Goal: Task Accomplishment & Management: Manage account settings

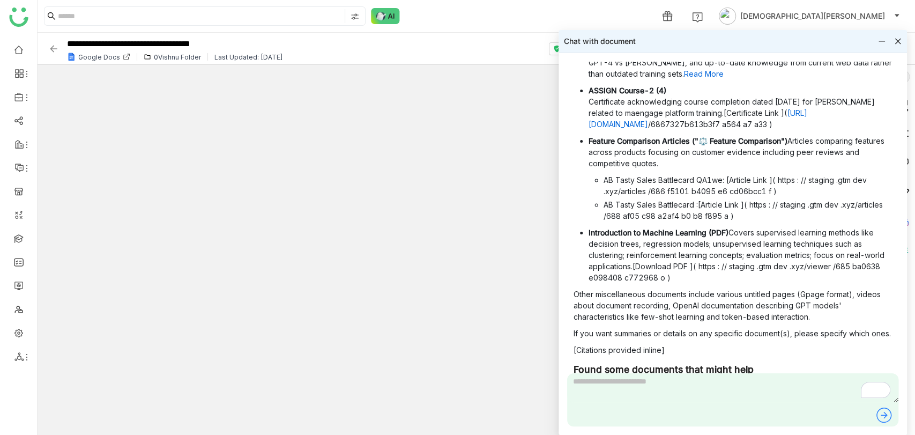
scroll to position [1475, 0]
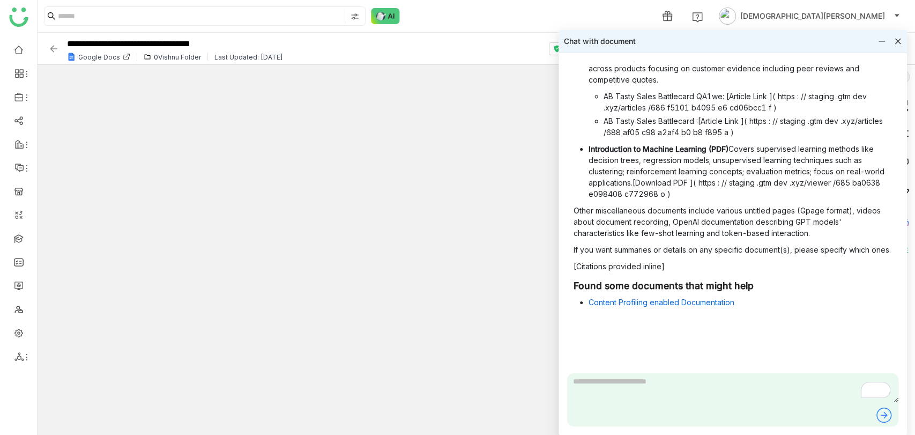
click at [898, 41] on icon at bounding box center [898, 42] width 6 height 6
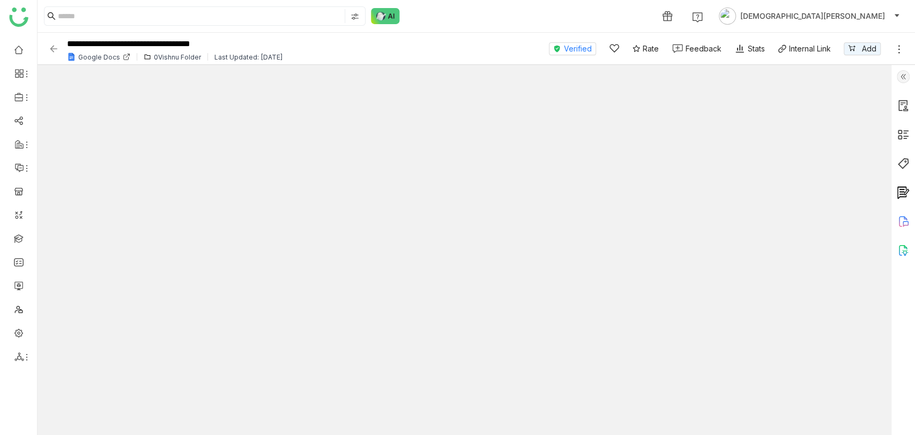
click at [50, 47] on img at bounding box center [53, 48] width 11 height 11
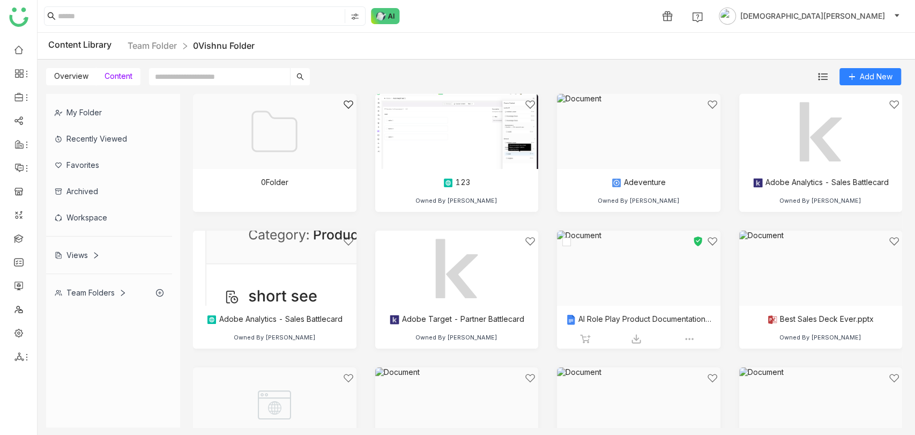
click at [606, 284] on div at bounding box center [634, 281] width 145 height 91
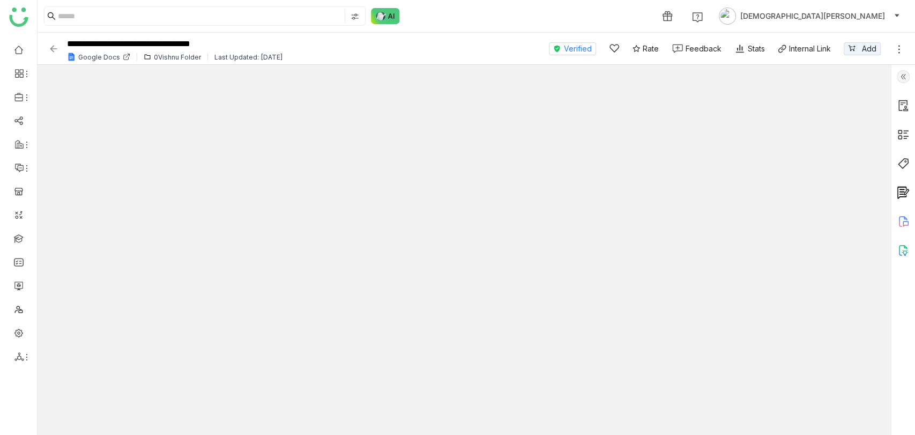
click at [906, 76] on img at bounding box center [903, 76] width 13 height 13
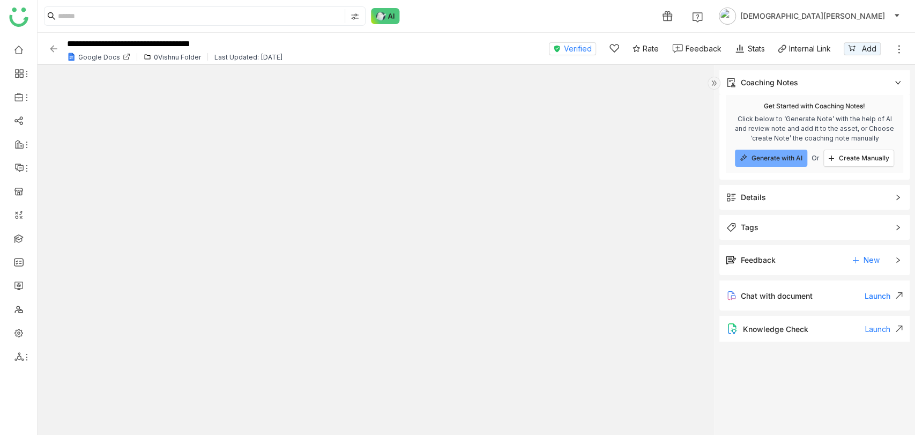
click at [896, 79] on icon at bounding box center [898, 82] width 6 height 6
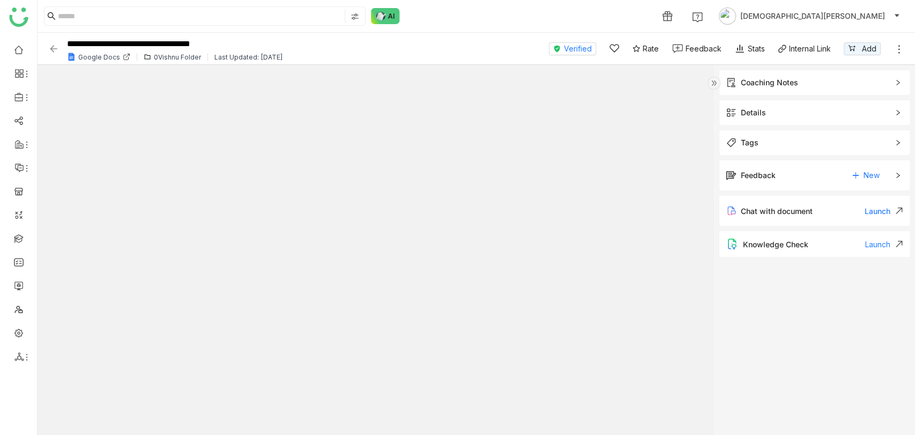
click at [877, 244] on div "Launch" at bounding box center [884, 244] width 38 height 9
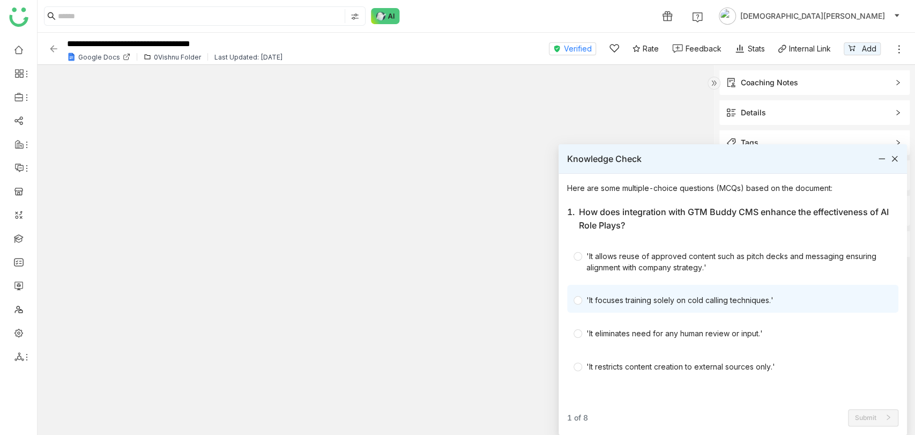
click at [654, 300] on div "'It focuses training solely on cold calling techniques.'" at bounding box center [680, 299] width 187 height 11
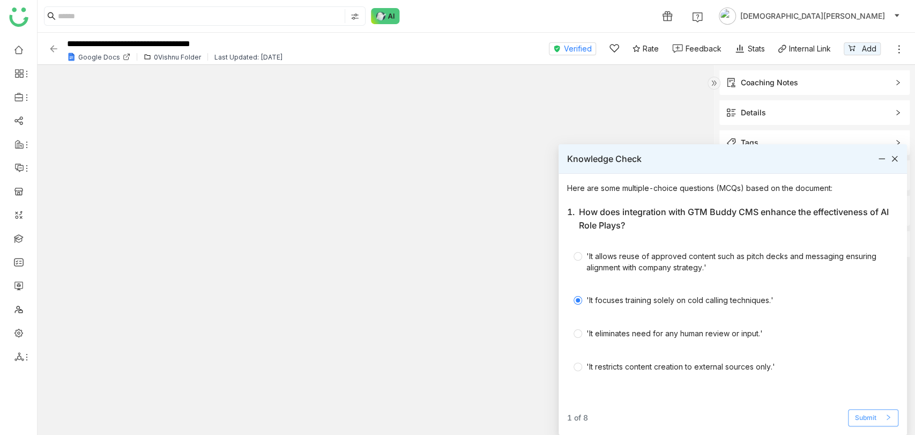
click at [876, 417] on span "Submit" at bounding box center [865, 418] width 21 height 10
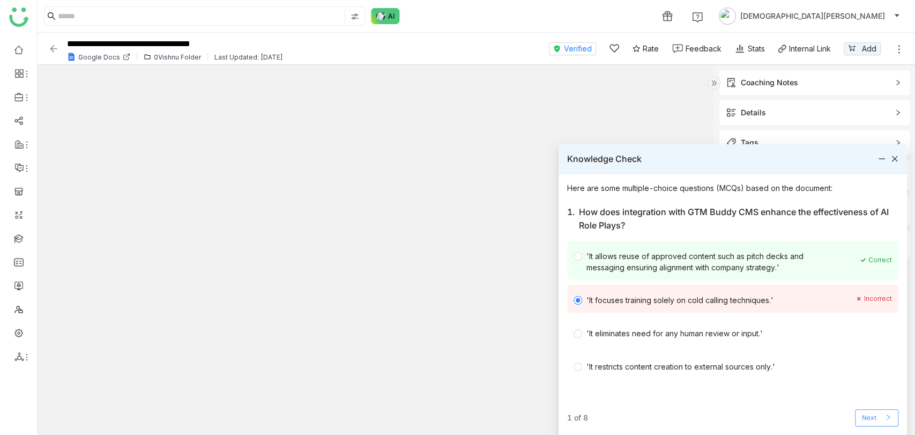
click at [884, 415] on button "Next" at bounding box center [876, 417] width 43 height 17
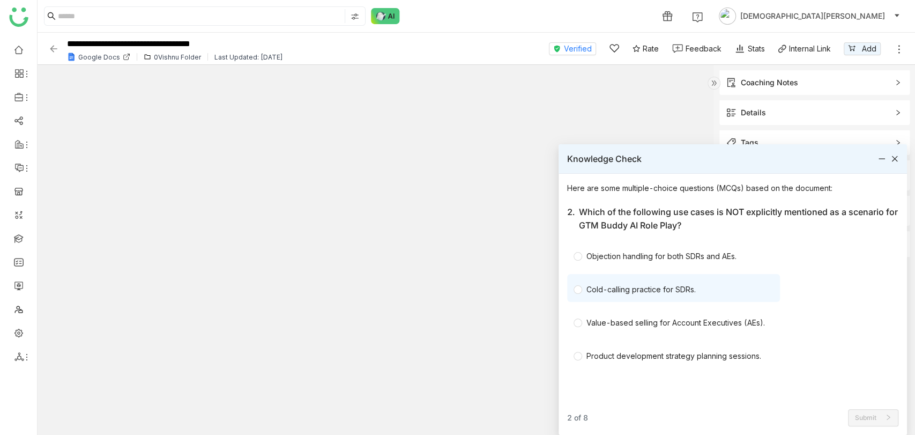
click at [626, 287] on div "Cold-calling practice for SDRs." at bounding box center [641, 289] width 109 height 11
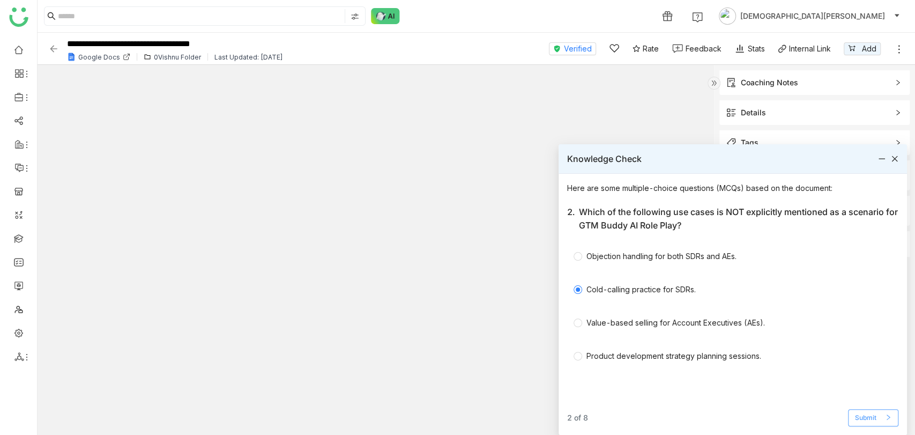
click at [865, 422] on span "Submit" at bounding box center [865, 418] width 21 height 10
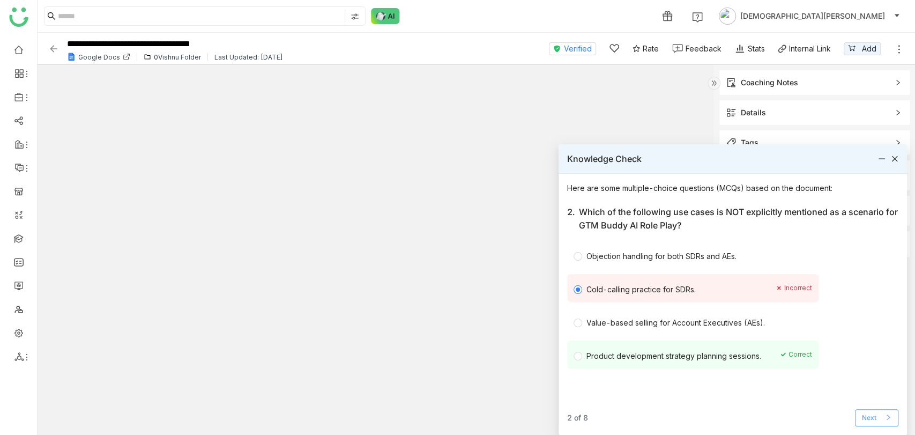
click at [865, 422] on span "Next" at bounding box center [869, 418] width 14 height 10
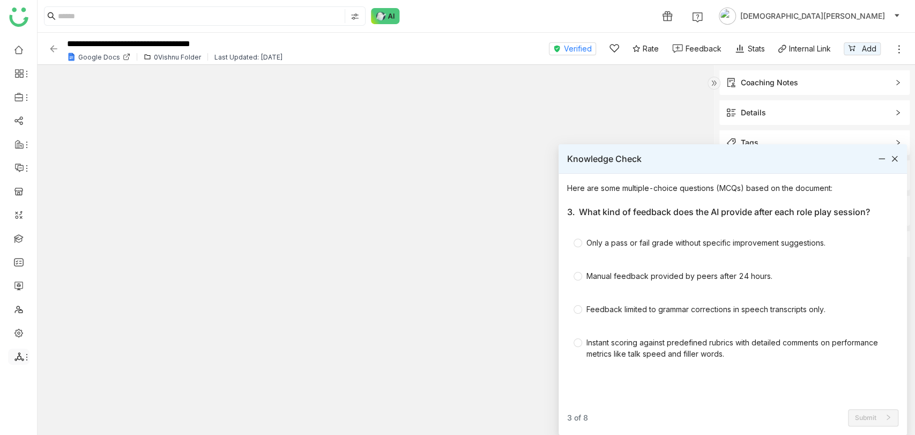
click at [17, 358] on icon at bounding box center [18, 356] width 9 height 9
click at [64, 336] on link "List" at bounding box center [77, 340] width 74 height 8
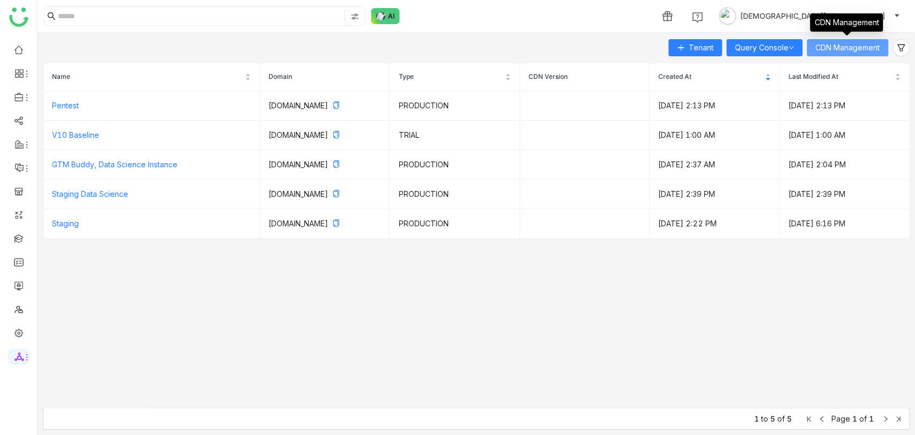
click at [852, 49] on span "CDN Management" at bounding box center [847, 48] width 64 height 12
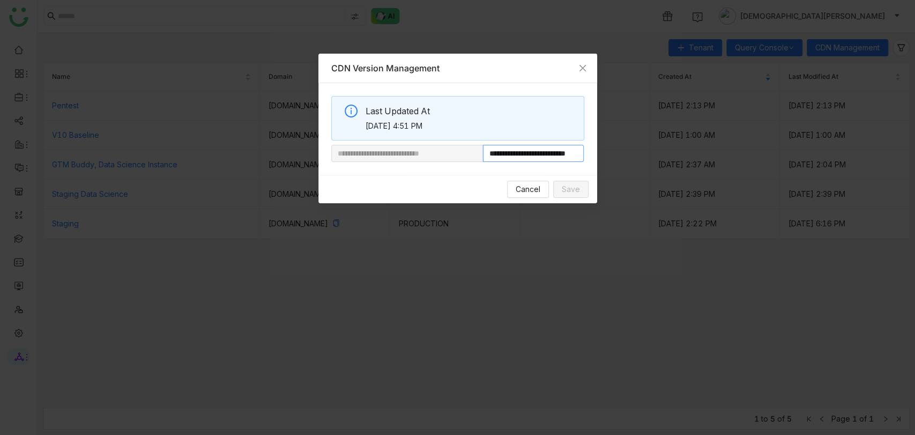
scroll to position [0, 35]
drag, startPoint x: 518, startPoint y: 155, endPoint x: 703, endPoint y: 157, distance: 185.5
click at [703, 157] on nz-modal-container "**********" at bounding box center [457, 217] width 915 height 435
paste input "*"
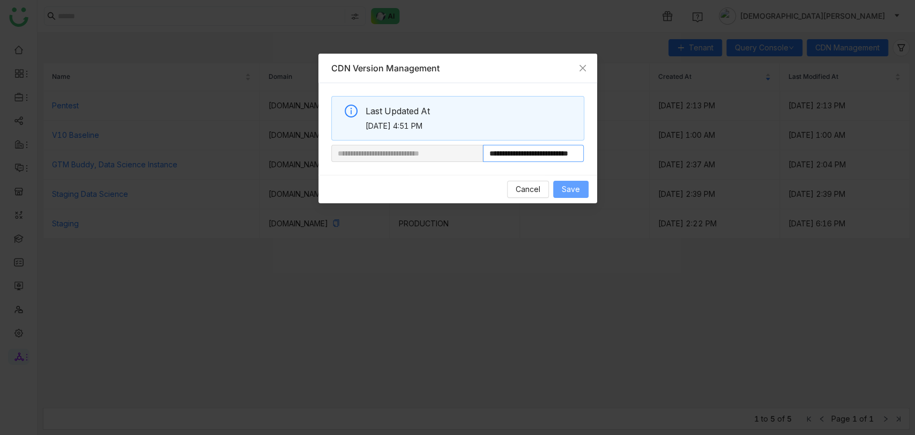
type input "**********"
click at [571, 185] on span "Save" at bounding box center [571, 189] width 18 height 12
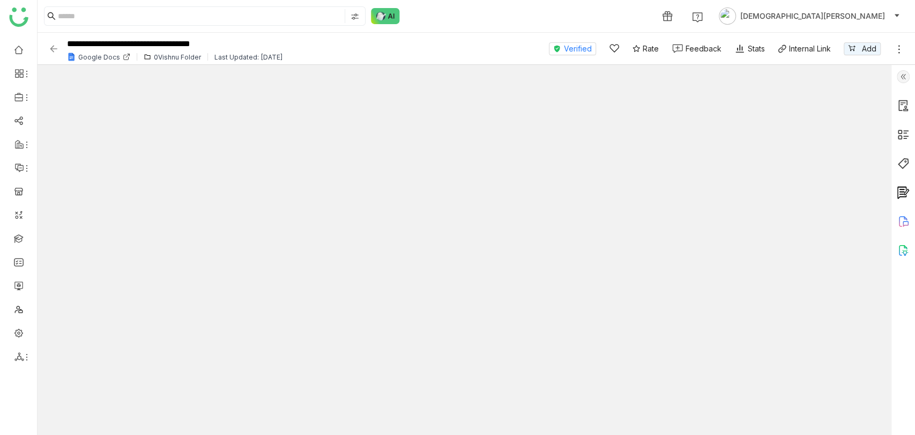
type input "*"
click at [56, 48] on img at bounding box center [53, 48] width 11 height 11
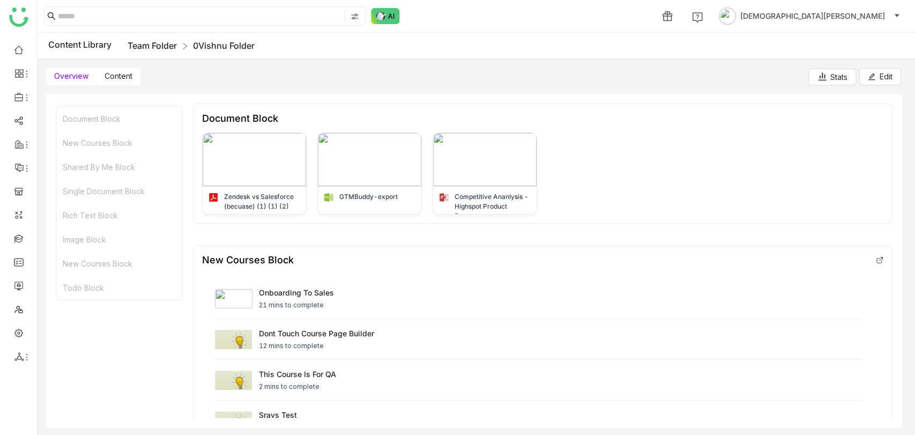
click at [157, 44] on link "Team Folder" at bounding box center [152, 45] width 49 height 11
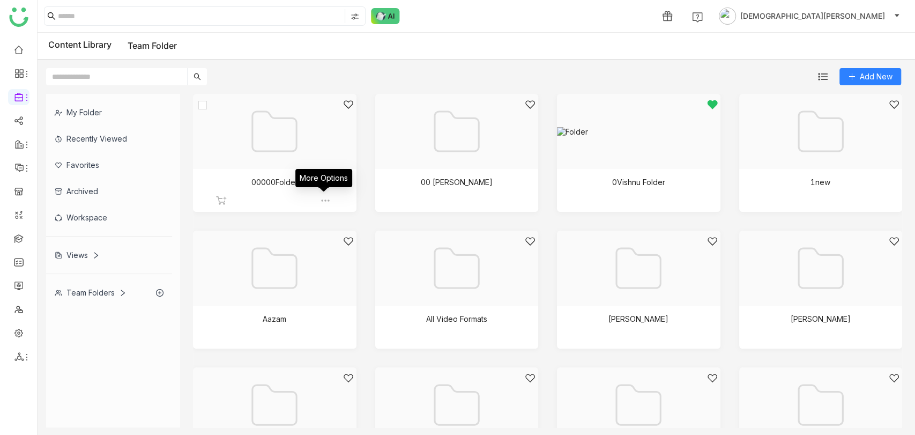
click at [323, 198] on img at bounding box center [325, 200] width 11 height 11
click at [353, 262] on span "Edit" at bounding box center [350, 262] width 13 height 12
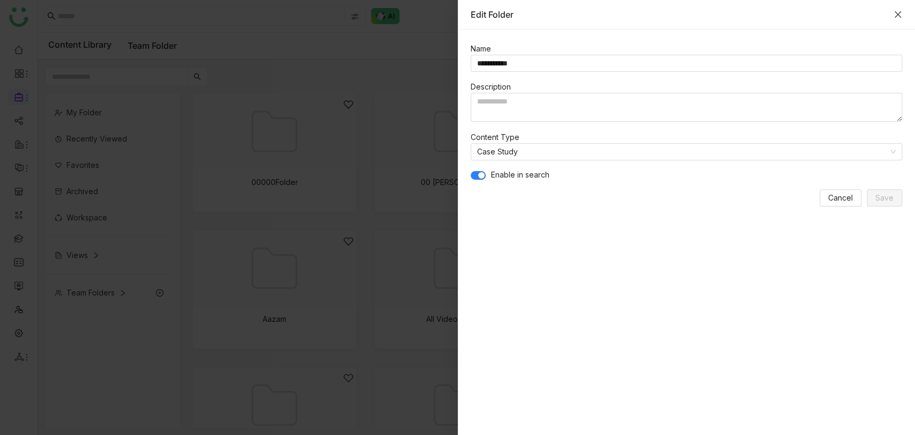
click at [897, 14] on icon "Close" at bounding box center [898, 14] width 6 height 6
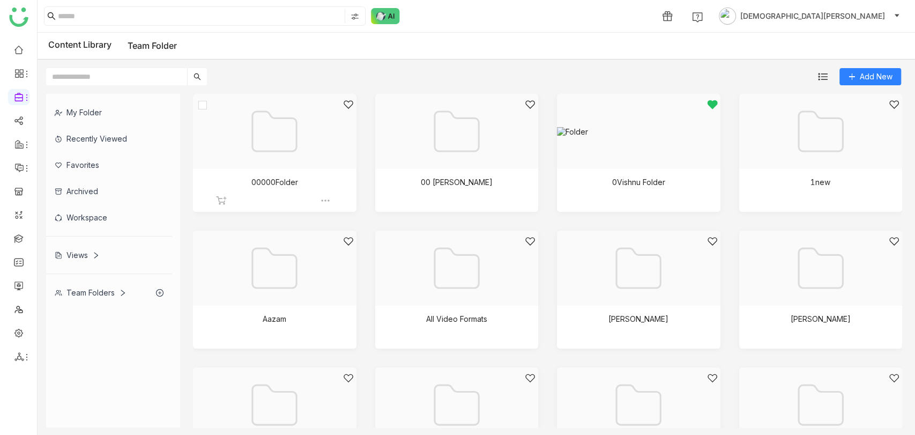
click at [253, 152] on div at bounding box center [270, 144] width 145 height 91
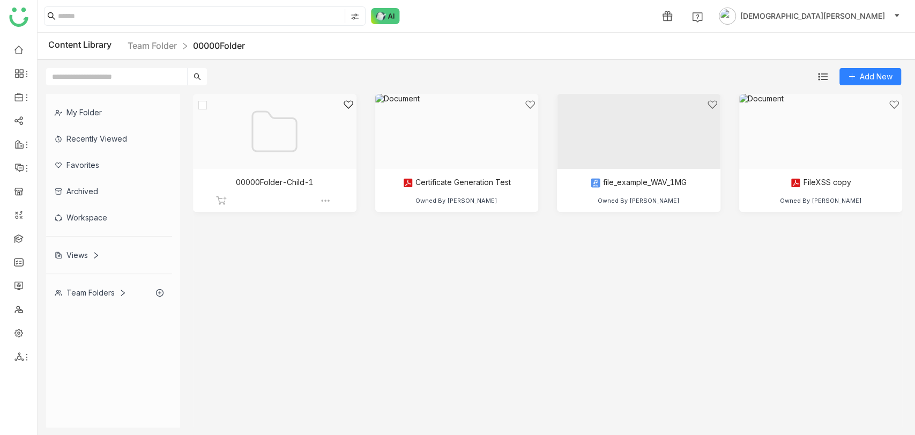
click at [279, 183] on div at bounding box center [270, 144] width 145 height 91
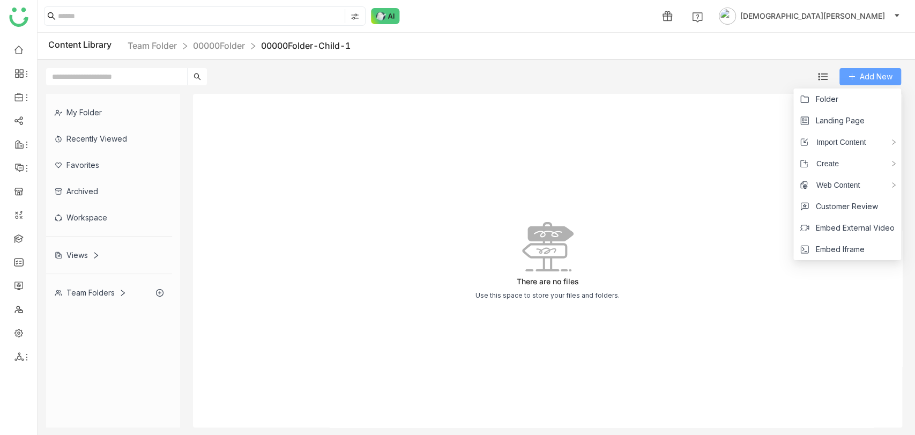
click at [866, 77] on span "Add New" at bounding box center [876, 77] width 33 height 12
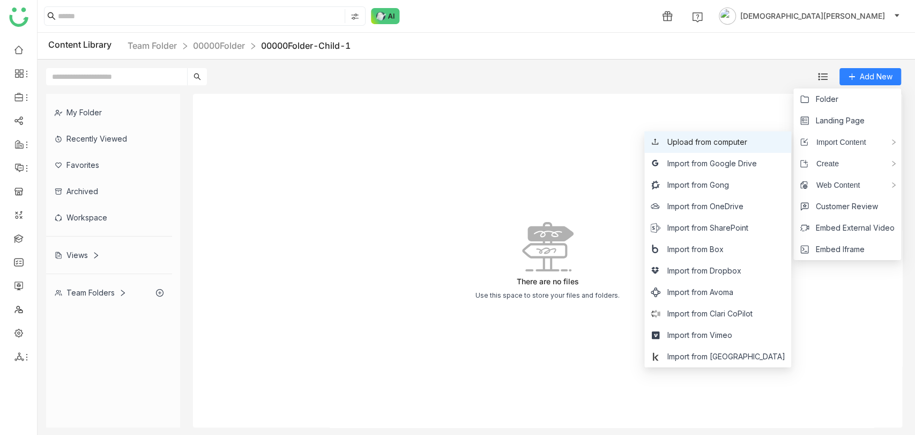
click at [747, 142] on span "Upload from computer" at bounding box center [707, 142] width 80 height 12
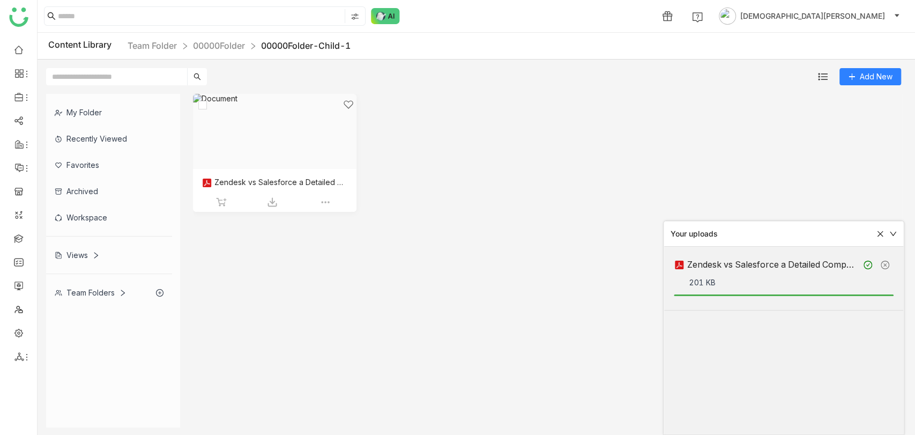
click at [279, 150] on div at bounding box center [270, 144] width 145 height 91
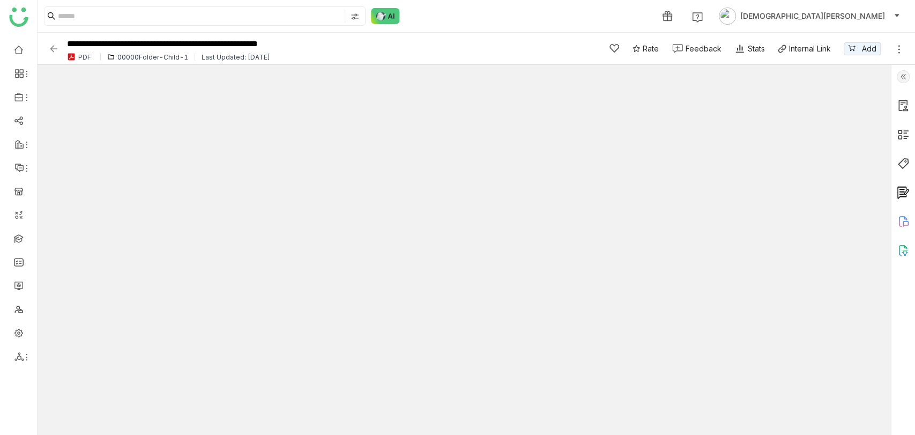
click at [903, 76] on img at bounding box center [903, 76] width 13 height 13
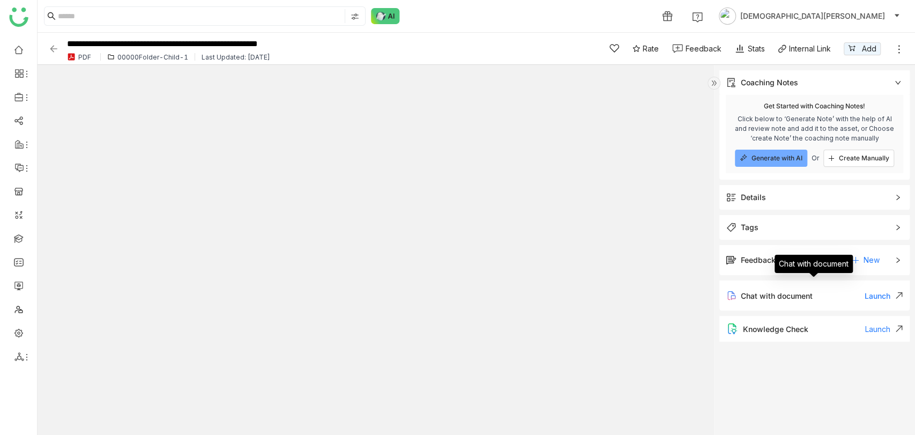
click at [874, 295] on div "Launch" at bounding box center [884, 295] width 39 height 9
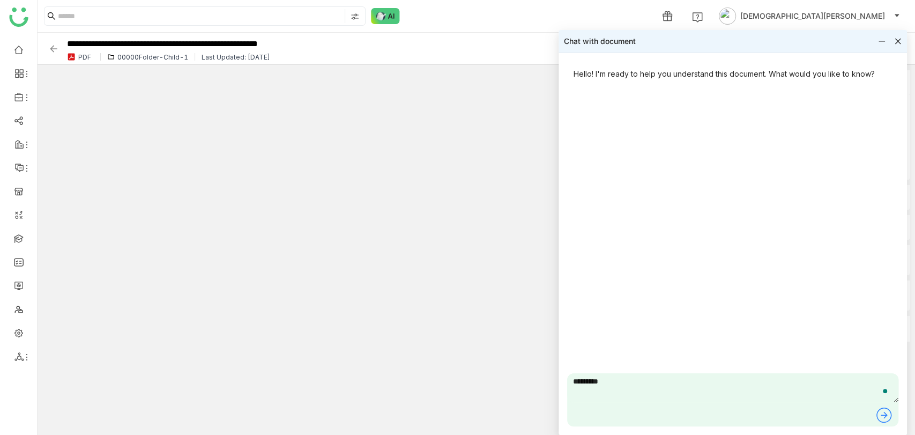
type textarea "*********"
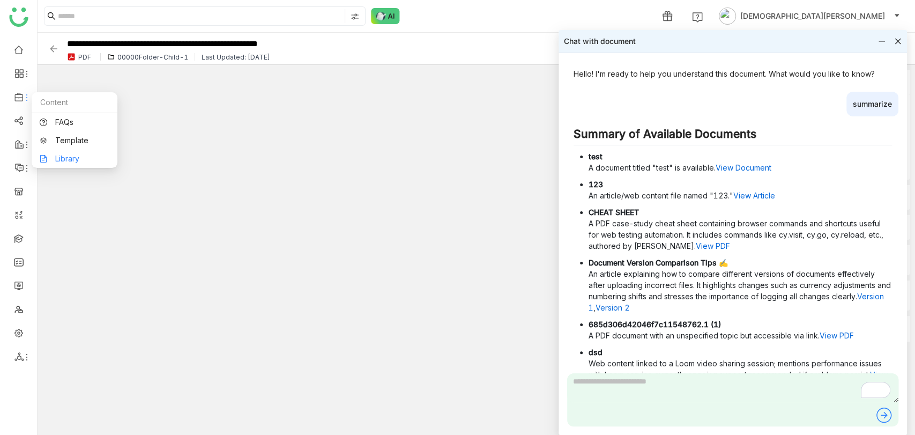
click at [83, 155] on link "Library" at bounding box center [75, 159] width 70 height 8
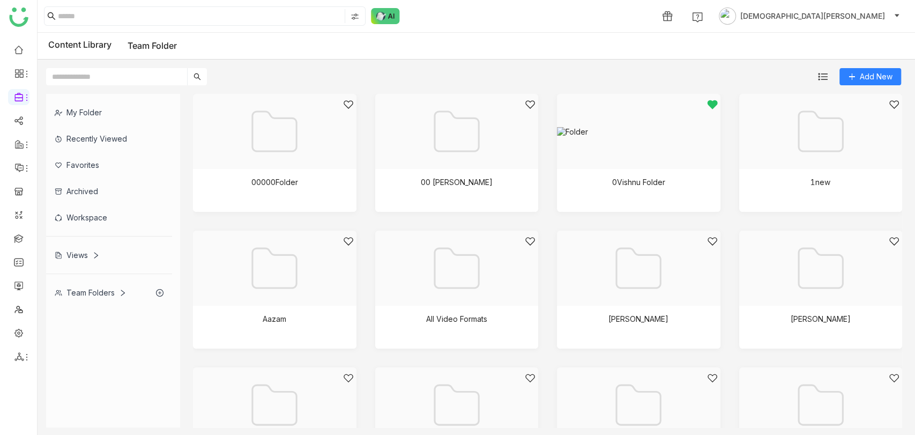
click at [69, 260] on div "Views" at bounding box center [109, 255] width 126 height 26
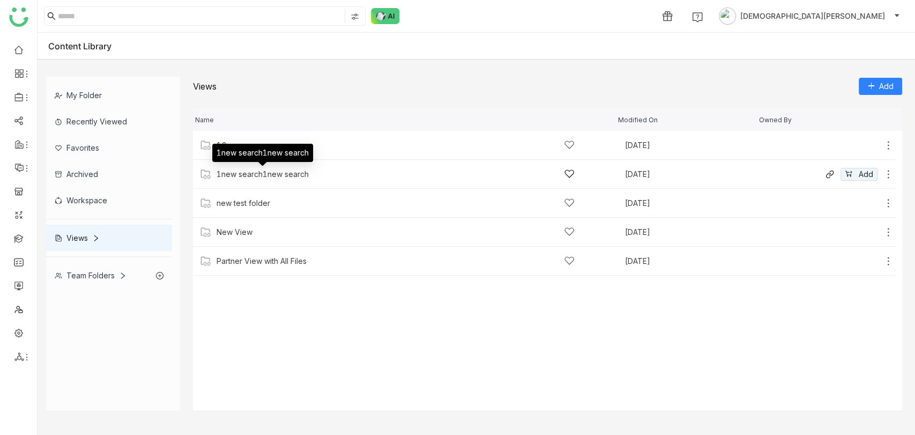
click at [256, 170] on div "1new search1new search" at bounding box center [263, 174] width 92 height 9
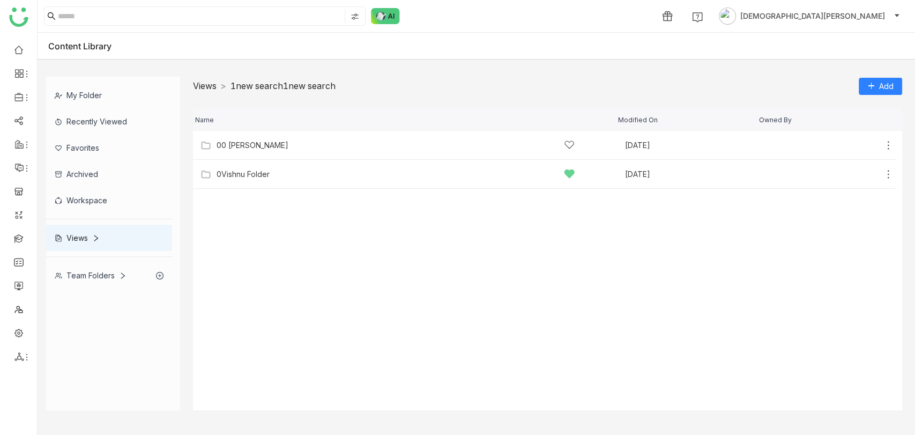
click at [198, 85] on link "Views" at bounding box center [205, 85] width 24 height 11
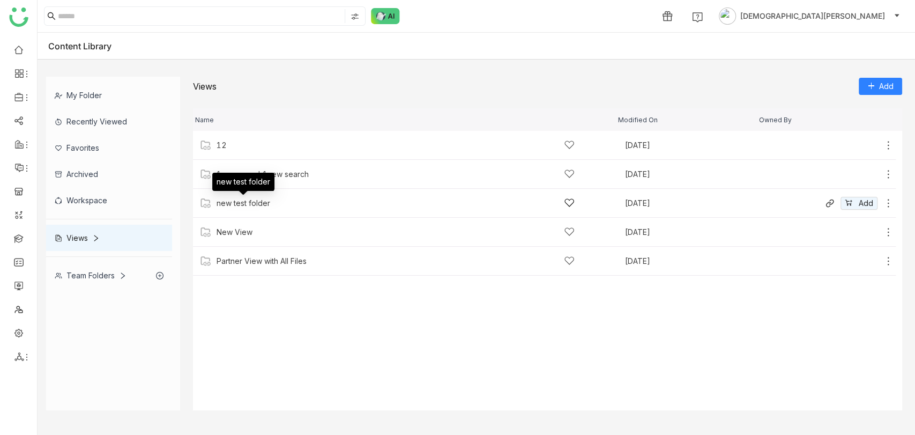
click at [242, 204] on div "new test folder" at bounding box center [244, 203] width 54 height 9
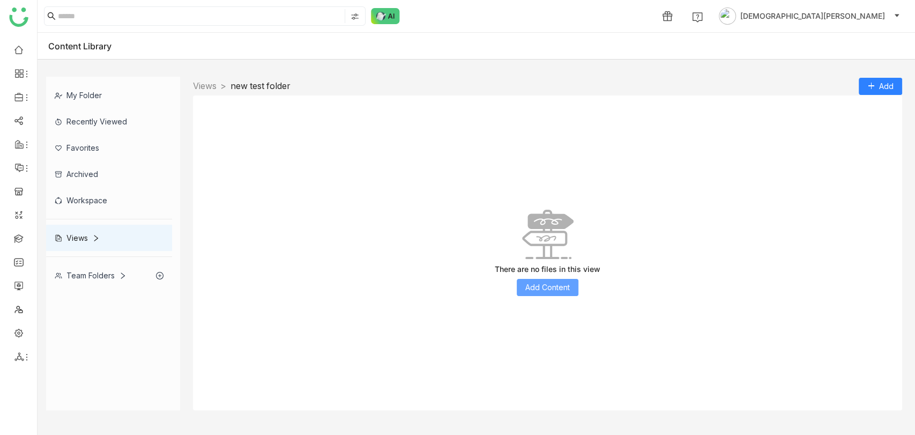
click at [564, 283] on span "Add Content" at bounding box center [547, 287] width 44 height 12
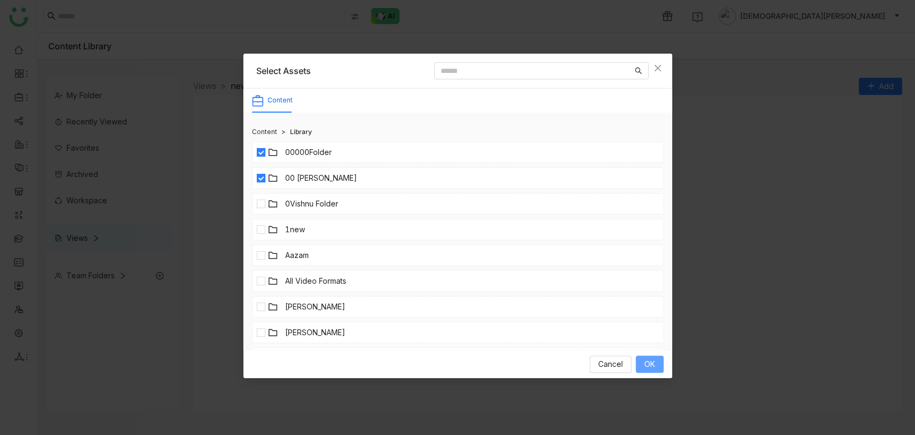
click at [652, 367] on span "OK" at bounding box center [649, 364] width 11 height 12
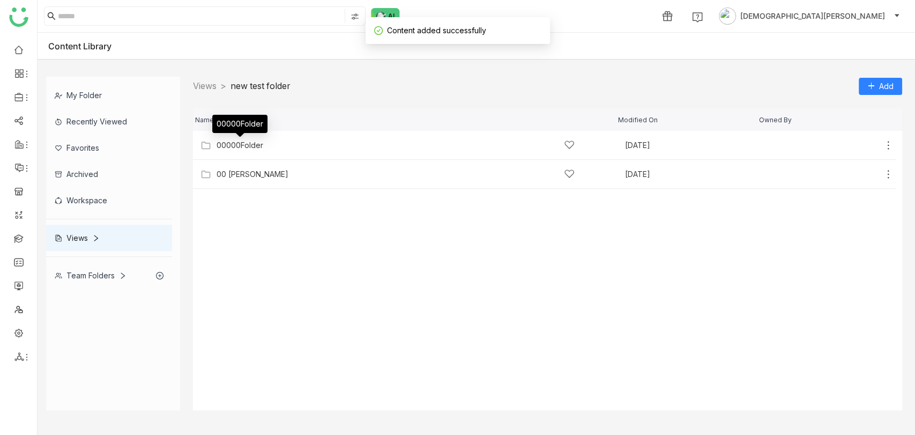
click at [240, 140] on div "00000Folder" at bounding box center [239, 128] width 55 height 26
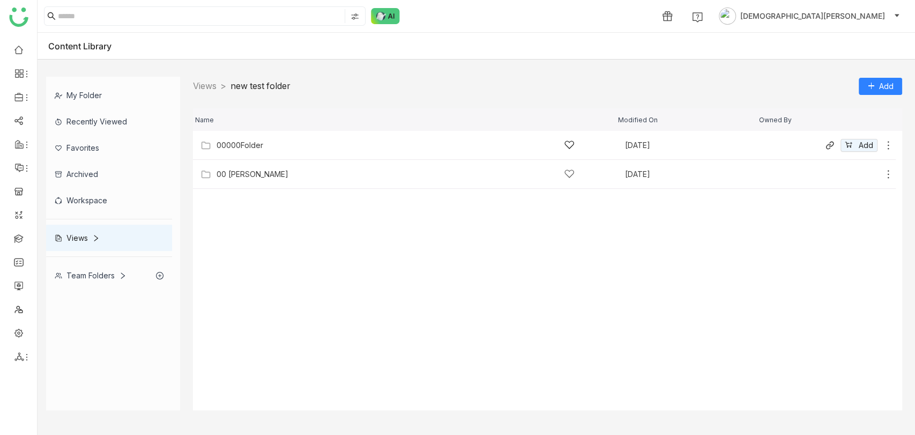
click at [245, 149] on div "00000Folder" at bounding box center [396, 144] width 358 height 11
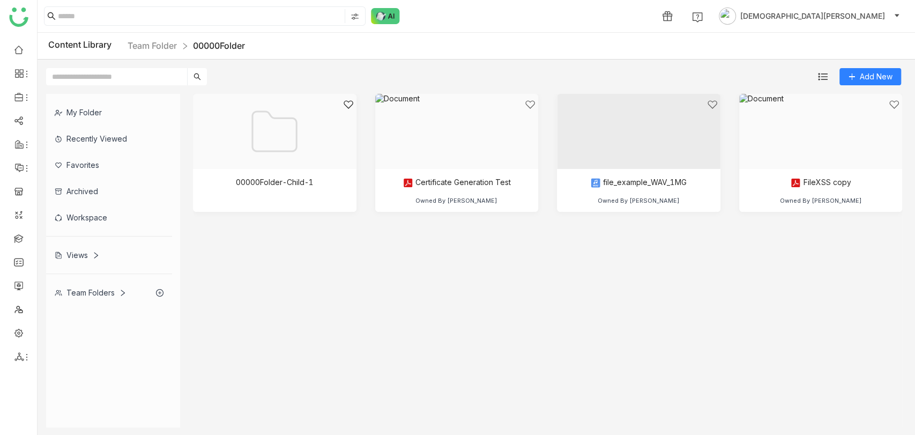
click at [77, 256] on div "Views" at bounding box center [77, 254] width 45 height 9
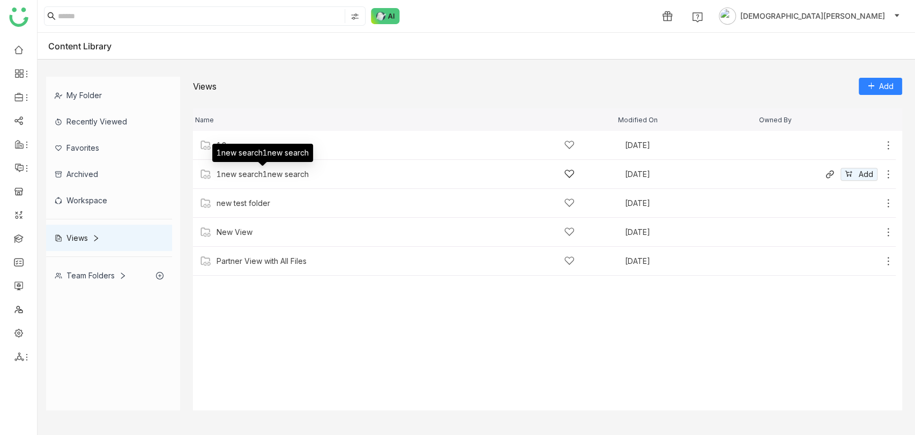
click at [235, 172] on div "1new search1new search" at bounding box center [263, 174] width 92 height 9
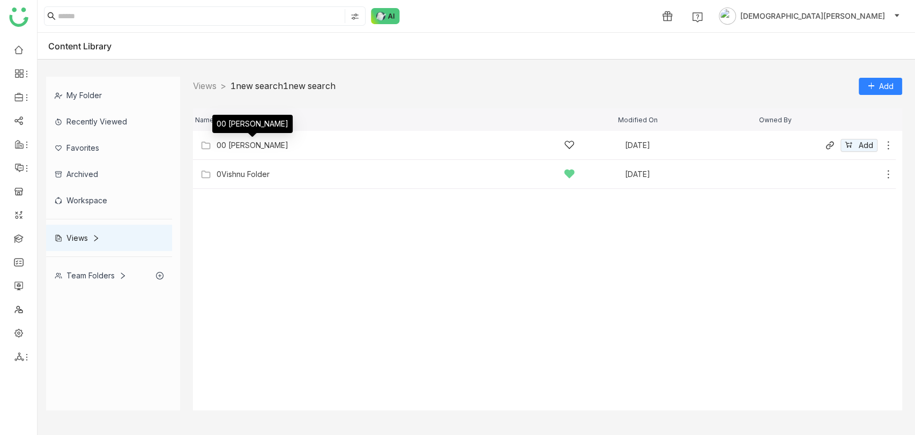
click at [255, 145] on div "00 Arif Folder" at bounding box center [253, 145] width 72 height 9
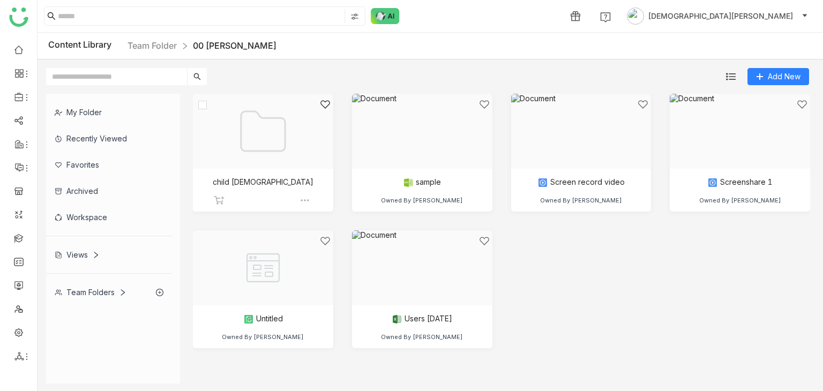
click at [256, 158] on div at bounding box center [259, 144] width 122 height 91
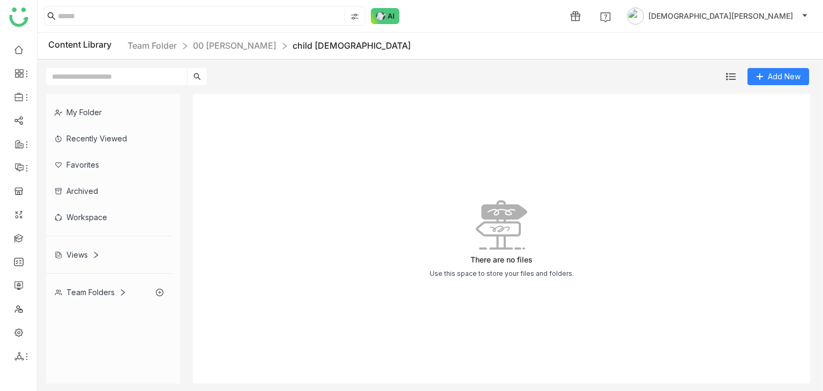
click at [88, 254] on div "Views" at bounding box center [77, 254] width 45 height 9
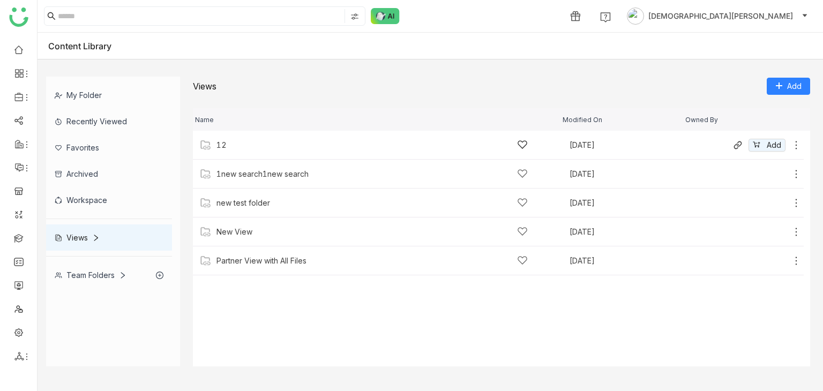
click at [284, 145] on div "12" at bounding box center [372, 144] width 311 height 11
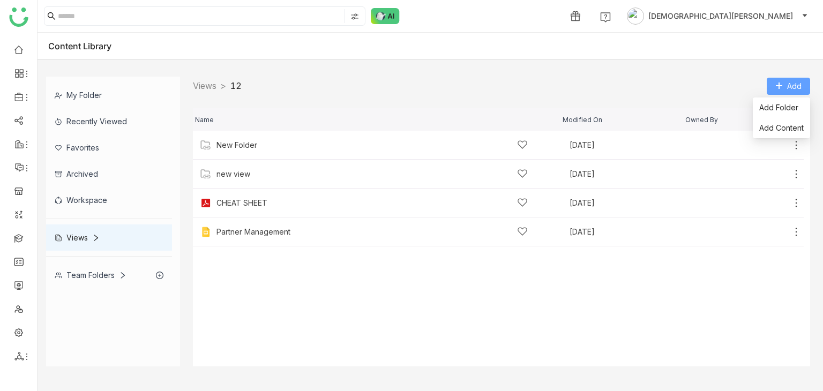
click at [796, 86] on span "Add" at bounding box center [795, 86] width 14 height 12
click at [773, 101] on li "Add Folder" at bounding box center [781, 108] width 57 height 20
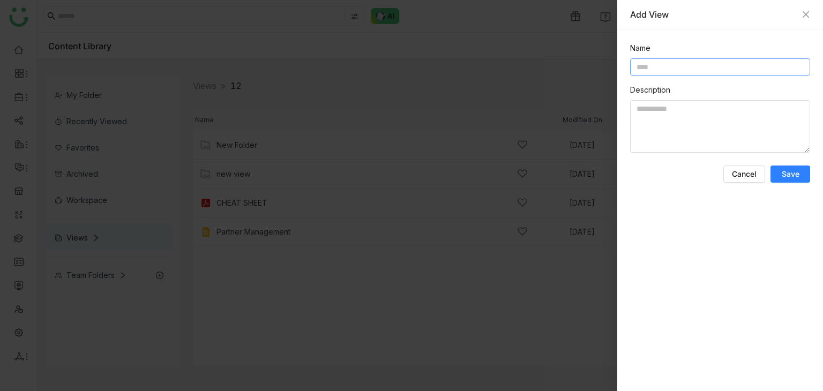
click at [685, 63] on input at bounding box center [720, 66] width 180 height 17
click at [803, 20] on div "Add View" at bounding box center [720, 15] width 180 height 12
click at [809, 12] on icon "Close" at bounding box center [806, 14] width 9 height 9
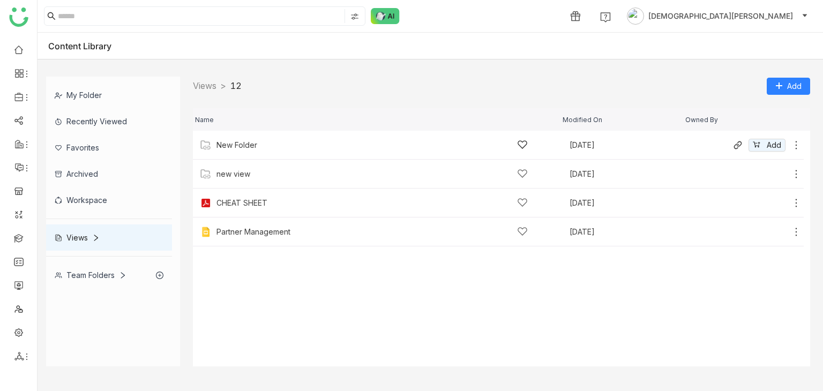
click at [800, 143] on icon at bounding box center [796, 145] width 11 height 11
click at [467, 93] on div "Views > 12 > Add" at bounding box center [502, 86] width 618 height 19
click at [207, 83] on link "Views" at bounding box center [205, 85] width 24 height 11
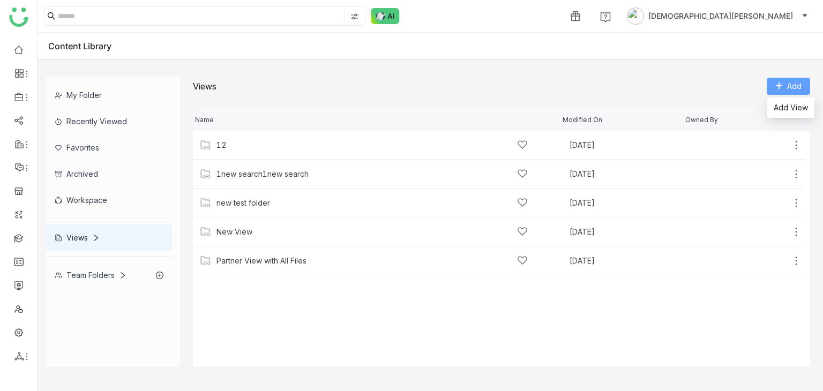
click at [788, 91] on span "Add" at bounding box center [795, 86] width 14 height 12
click at [242, 147] on div "12" at bounding box center [372, 144] width 311 height 11
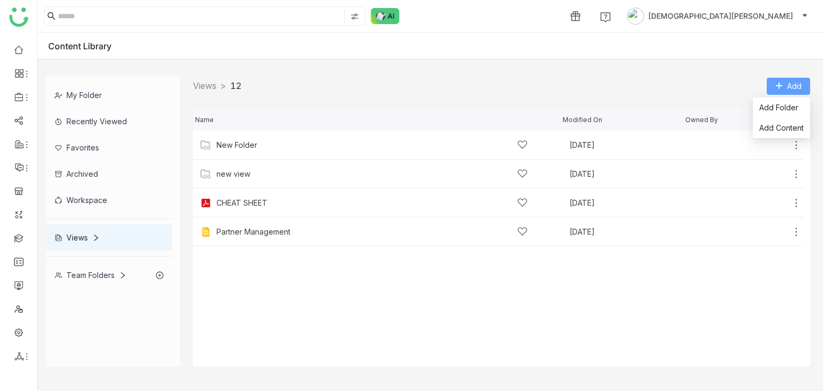
click at [802, 88] on span "Add" at bounding box center [795, 86] width 14 height 12
click at [778, 127] on span "Add Content" at bounding box center [782, 128] width 44 height 12
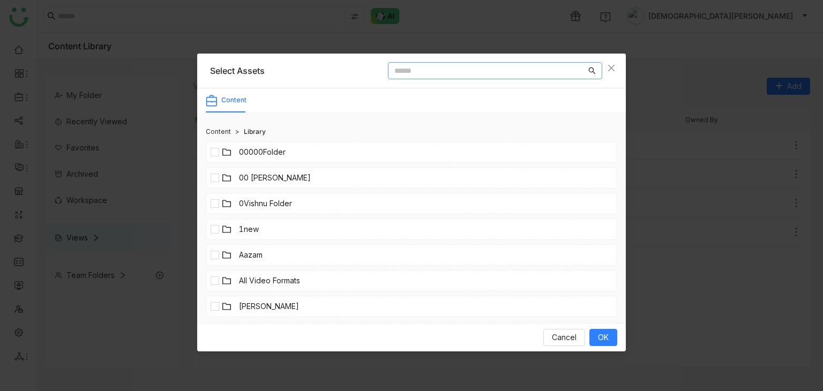
click at [520, 71] on input at bounding box center [491, 71] width 192 height 12
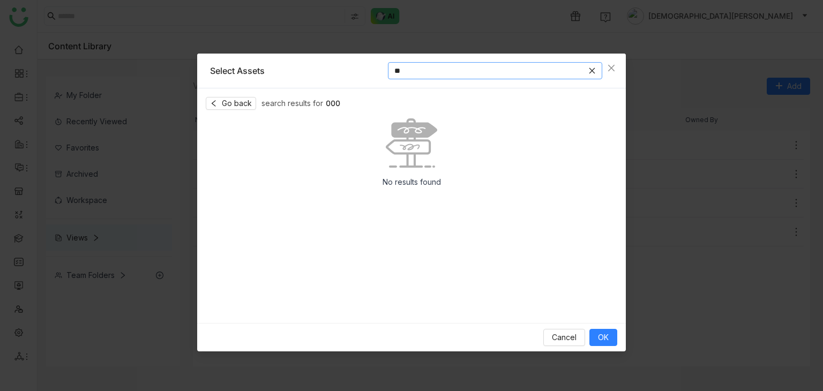
type input "*"
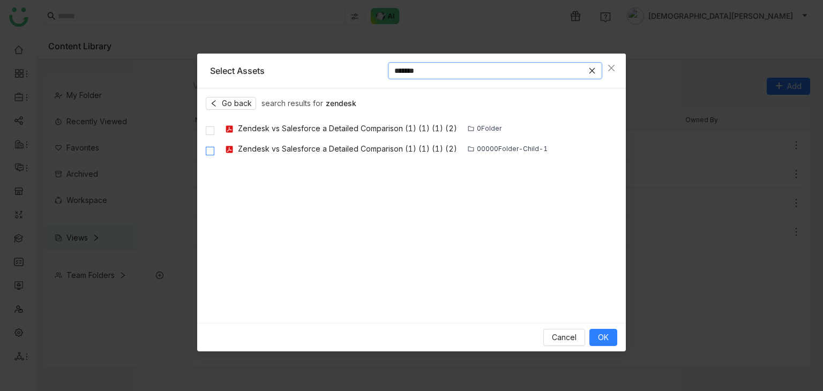
type input "*******"
click at [605, 338] on span "OK" at bounding box center [603, 338] width 11 height 12
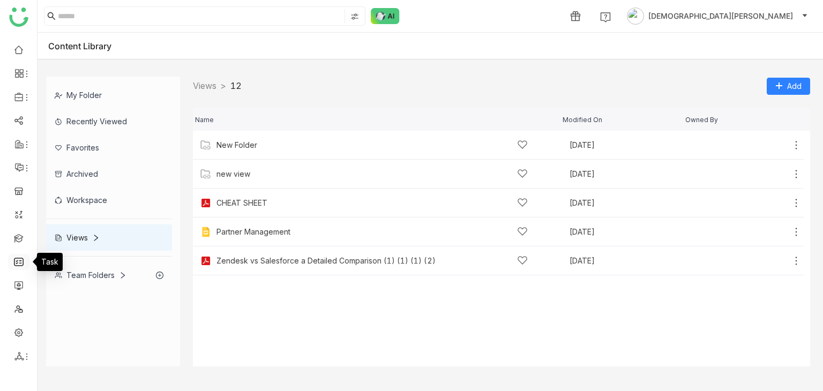
click at [21, 260] on link at bounding box center [19, 261] width 10 height 9
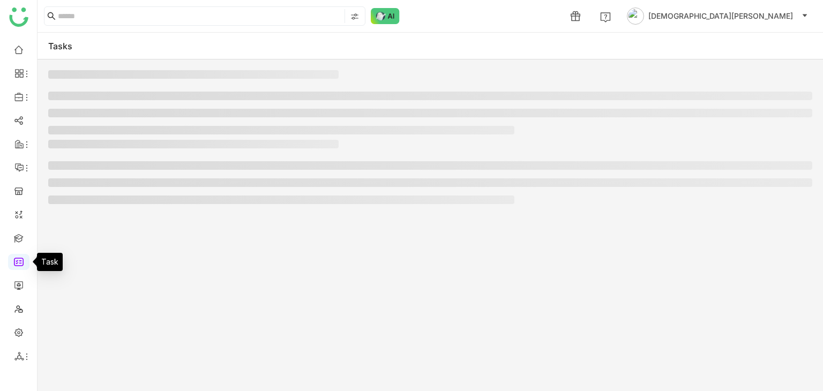
click at [21, 260] on link at bounding box center [19, 261] width 10 height 9
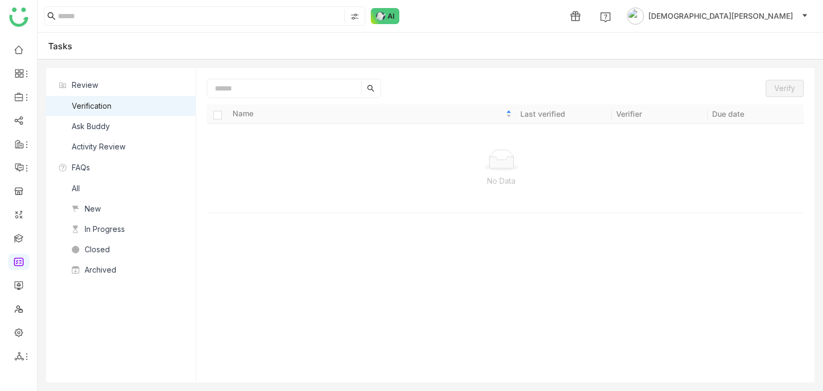
click at [122, 131] on nz-list-item "Ask Buddy" at bounding box center [121, 126] width 150 height 20
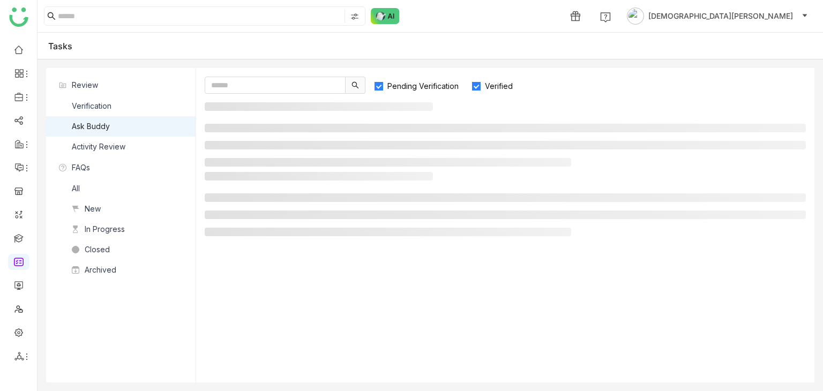
click at [434, 90] on span "Pending Verification" at bounding box center [423, 85] width 80 height 9
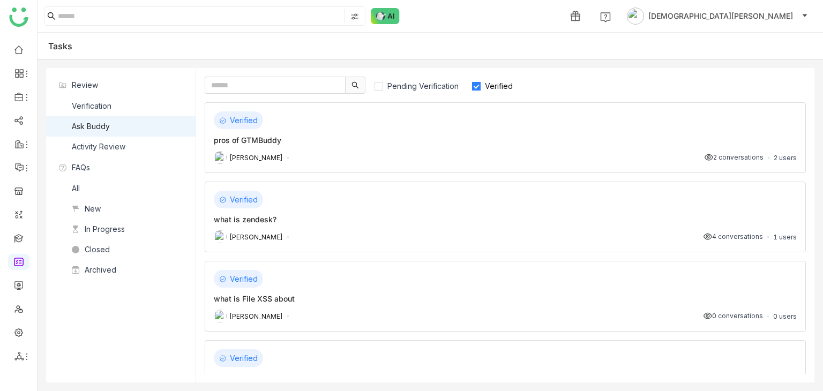
click at [140, 106] on nz-list-item "Verification" at bounding box center [121, 106] width 150 height 20
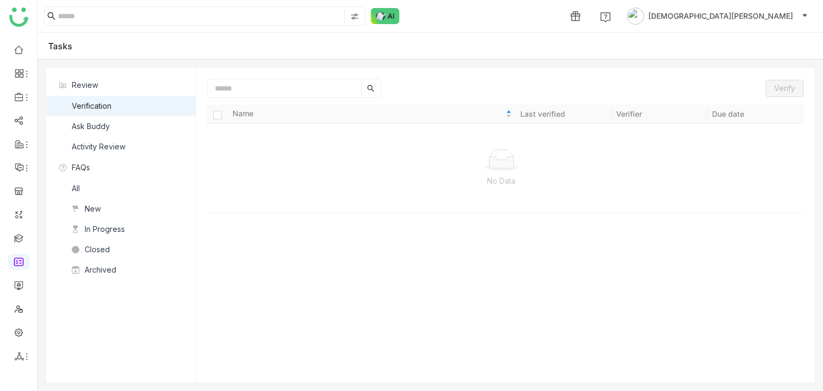
click at [137, 125] on nz-list-item "Ask Buddy" at bounding box center [121, 126] width 150 height 20
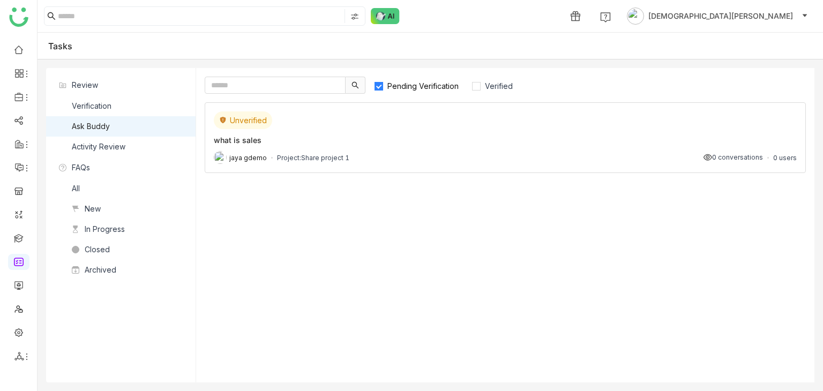
click at [425, 85] on span "Pending Verification" at bounding box center [423, 85] width 80 height 9
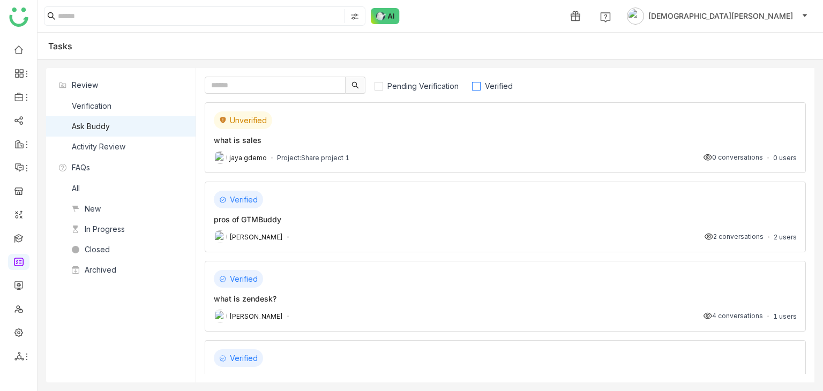
click at [489, 81] on span "Verified" at bounding box center [499, 85] width 36 height 9
click at [14, 48] on link at bounding box center [19, 48] width 10 height 9
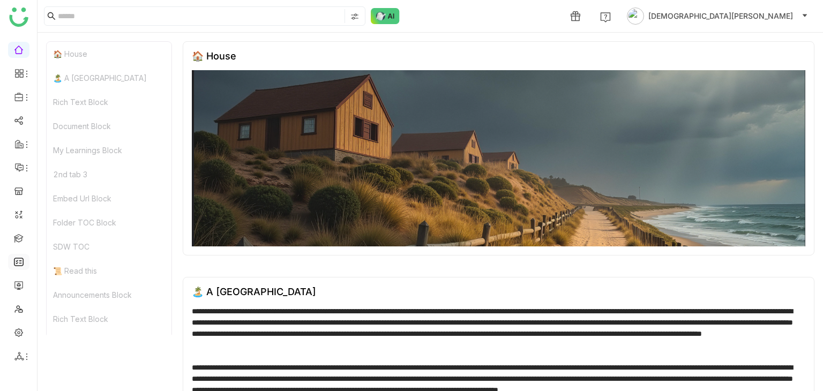
click at [19, 261] on link at bounding box center [19, 261] width 10 height 9
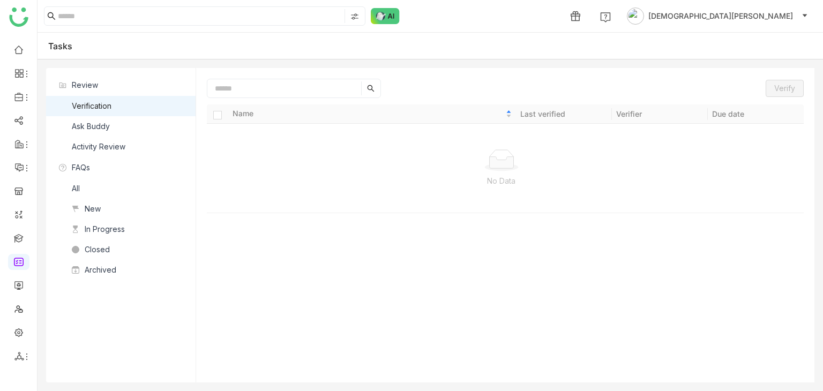
click at [102, 125] on div "Ask Buddy" at bounding box center [91, 127] width 38 height 12
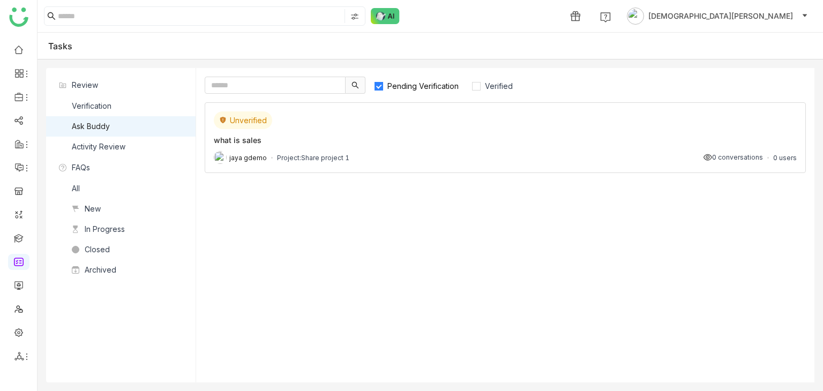
click at [479, 142] on div "what is sales" at bounding box center [505, 140] width 583 height 11
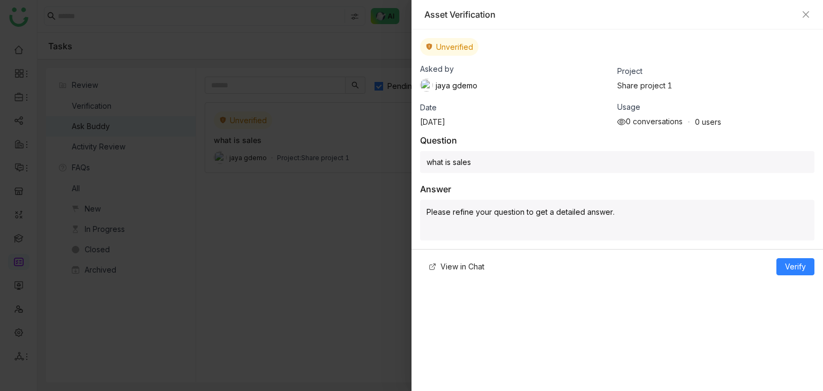
click at [811, 18] on div "Asset Verification" at bounding box center [618, 14] width 412 height 29
click at [808, 17] on icon "Close" at bounding box center [806, 14] width 9 height 9
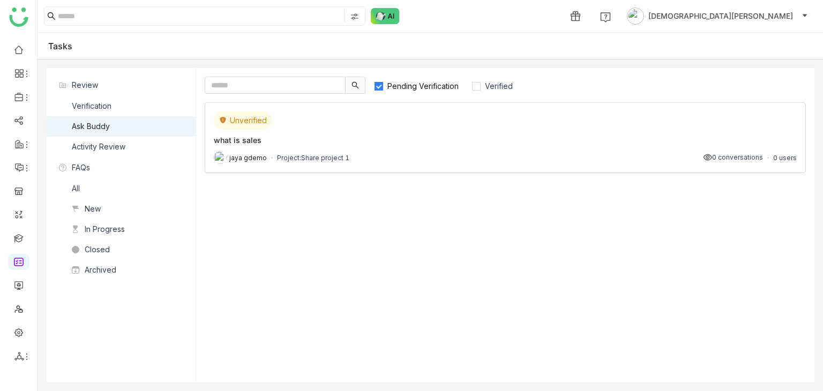
click at [116, 149] on div "Activity Review" at bounding box center [99, 147] width 54 height 12
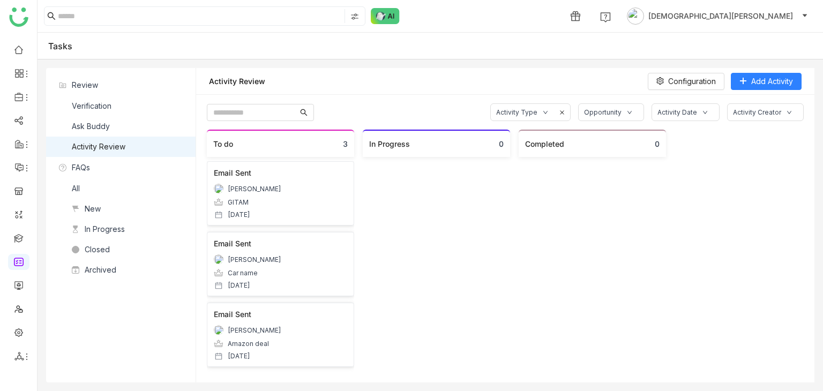
click at [139, 118] on nz-list-item "Ask Buddy" at bounding box center [121, 126] width 150 height 20
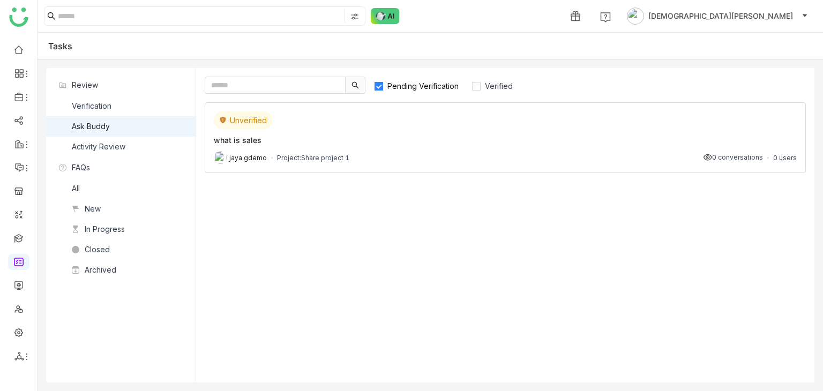
click at [118, 113] on nz-list-item "Verification" at bounding box center [121, 106] width 150 height 20
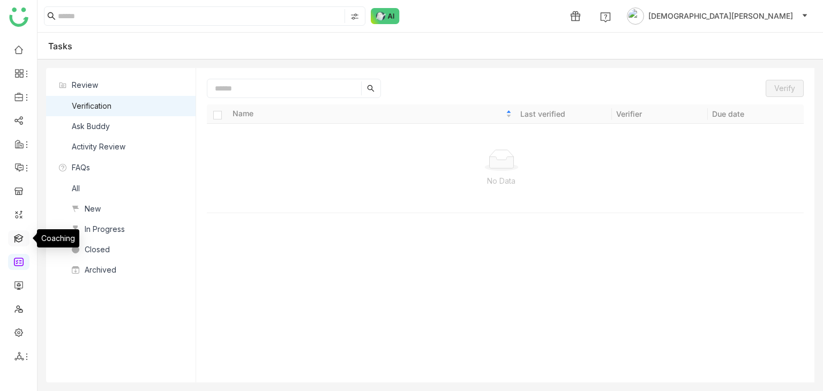
click at [14, 233] on link at bounding box center [19, 237] width 10 height 9
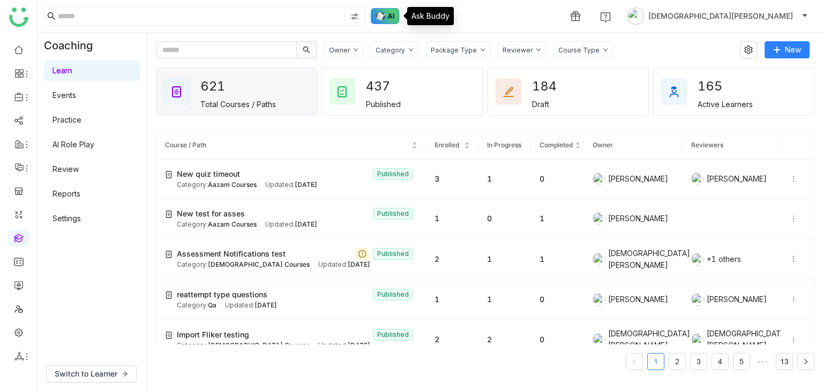
click at [380, 13] on img at bounding box center [385, 16] width 29 height 16
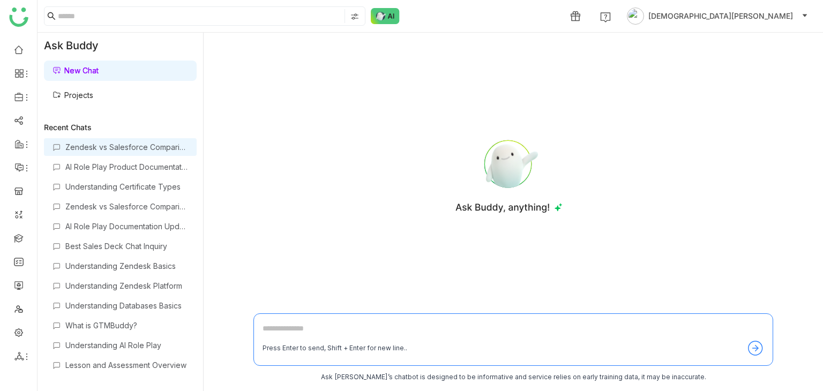
click at [91, 144] on div "Zendesk vs Salesforce Comparison" at bounding box center [126, 147] width 123 height 9
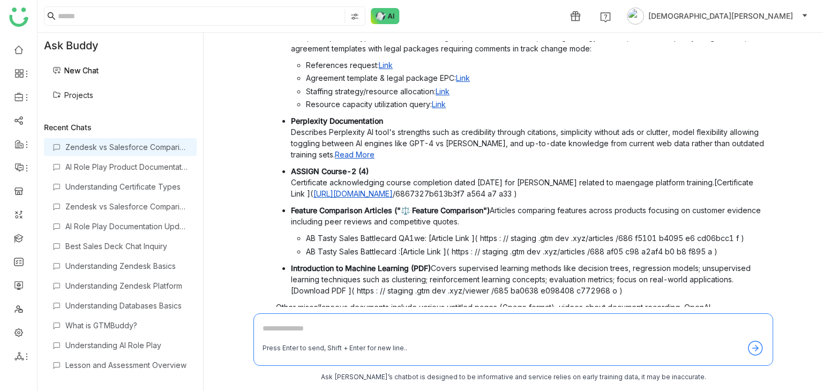
scroll to position [403, 0]
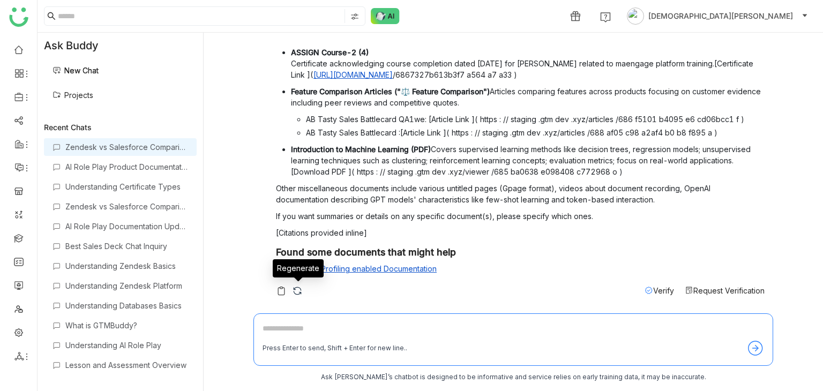
click at [297, 292] on img at bounding box center [297, 291] width 11 height 11
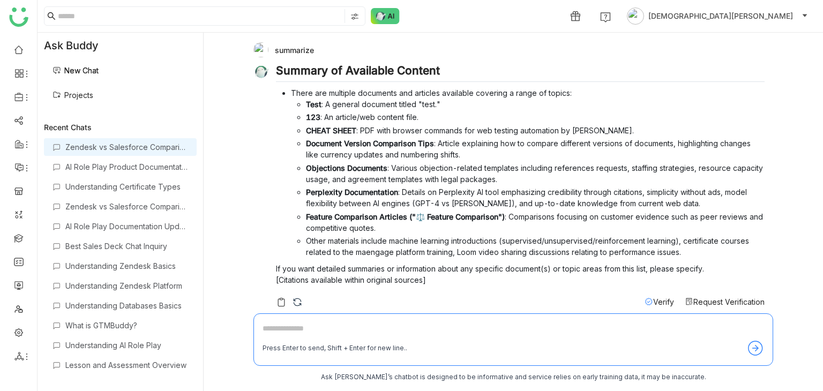
scroll to position [15, 0]
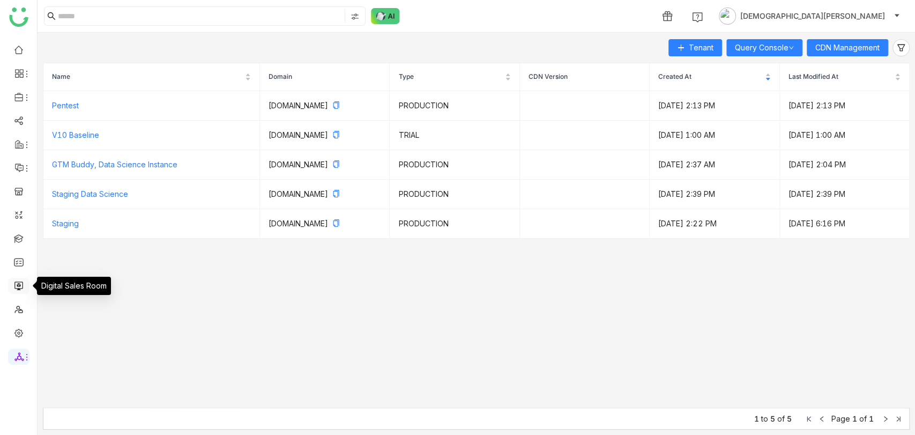
click at [14, 287] on link at bounding box center [19, 284] width 10 height 9
click at [21, 280] on link at bounding box center [19, 284] width 10 height 9
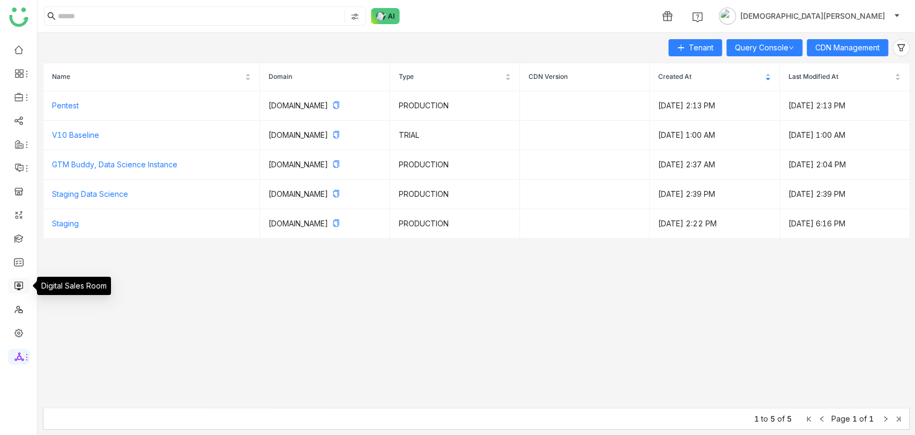
click at [21, 280] on link at bounding box center [19, 284] width 10 height 9
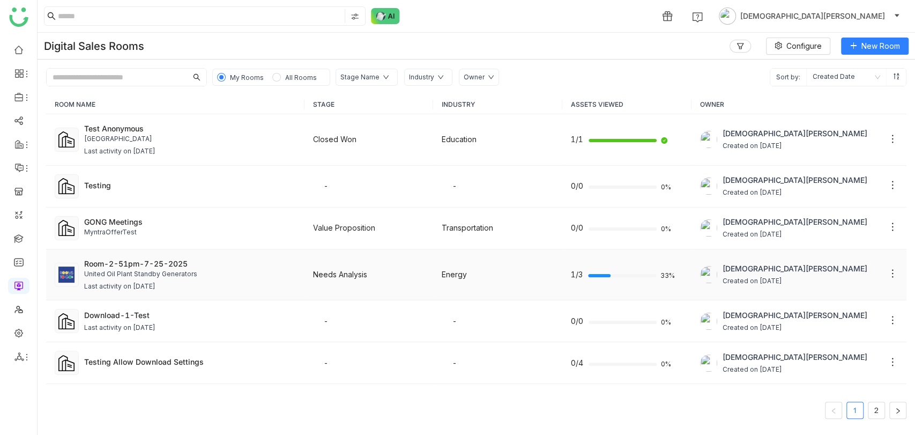
click at [239, 284] on div "Last activity on [DATE]" at bounding box center [190, 286] width 212 height 10
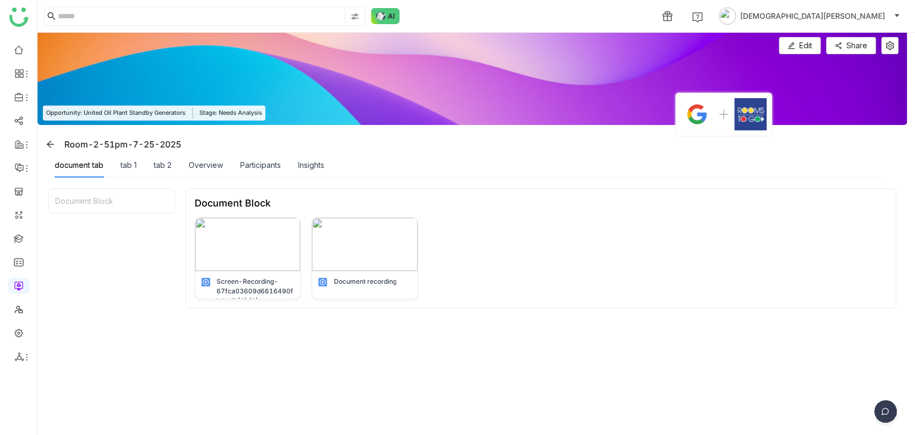
click at [886, 416] on img at bounding box center [885, 413] width 27 height 27
click at [862, 335] on img at bounding box center [844, 336] width 97 height 32
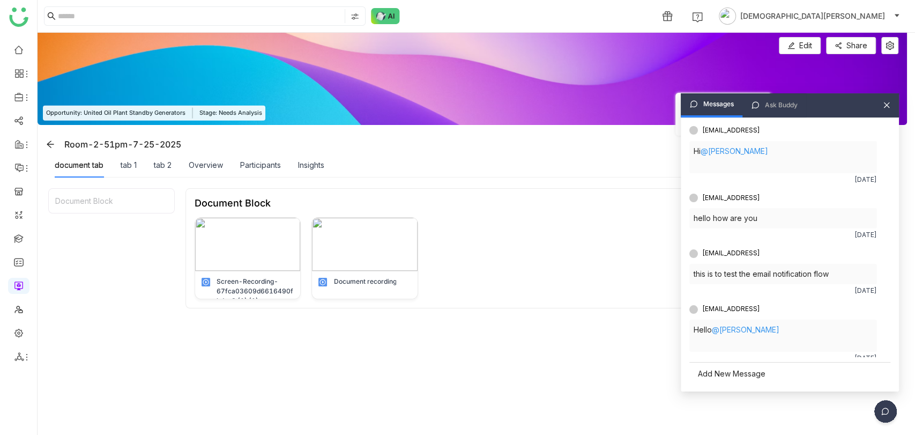
scroll to position [1142, 0]
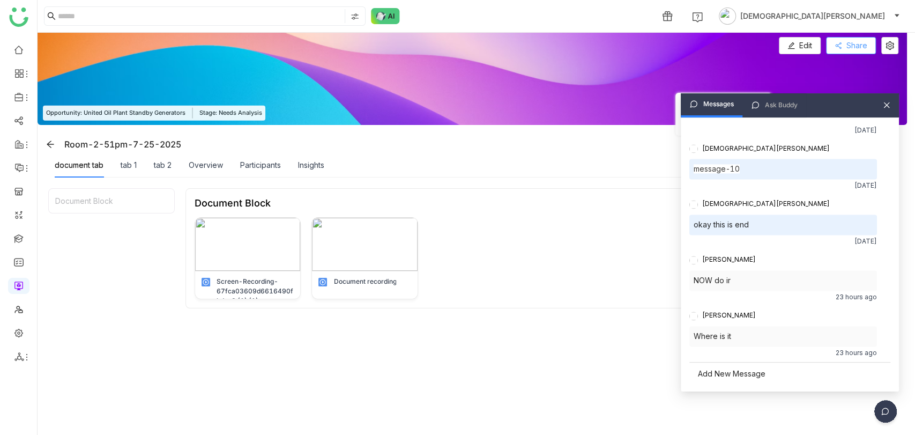
click at [859, 44] on span "Share" at bounding box center [857, 46] width 21 height 12
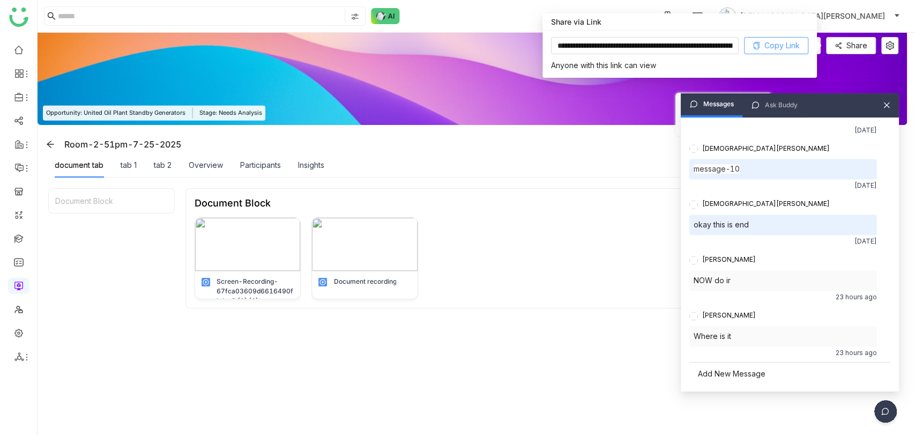
click at [772, 44] on span "Copy Link" at bounding box center [781, 46] width 35 height 12
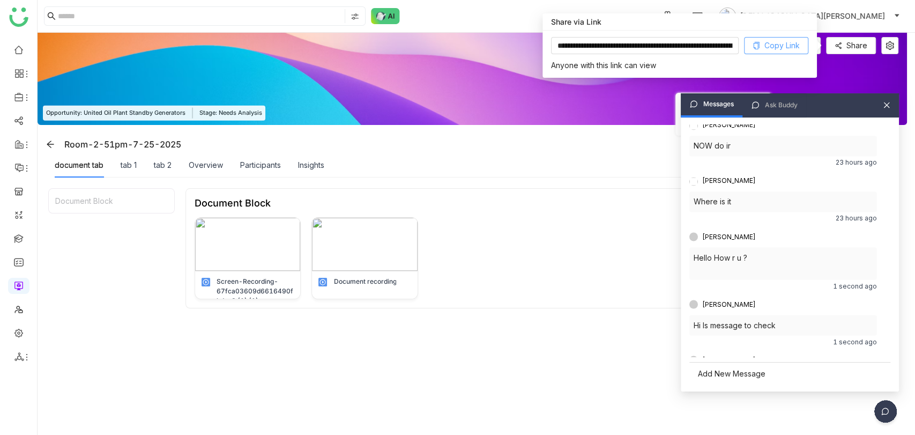
scroll to position [1321, 0]
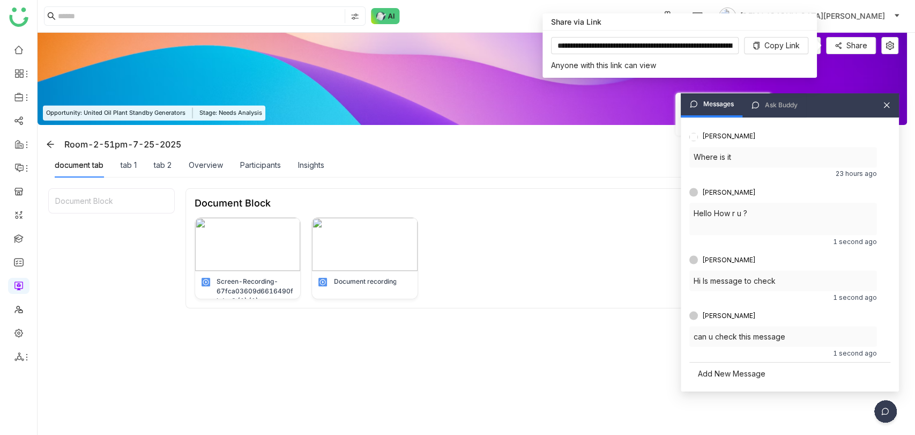
click at [732, 374] on div "Add New Message" at bounding box center [789, 373] width 201 height 23
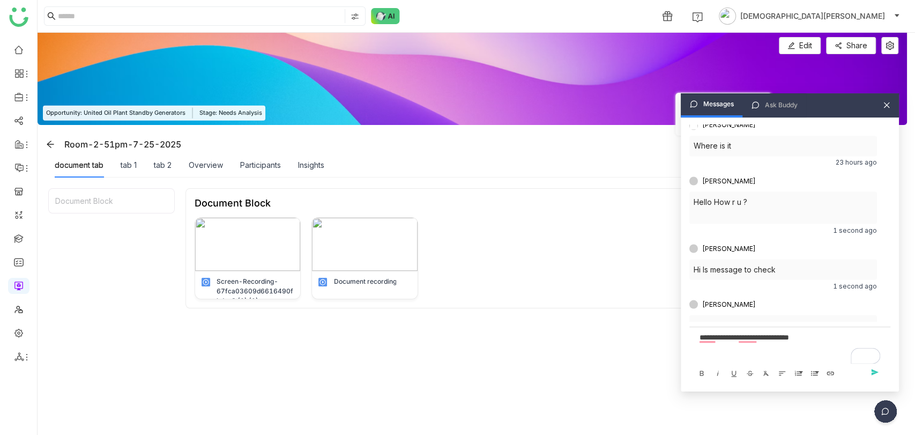
click at [753, 359] on div "**********" at bounding box center [790, 347] width 192 height 32
click at [870, 368] on span "send" at bounding box center [877, 372] width 16 height 9
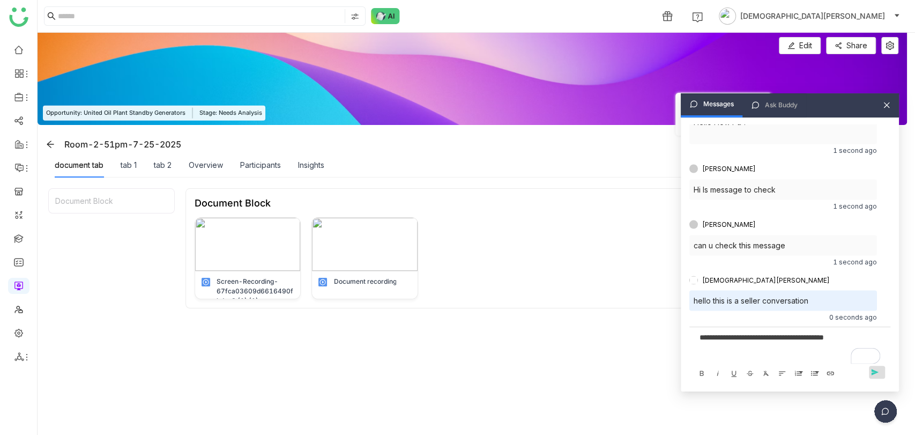
click at [871, 371] on span "send" at bounding box center [877, 372] width 16 height 9
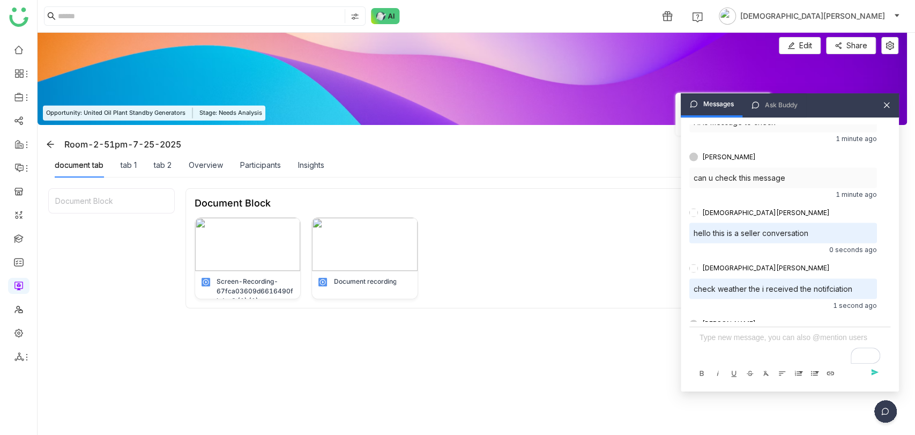
scroll to position [1535, 0]
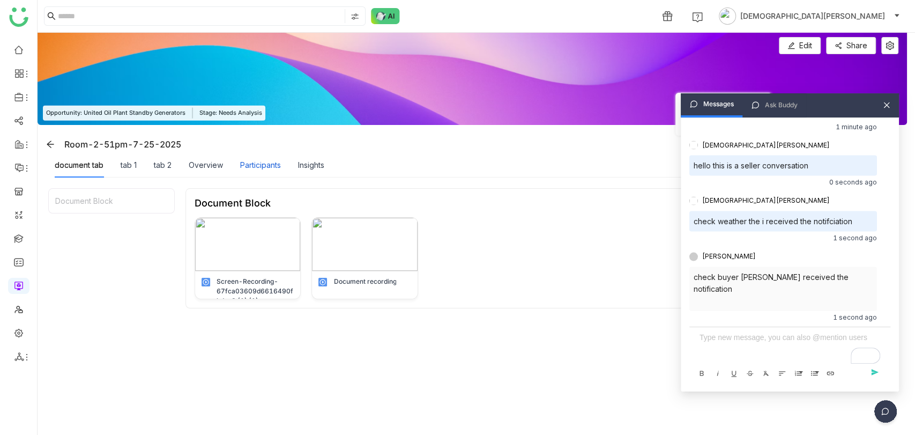
click at [269, 165] on div "Participants" at bounding box center [260, 165] width 41 height 12
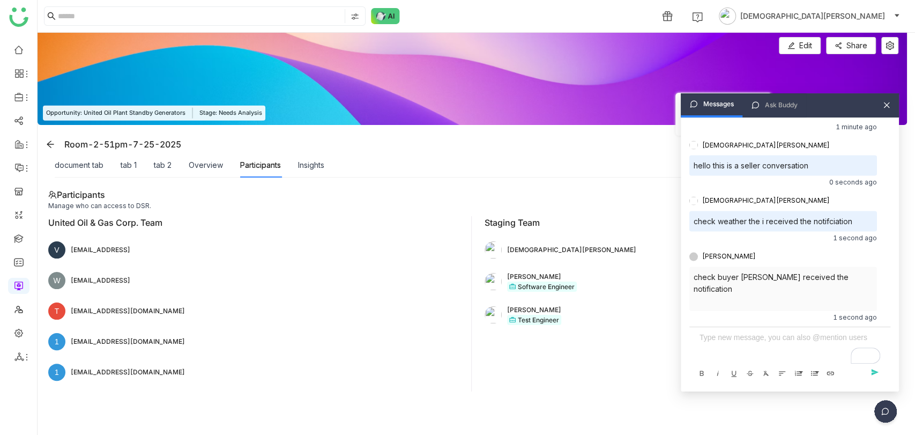
click at [887, 106] on icon at bounding box center [887, 105] width 6 height 6
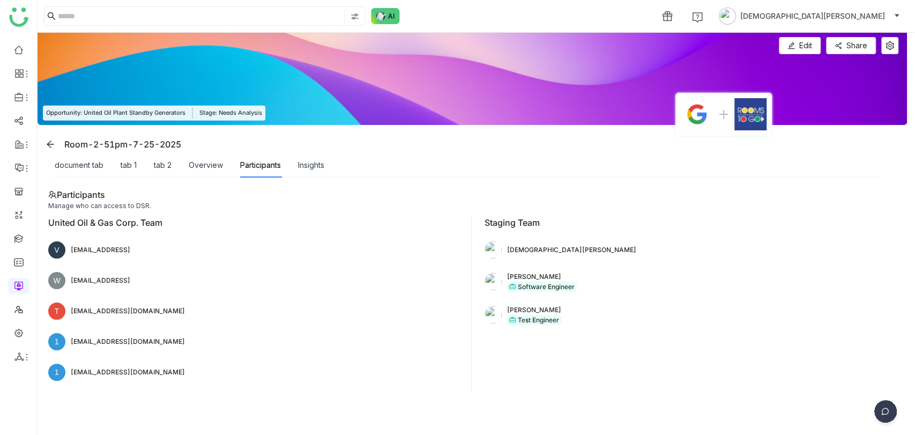
scroll to position [1486, 0]
click at [805, 49] on span "Edit" at bounding box center [805, 46] width 13 height 12
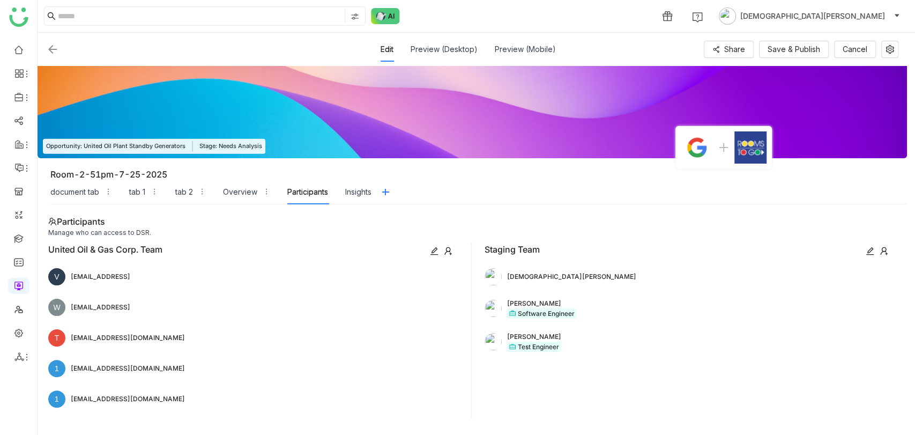
click at [880, 251] on icon at bounding box center [884, 251] width 9 height 9
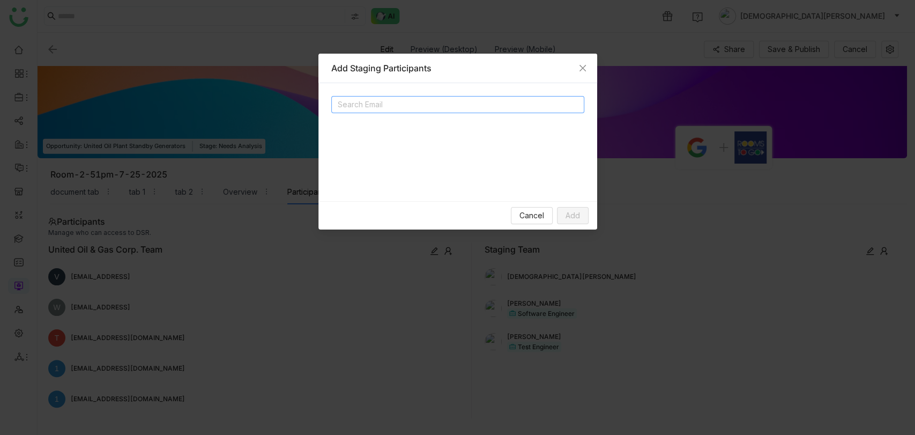
click at [359, 108] on input at bounding box center [445, 104] width 214 height 13
type input "*"
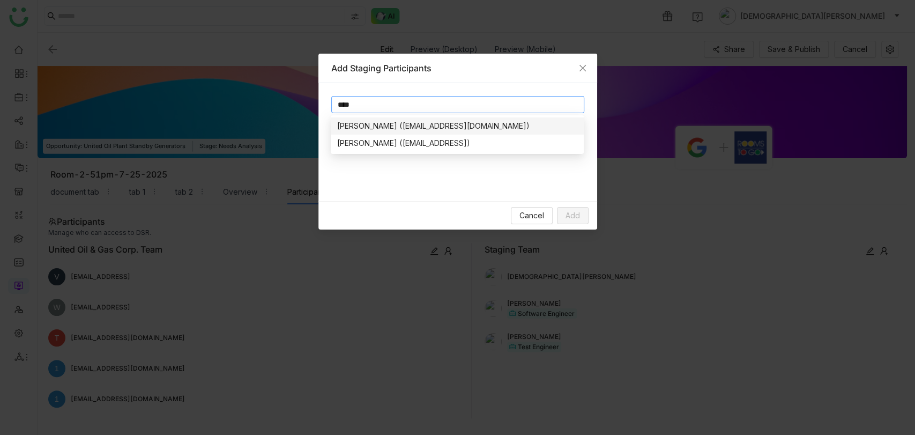
type input "****"
click at [377, 122] on div "[PERSON_NAME] ([EMAIL_ADDRESS][DOMAIN_NAME])" at bounding box center [457, 126] width 240 height 12
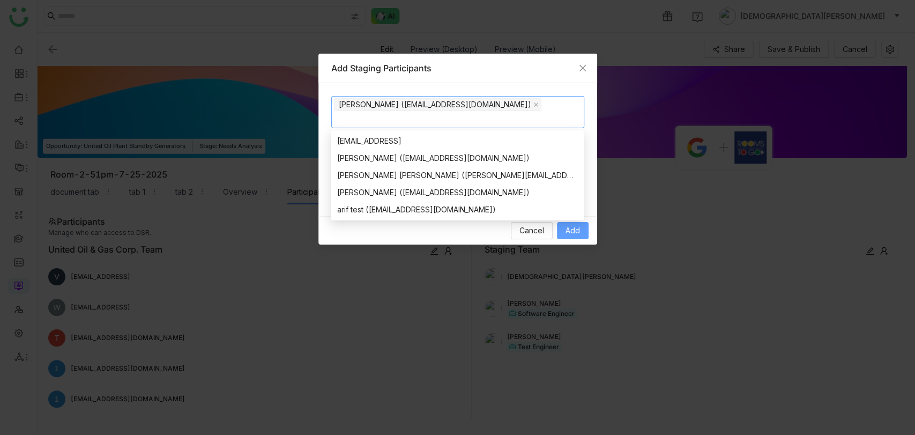
click at [579, 225] on span "Add" at bounding box center [573, 231] width 14 height 12
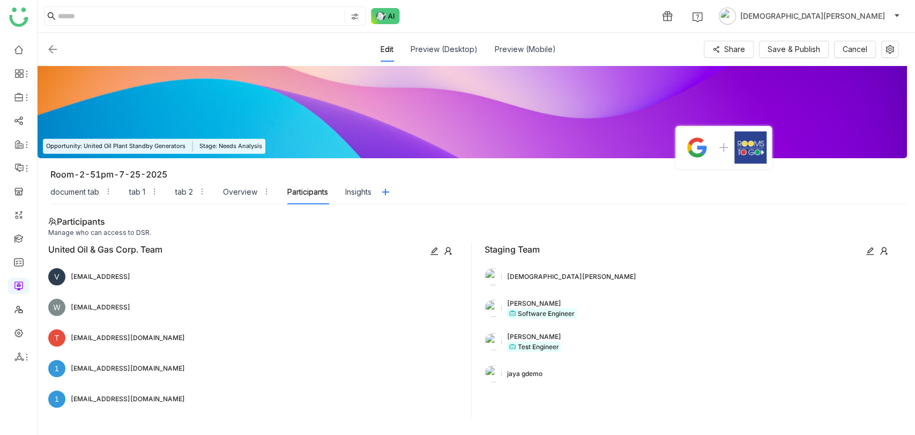
click at [51, 54] on img at bounding box center [52, 49] width 13 height 13
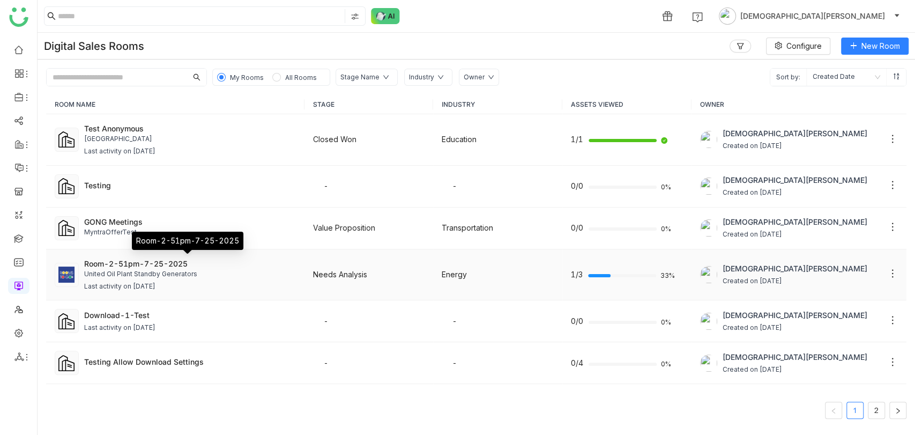
click at [143, 265] on div "Room-2-51pm-7-25-2025" at bounding box center [190, 263] width 212 height 11
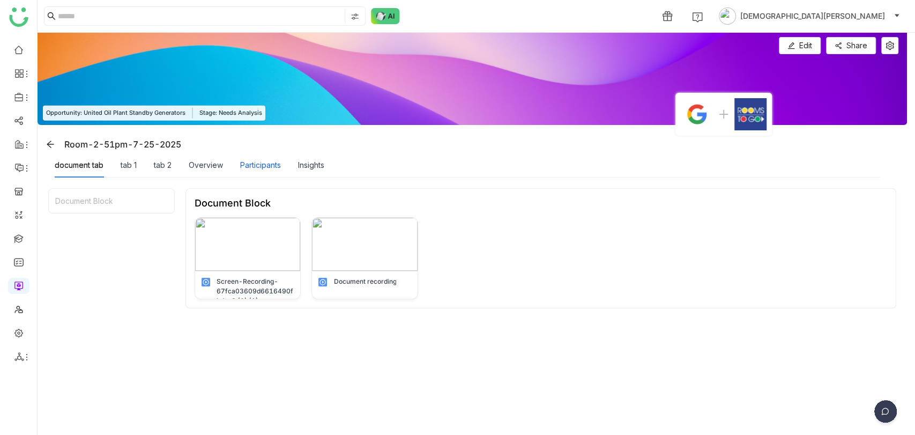
click at [263, 170] on div "Participants" at bounding box center [260, 165] width 41 height 12
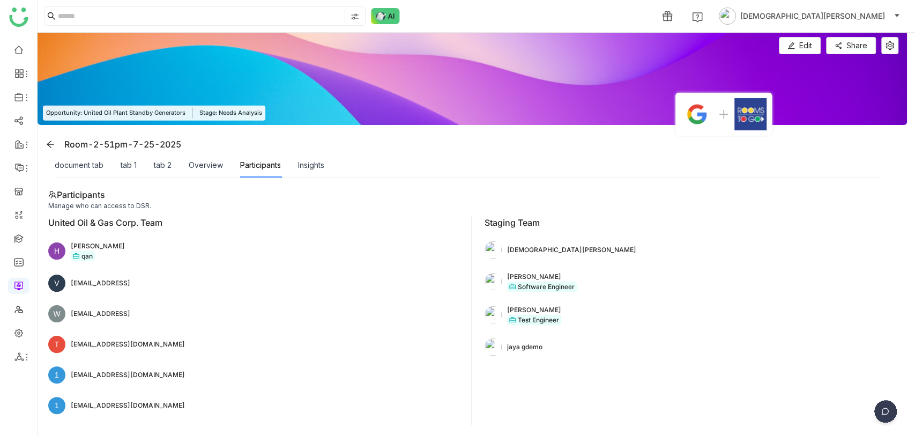
click at [875, 406] on img at bounding box center [885, 413] width 27 height 27
click at [843, 318] on li at bounding box center [844, 335] width 109 height 41
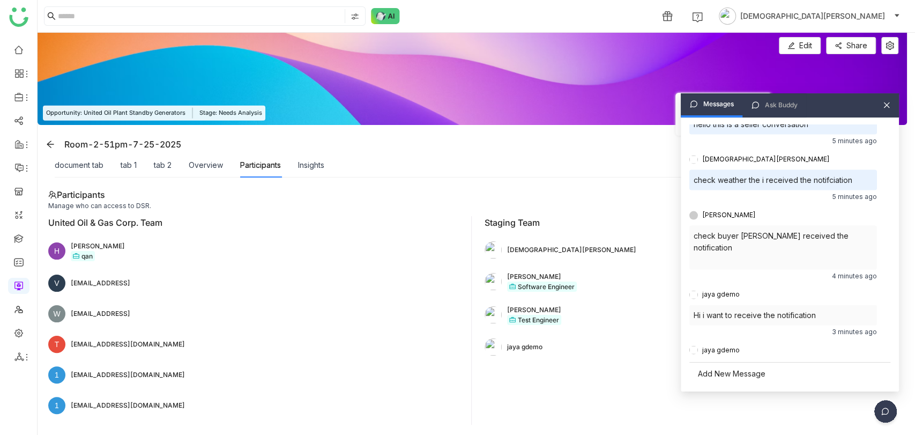
scroll to position [1690, 0]
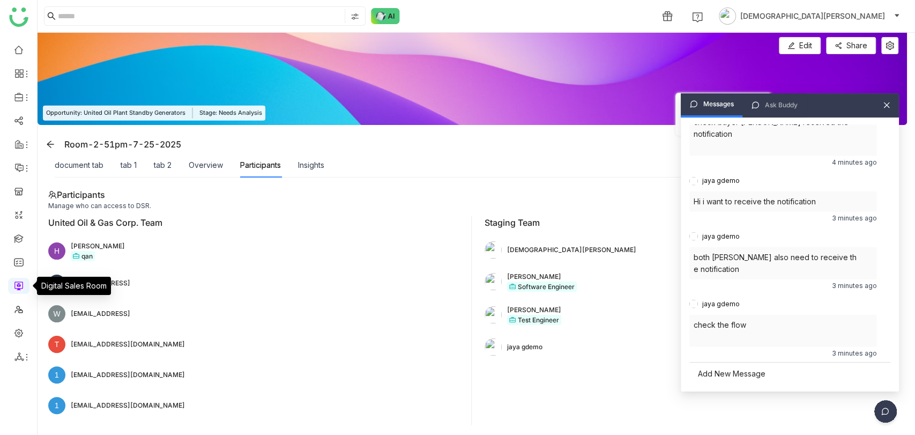
click at [17, 280] on link at bounding box center [19, 284] width 10 height 9
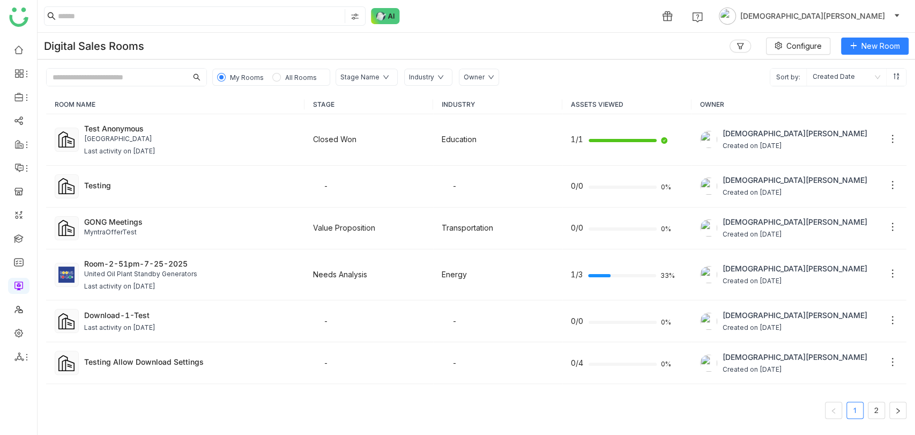
click at [286, 76] on span "All Rooms" at bounding box center [301, 77] width 32 height 8
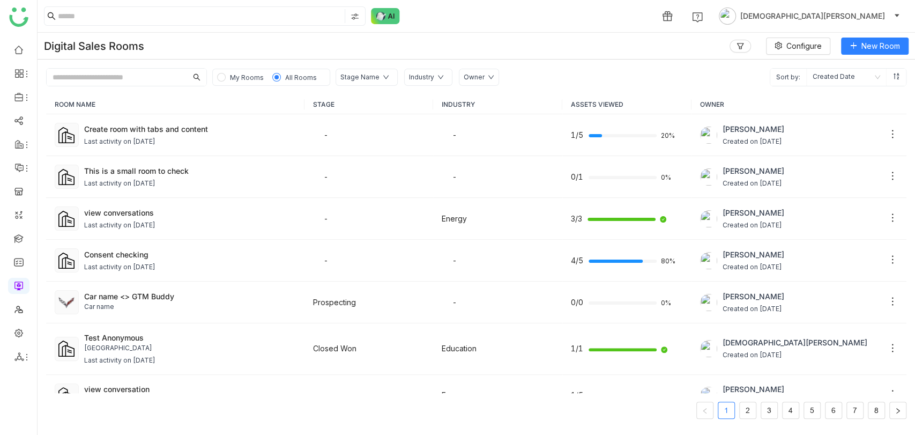
click at [233, 78] on span "My Rooms" at bounding box center [247, 77] width 34 height 8
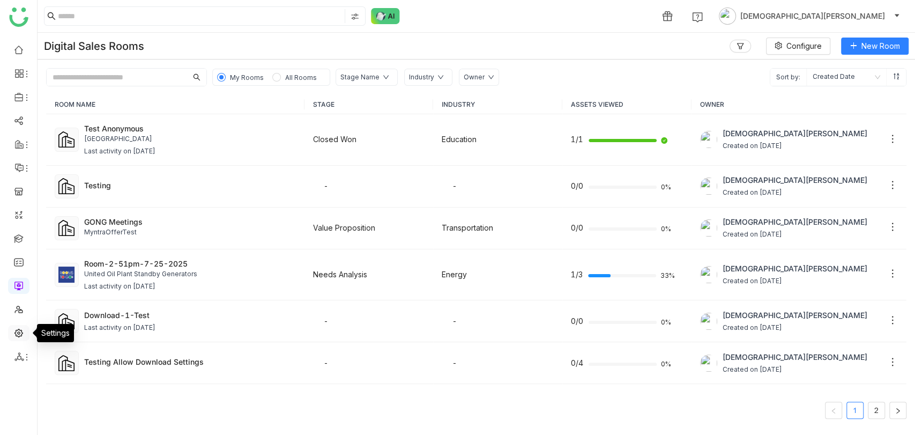
click at [22, 329] on link at bounding box center [19, 332] width 10 height 9
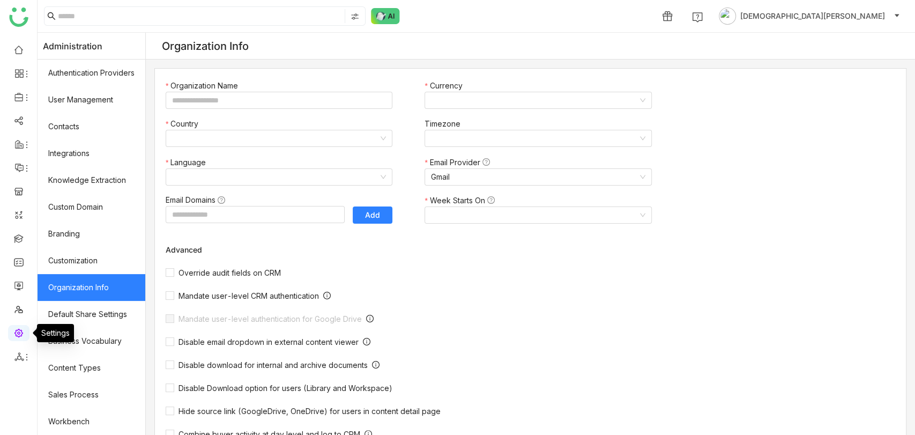
type input "*******"
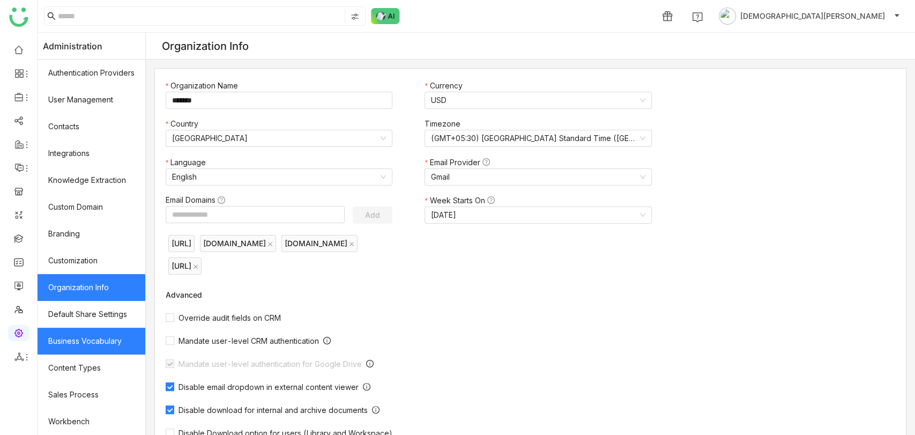
scroll to position [134, 0]
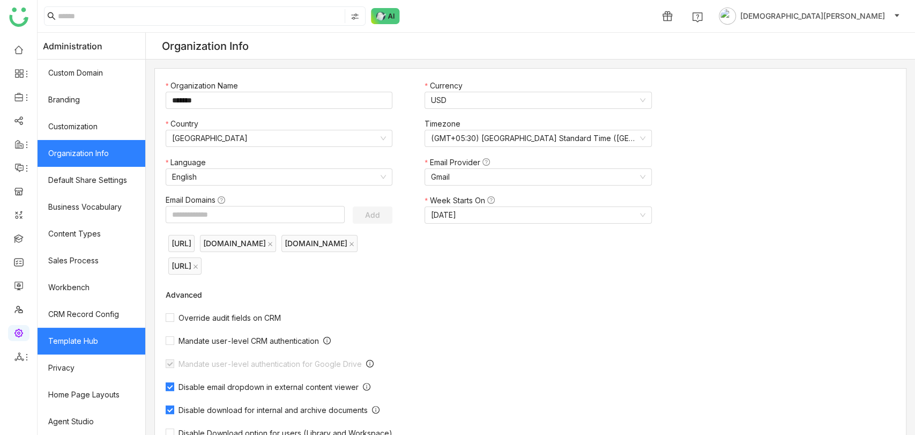
click at [83, 340] on link "Template Hub" at bounding box center [92, 341] width 108 height 27
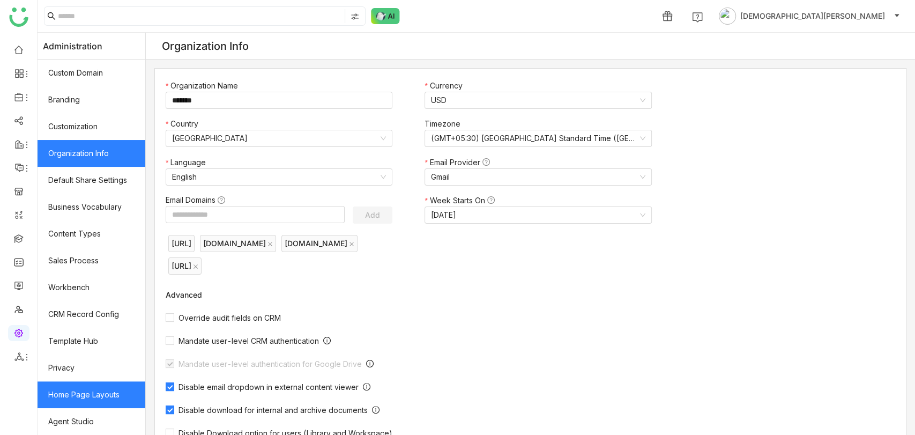
click at [94, 382] on link "Home Page Layouts" at bounding box center [92, 394] width 108 height 27
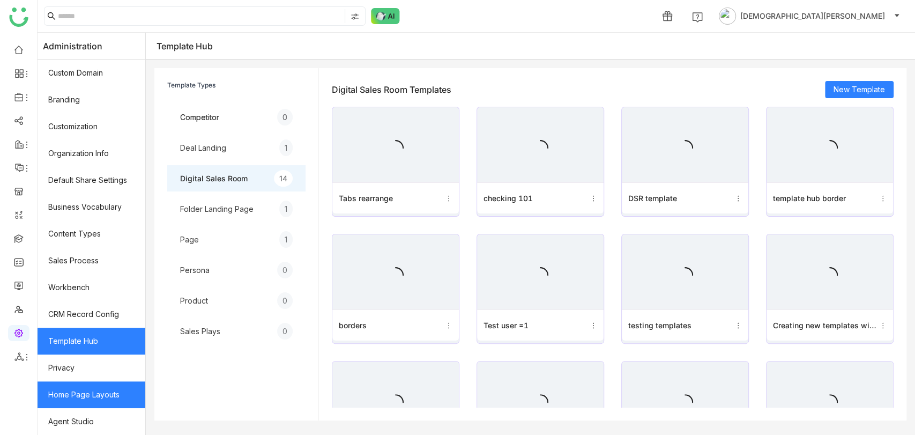
click at [94, 382] on link "Home Page Layouts" at bounding box center [92, 394] width 108 height 27
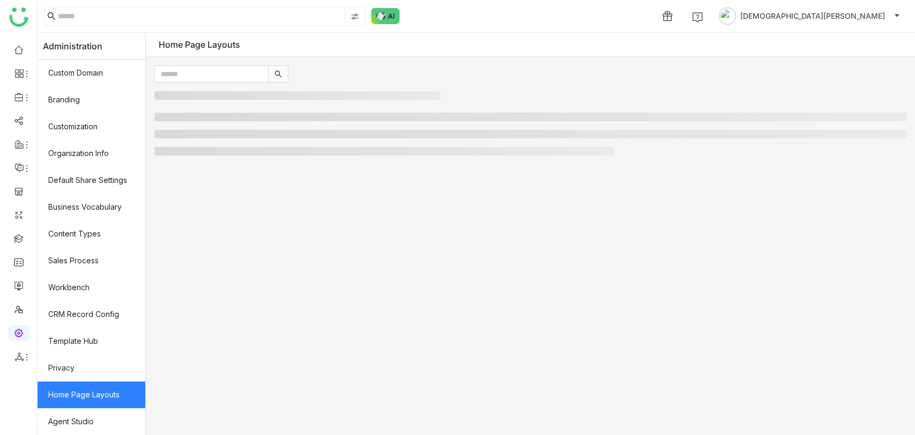
click at [114, 391] on link "Home Page Layouts" at bounding box center [92, 394] width 108 height 27
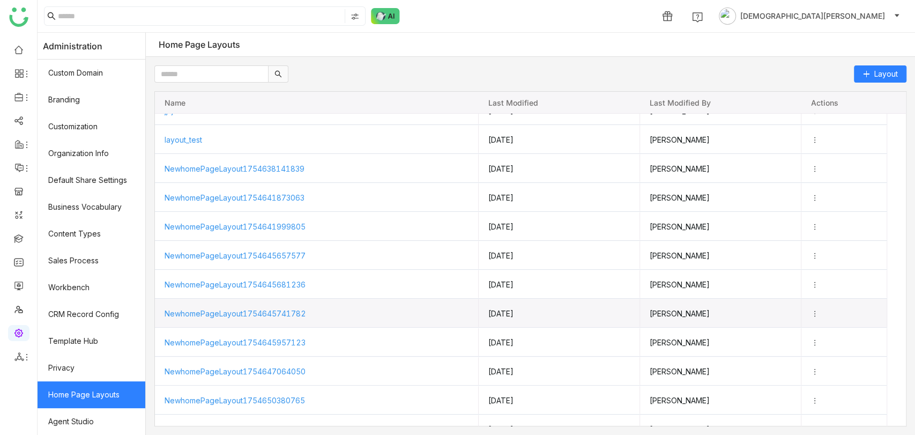
scroll to position [119, 0]
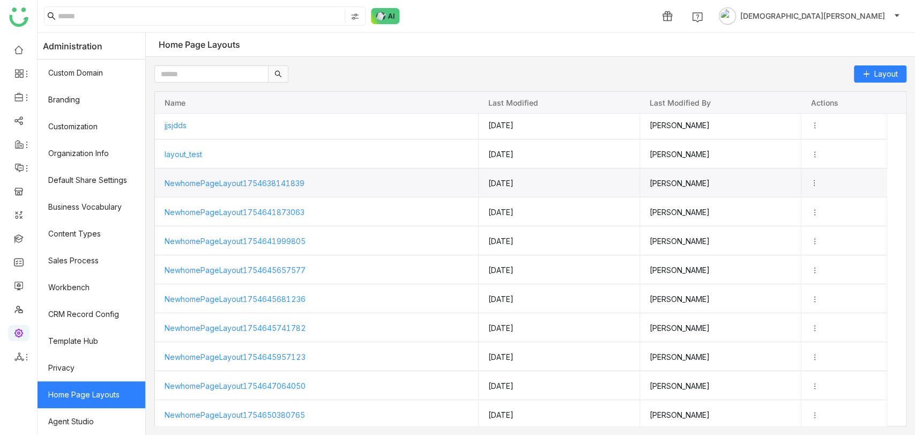
click at [818, 182] on icon "Press SPACE to select this row." at bounding box center [815, 183] width 8 height 8
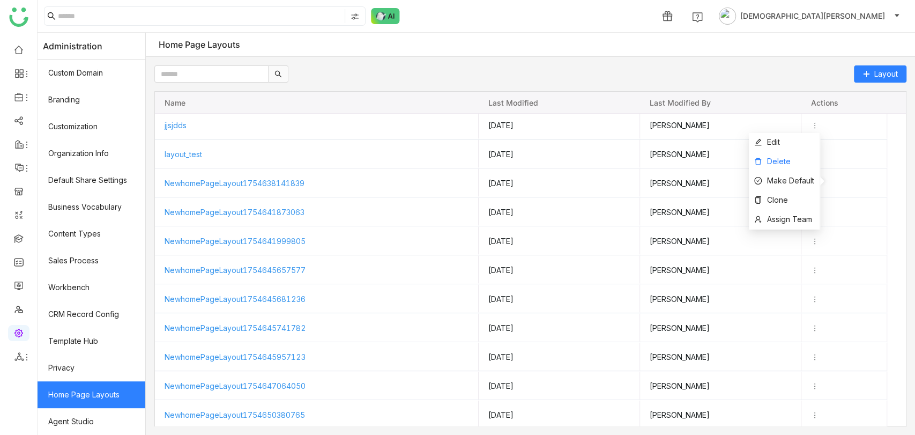
click at [776, 161] on span "Delete" at bounding box center [779, 161] width 24 height 9
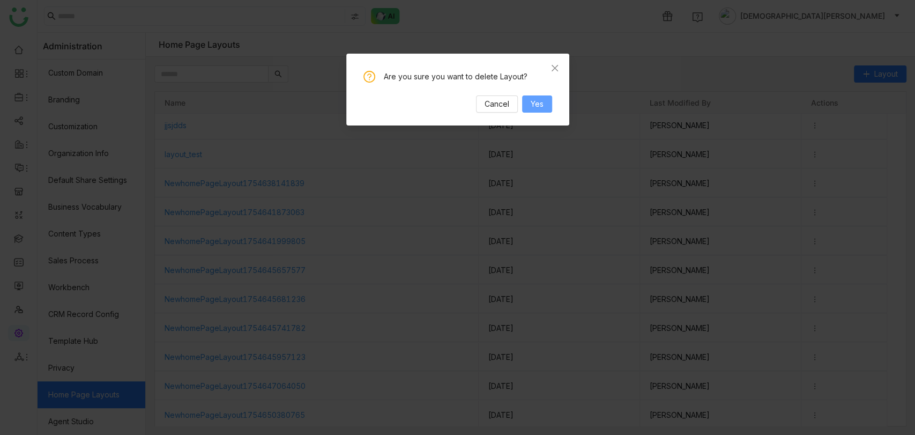
click at [548, 106] on button "Yes" at bounding box center [537, 103] width 30 height 17
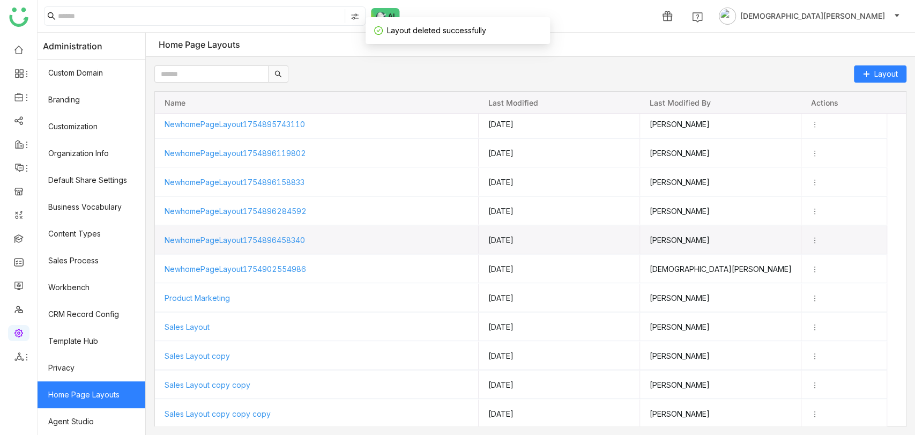
scroll to position [0, 0]
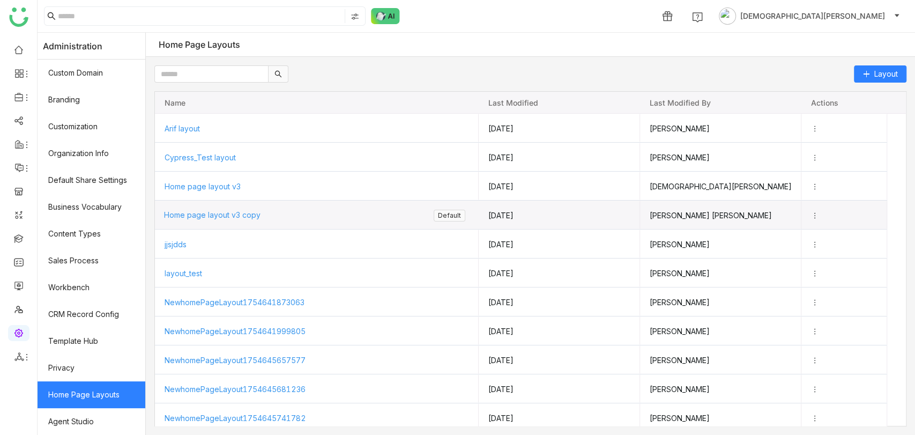
click at [231, 213] on span "Home page layout v3 copy" at bounding box center [212, 214] width 97 height 9
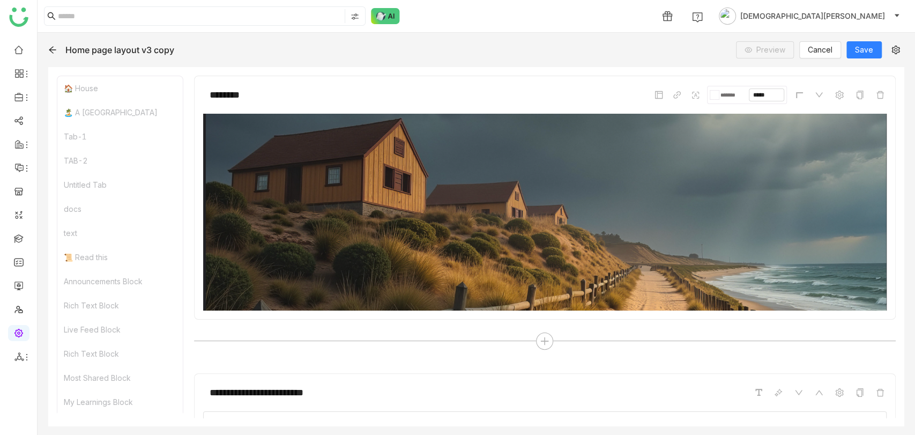
click at [99, 133] on div "Tab-1" at bounding box center [119, 136] width 125 height 24
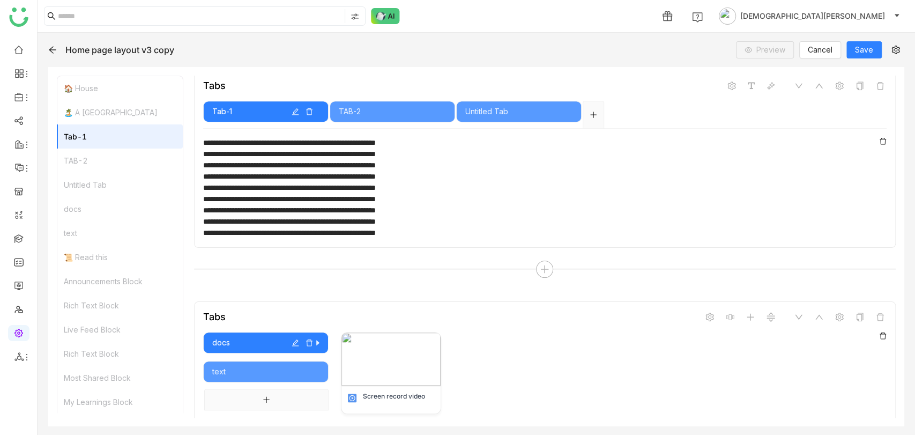
click at [100, 157] on div "TAB-2" at bounding box center [119, 161] width 125 height 24
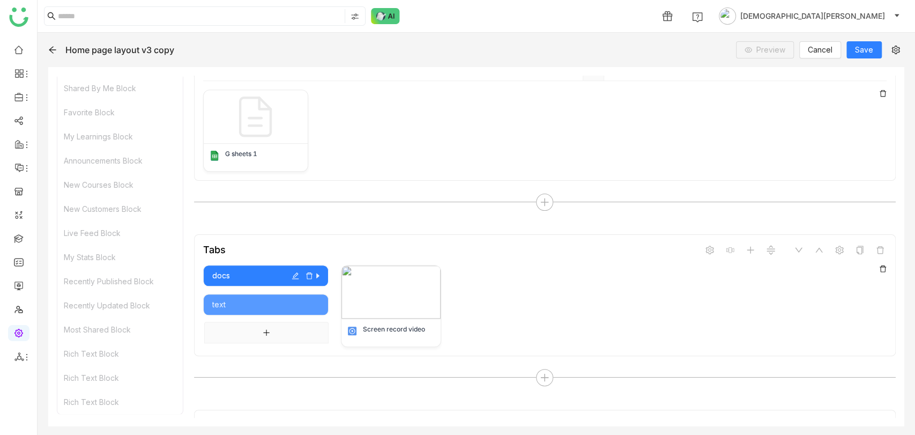
click at [255, 270] on div "docs" at bounding box center [265, 276] width 107 height 12
click at [835, 247] on icon at bounding box center [839, 250] width 9 height 9
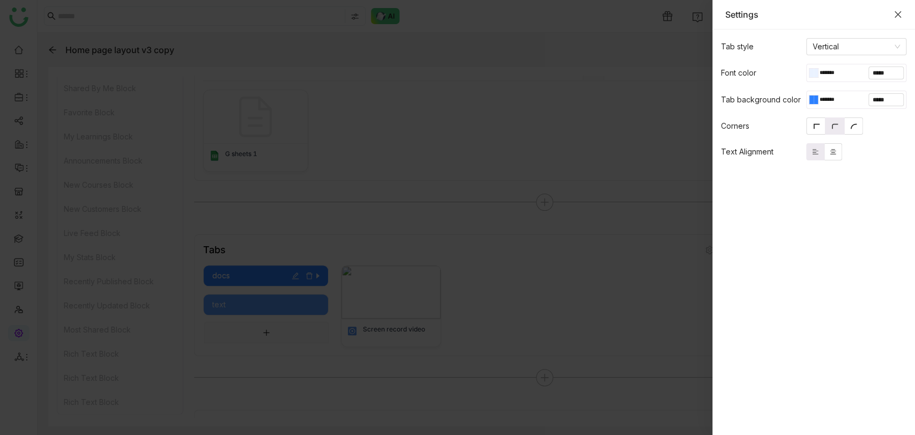
click at [897, 14] on icon "Close" at bounding box center [898, 14] width 6 height 6
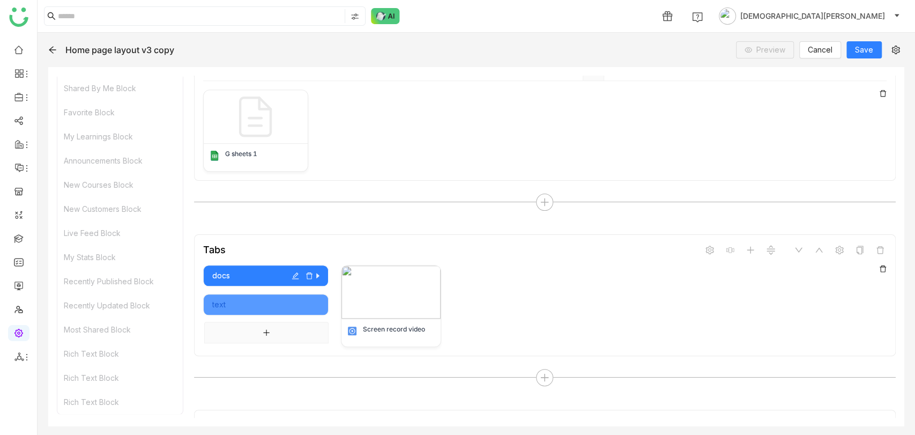
click at [259, 299] on div "text" at bounding box center [265, 305] width 107 height 12
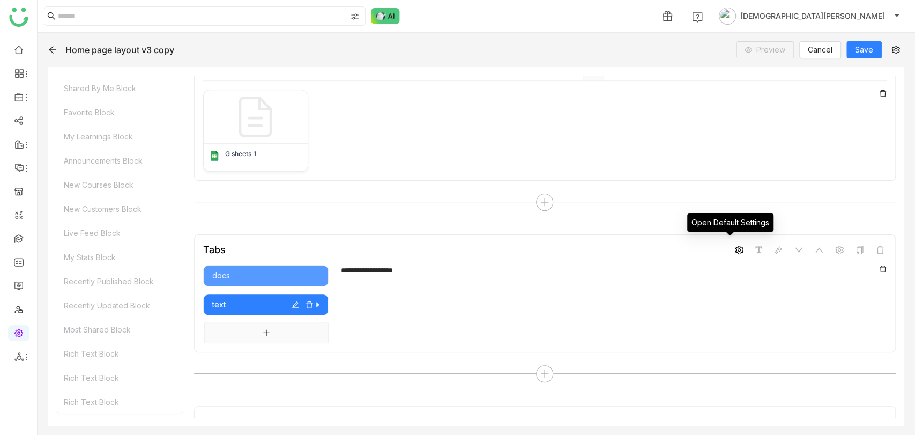
click at [735, 246] on icon at bounding box center [739, 250] width 8 height 9
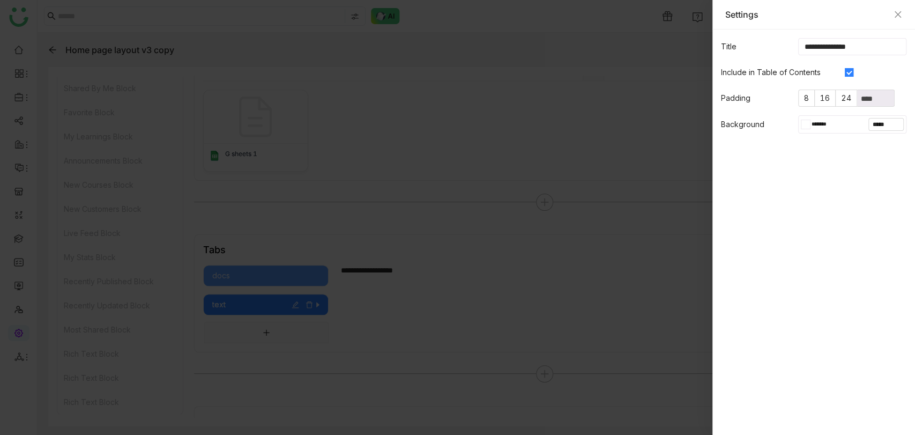
drag, startPoint x: 861, startPoint y: 47, endPoint x: 802, endPoint y: 46, distance: 59.0
click at [802, 46] on input "**********" at bounding box center [852, 46] width 108 height 17
type input "**********"
click at [899, 8] on div "Settings" at bounding box center [813, 14] width 203 height 29
click at [898, 14] on icon "Close" at bounding box center [898, 14] width 6 height 6
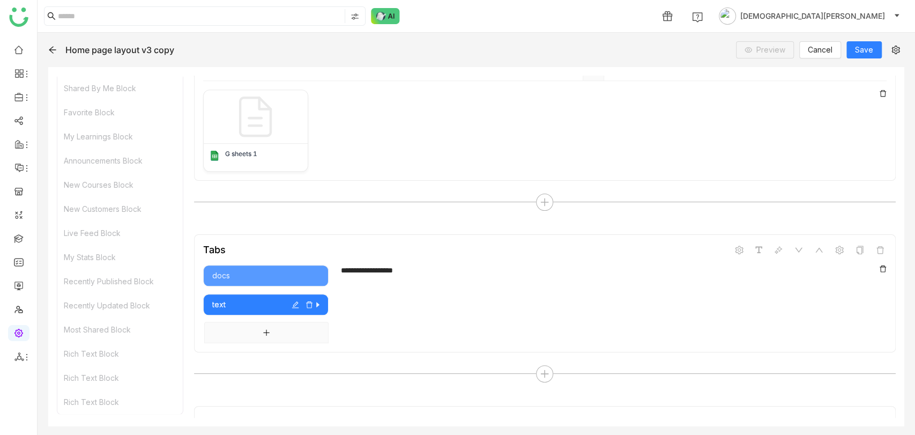
click at [295, 301] on icon "button" at bounding box center [295, 304] width 7 height 7
click at [421, 299] on div "**********" at bounding box center [607, 304] width 559 height 78
click at [254, 265] on div "docs" at bounding box center [265, 275] width 125 height 21
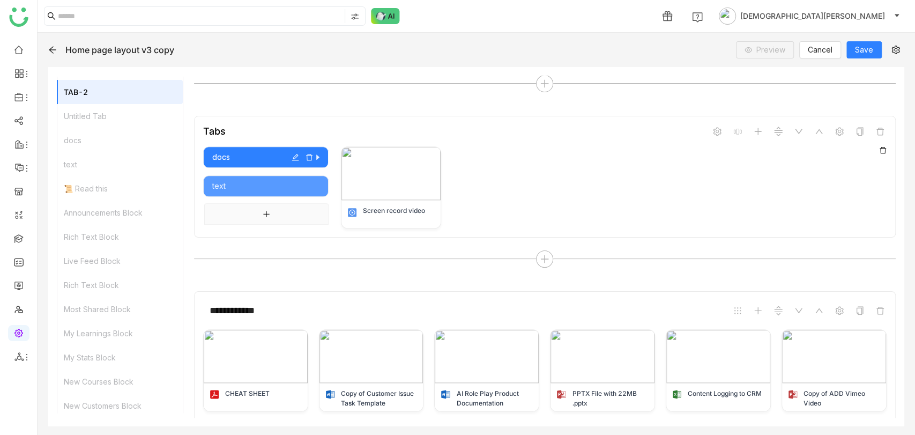
scroll to position [145, 0]
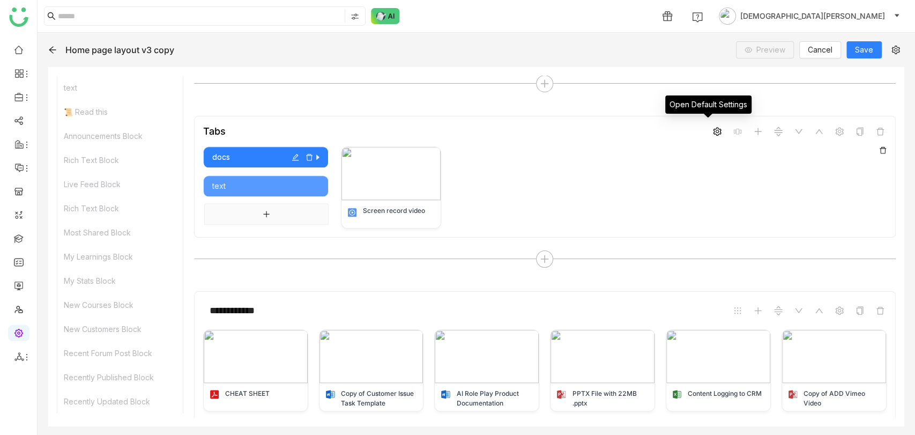
click at [713, 130] on icon at bounding box center [717, 131] width 9 height 9
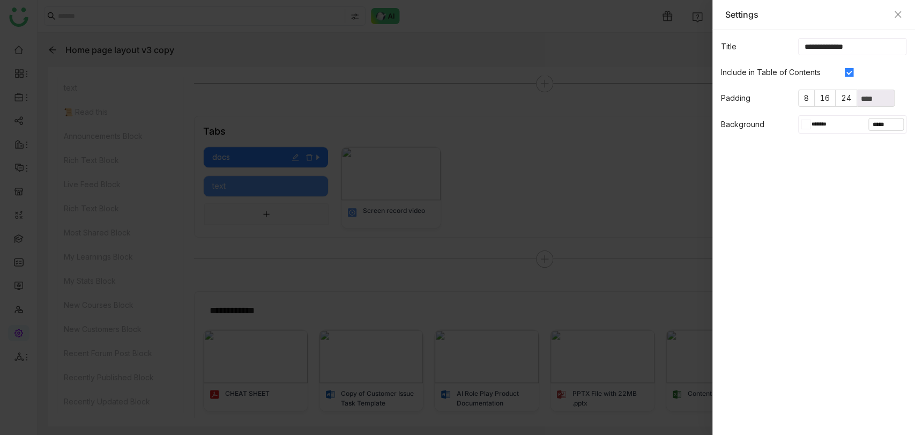
drag, startPoint x: 871, startPoint y: 45, endPoint x: 781, endPoint y: 46, distance: 90.1
click at [781, 46] on nz-form-item "**********" at bounding box center [813, 46] width 203 height 17
type input "*********"
click at [826, 210] on gtmb-native-editor-settings "Title ********* Include in Table of Contents Padding 8 16 24 **** Background **…" at bounding box center [813, 231] width 203 height 405
click at [902, 10] on div "Settings" at bounding box center [813, 14] width 203 height 29
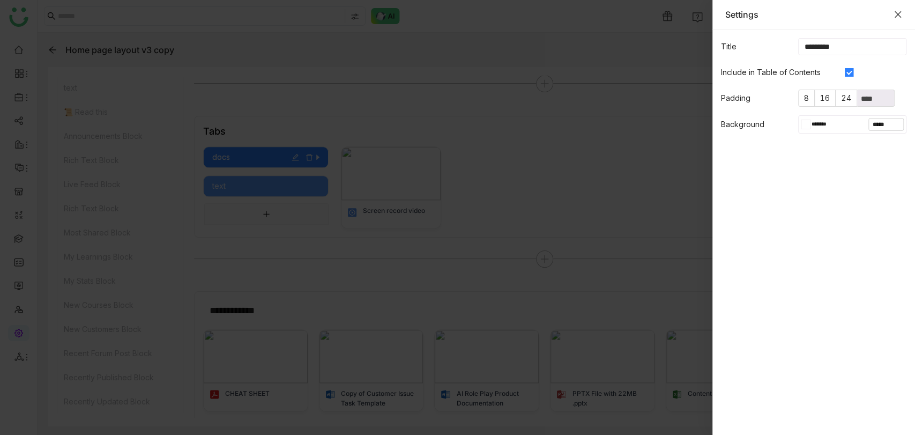
click at [897, 15] on icon "Close" at bounding box center [898, 14] width 9 height 9
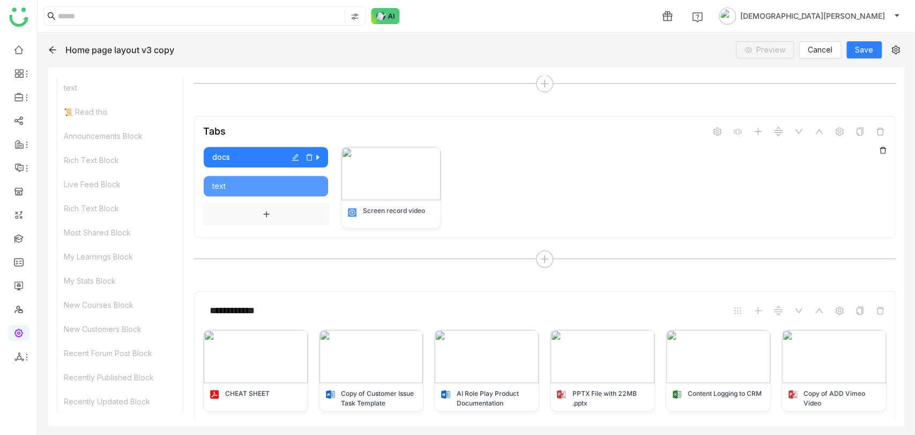
click at [538, 180] on div "Screen record video" at bounding box center [614, 187] width 546 height 82
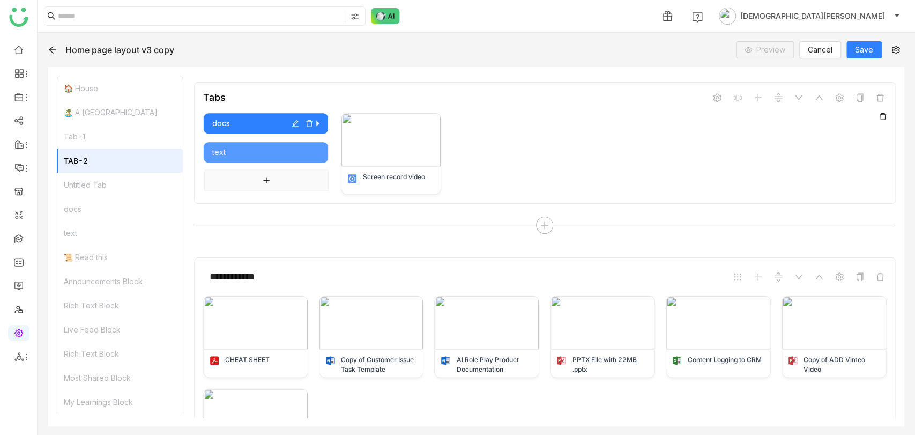
scroll to position [753, 0]
click at [95, 189] on div "Untitled Tab" at bounding box center [119, 185] width 125 height 24
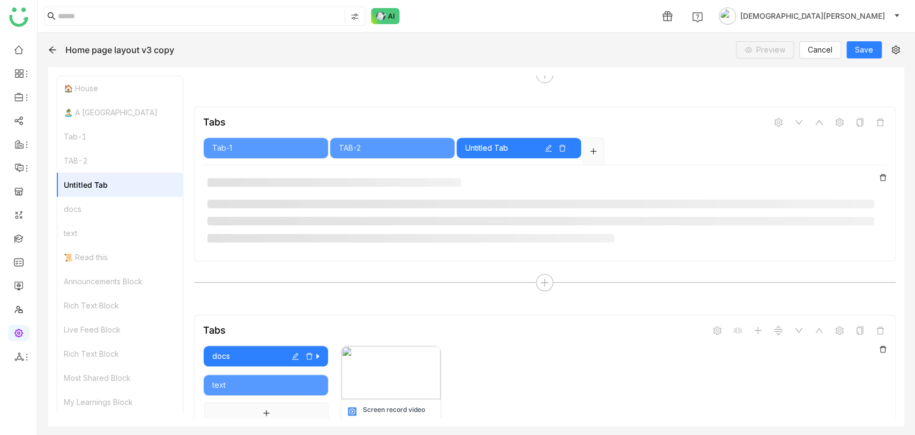
scroll to position [553, 0]
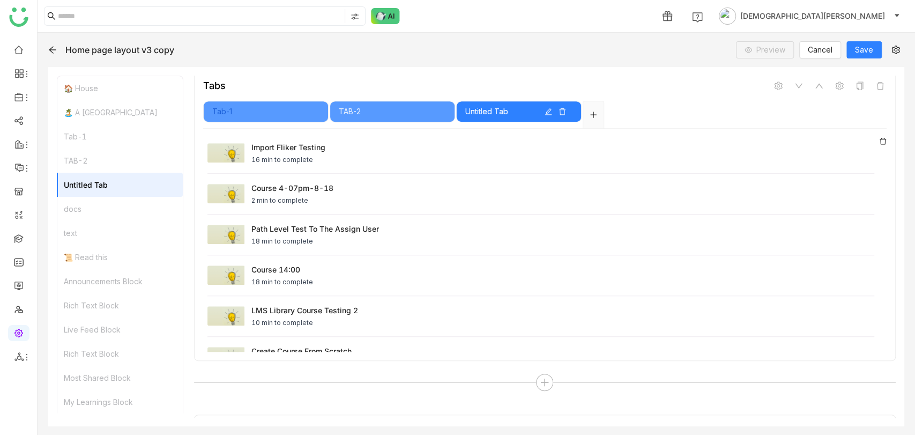
click at [302, 106] on div "Tab-1" at bounding box center [265, 112] width 107 height 12
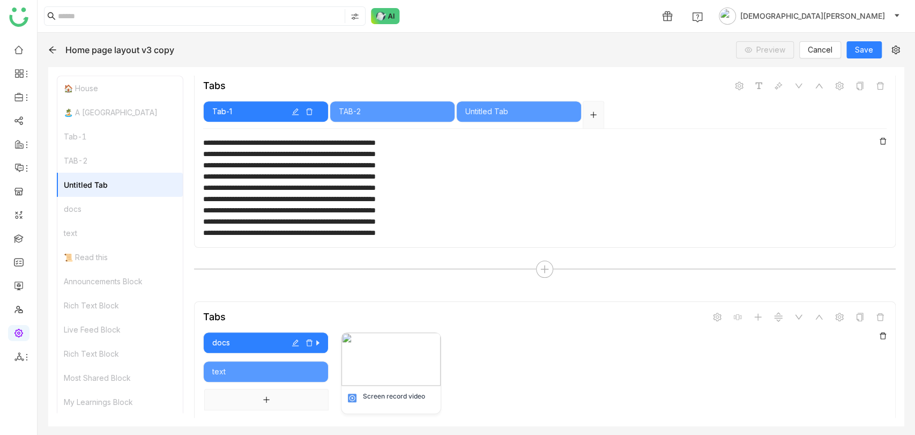
click at [295, 108] on icon "button" at bounding box center [295, 111] width 7 height 7
click at [550, 171] on div "**********" at bounding box center [540, 176] width 674 height 11
click at [735, 83] on icon at bounding box center [739, 85] width 8 height 9
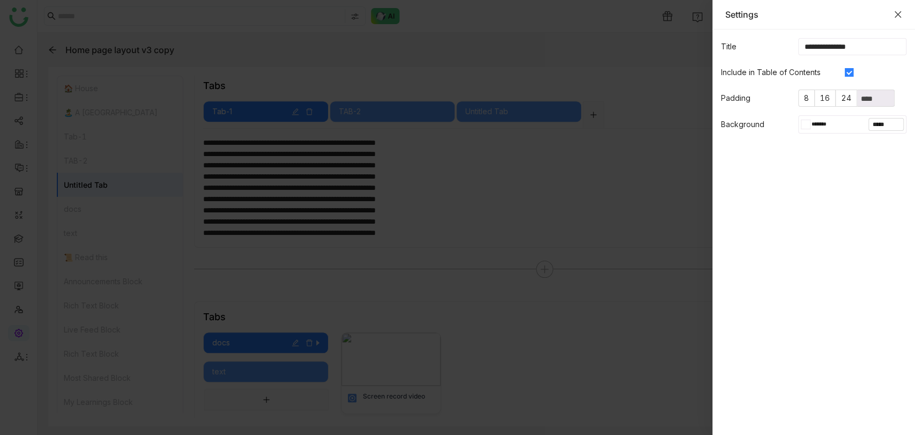
click at [899, 14] on icon "Close" at bounding box center [898, 14] width 9 height 9
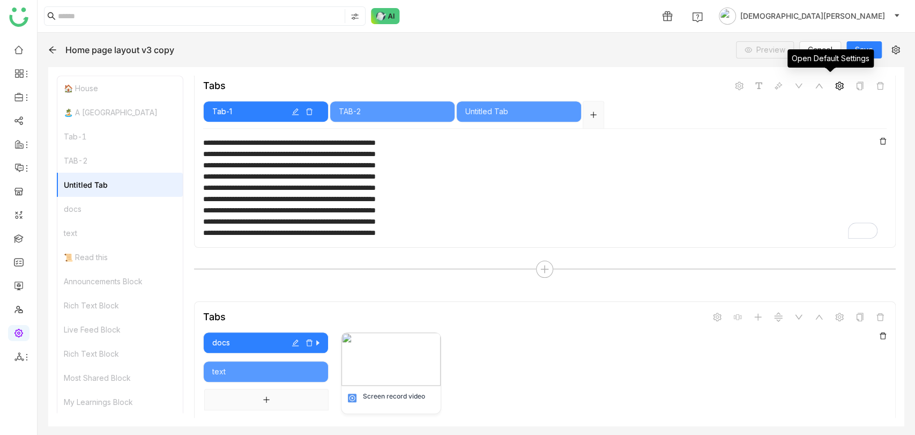
click at [836, 83] on span at bounding box center [839, 85] width 13 height 13
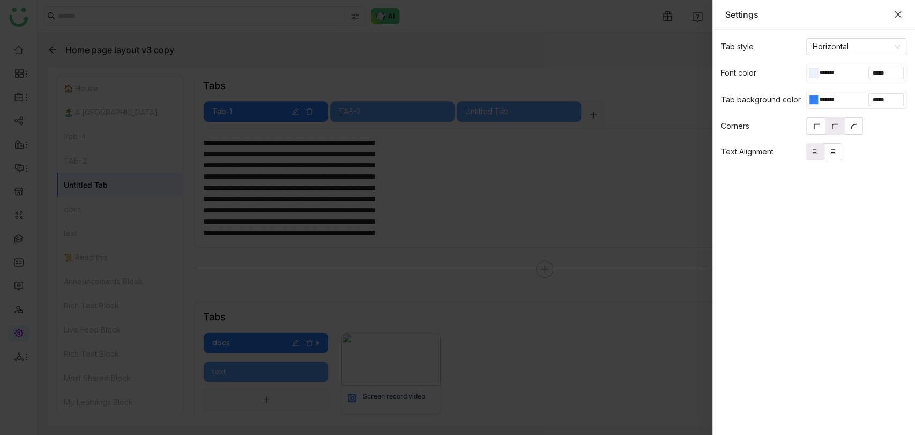
click at [900, 11] on icon "Close" at bounding box center [898, 14] width 6 height 6
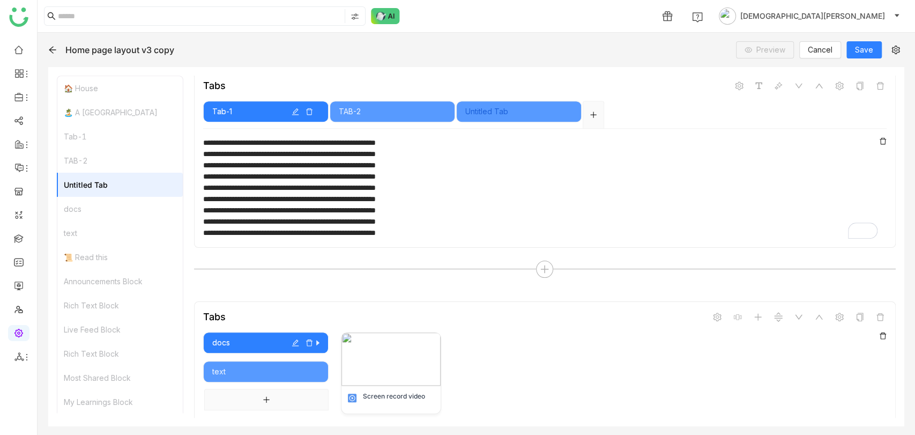
click at [503, 106] on div "Untitled Tab" at bounding box center [518, 112] width 107 height 12
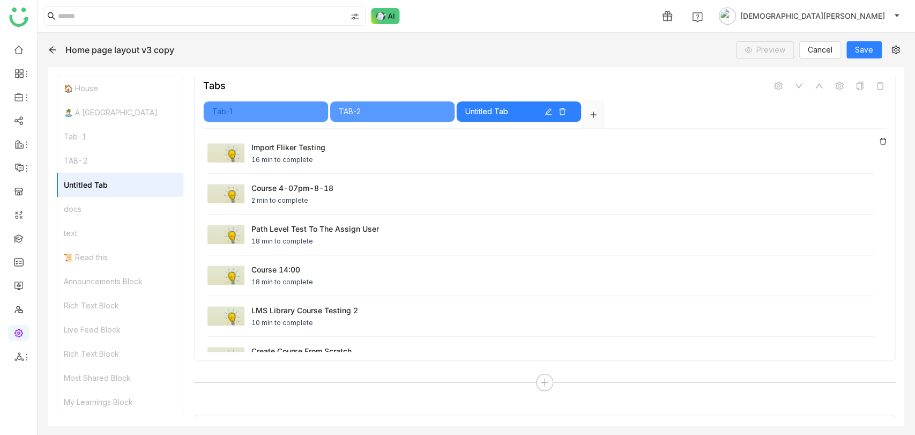
click at [303, 106] on div "Tab-1" at bounding box center [265, 112] width 107 height 12
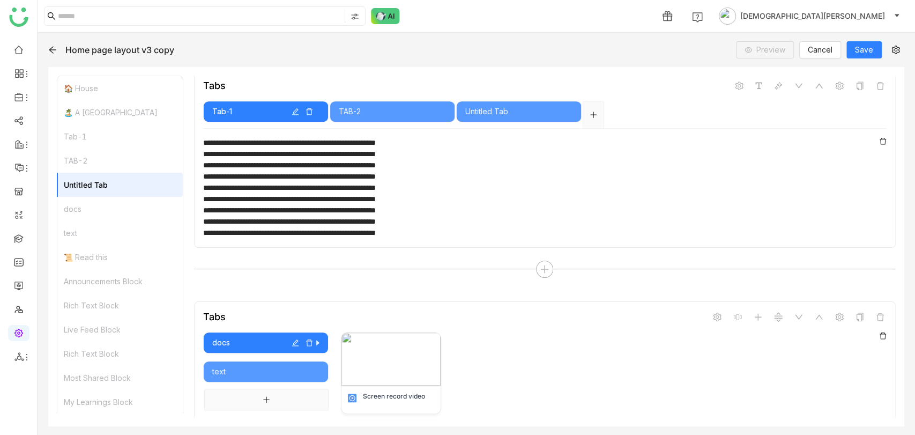
click at [291, 106] on div "Tab-1" at bounding box center [265, 112] width 107 height 12
click at [293, 108] on icon "button" at bounding box center [296, 112] width 8 height 8
click at [275, 82] on input "******" at bounding box center [281, 80] width 79 height 15
type input "*********"
click at [416, 66] on div "**********" at bounding box center [477, 234] width 878 height 402
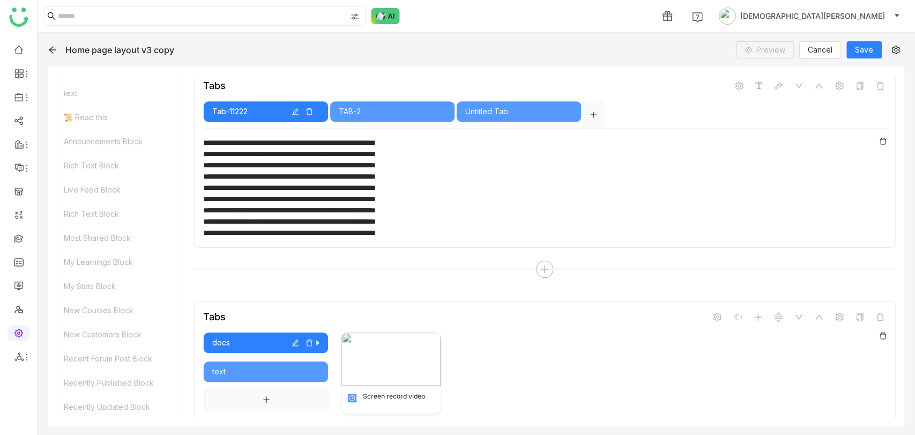
scroll to position [133, 0]
click at [242, 337] on div "docs" at bounding box center [265, 343] width 107 height 12
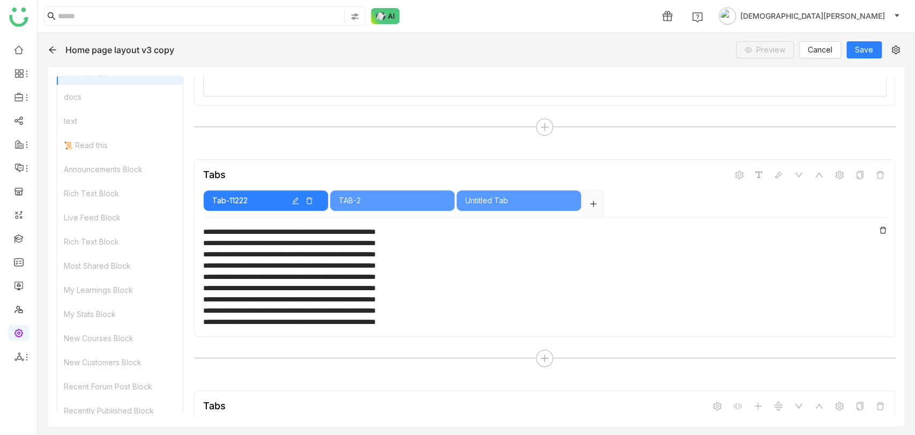
scroll to position [0, 0]
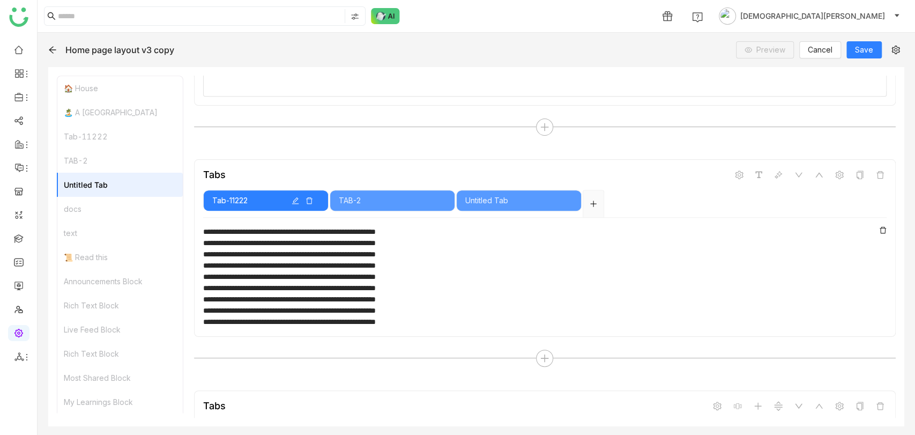
click at [77, 209] on div "docs" at bounding box center [119, 209] width 125 height 24
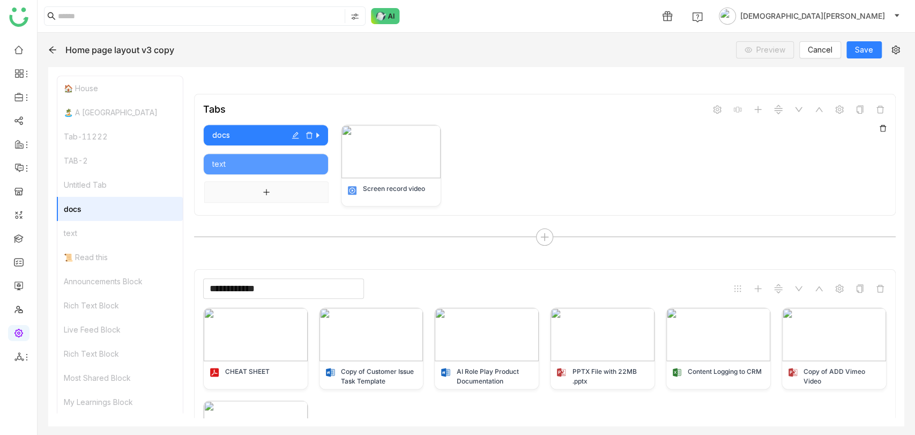
scroll to position [784, 0]
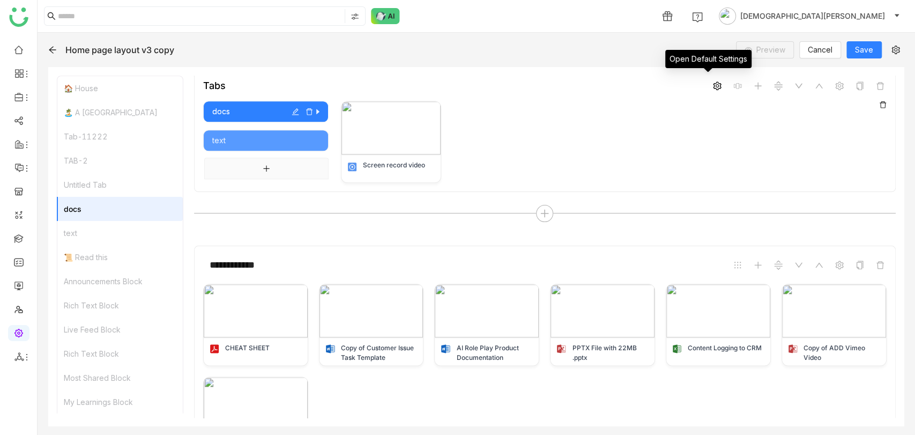
click at [711, 80] on span at bounding box center [717, 85] width 13 height 13
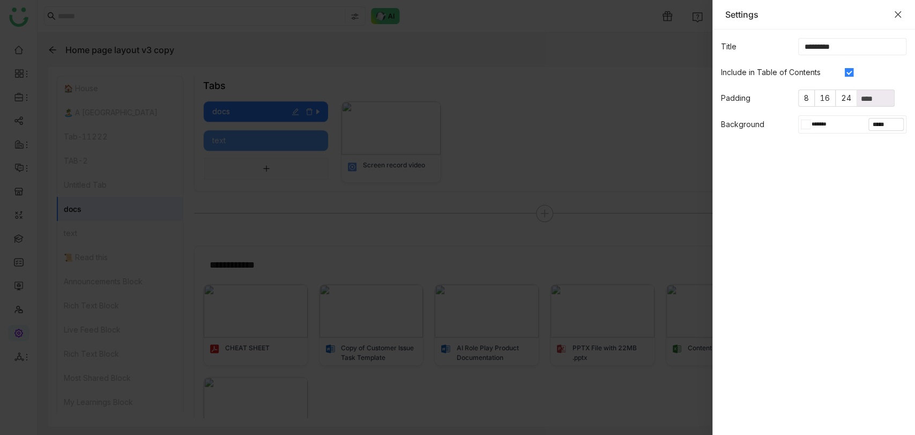
click at [898, 15] on icon "Close" at bounding box center [898, 14] width 9 height 9
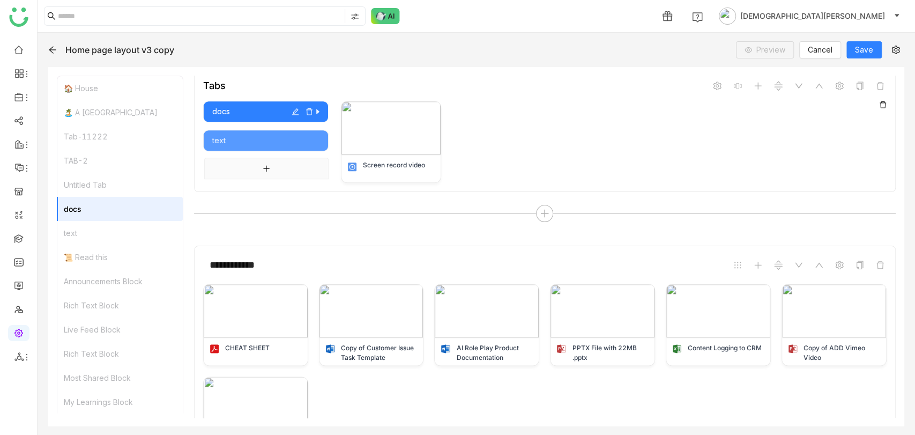
click at [508, 141] on div "Screen record video" at bounding box center [614, 142] width 546 height 82
click at [713, 82] on icon at bounding box center [717, 85] width 9 height 9
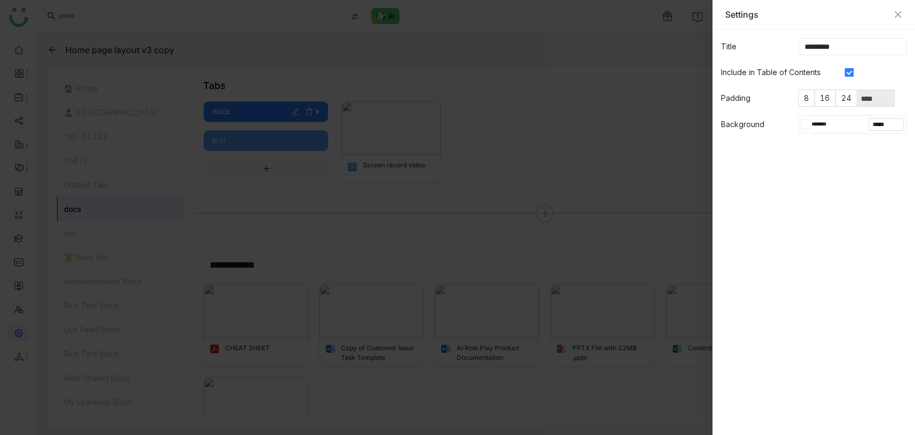
drag, startPoint x: 843, startPoint y: 47, endPoint x: 791, endPoint y: 36, distance: 52.6
click at [791, 36] on form "Title ********* Include in Table of Contents Padding 8 16 24 **** Background **…" at bounding box center [813, 85] width 203 height 113
click at [901, 14] on icon "Close" at bounding box center [898, 14] width 9 height 9
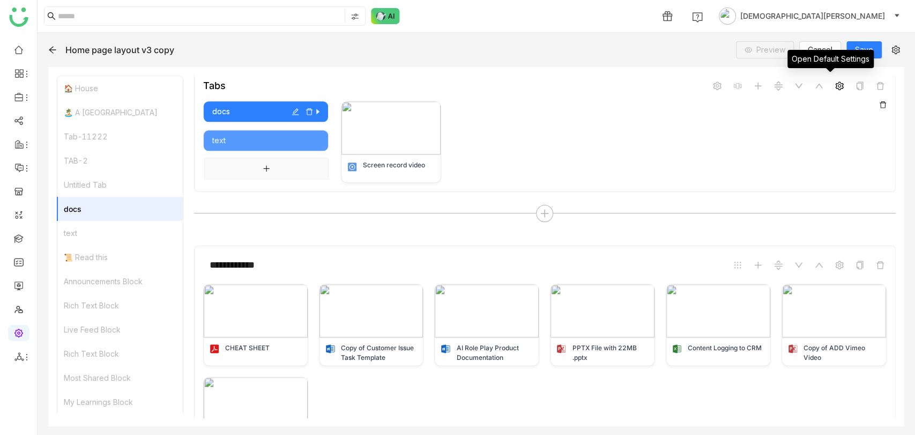
click at [835, 81] on icon at bounding box center [839, 85] width 9 height 9
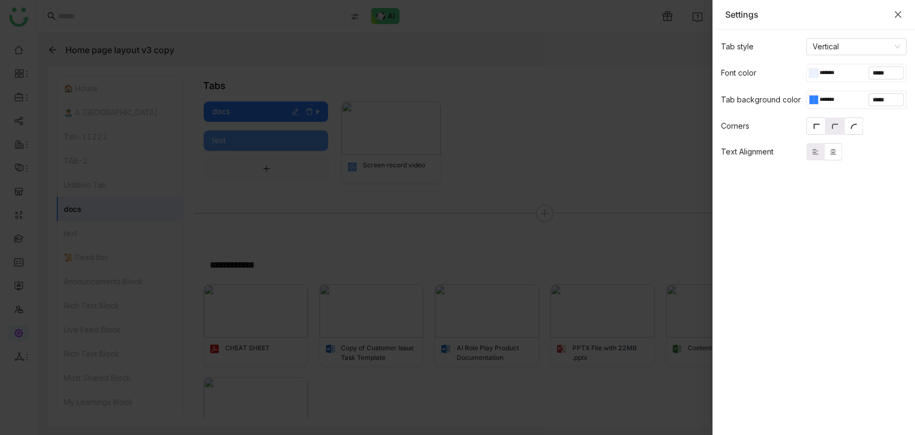
click at [896, 17] on icon "Close" at bounding box center [898, 14] width 9 height 9
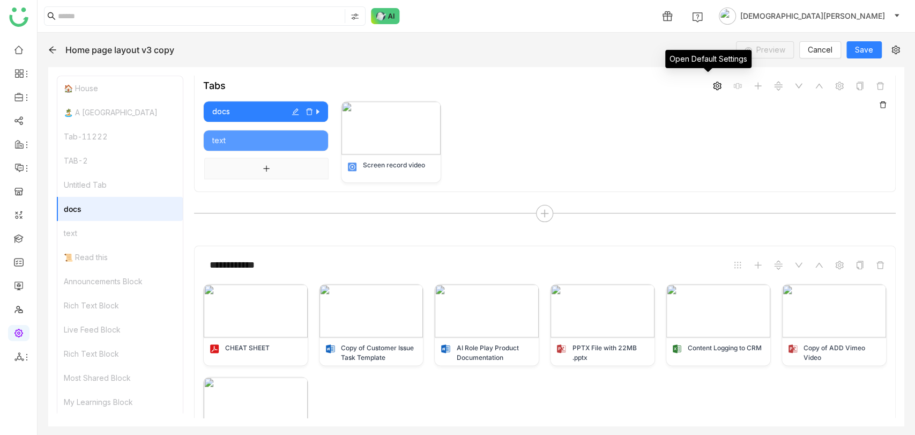
click at [713, 81] on icon at bounding box center [717, 85] width 9 height 9
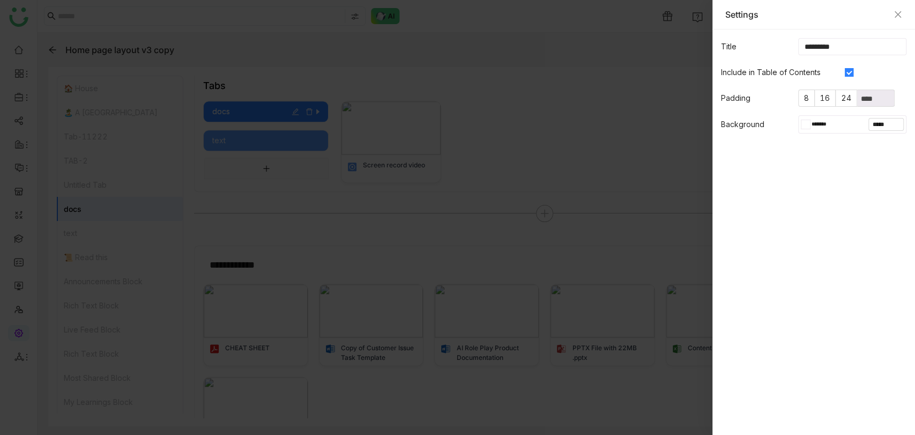
click at [815, 51] on input "*********" at bounding box center [852, 46] width 108 height 17
click at [839, 44] on input "*********" at bounding box center [852, 46] width 108 height 17
click at [522, 114] on div at bounding box center [457, 217] width 915 height 435
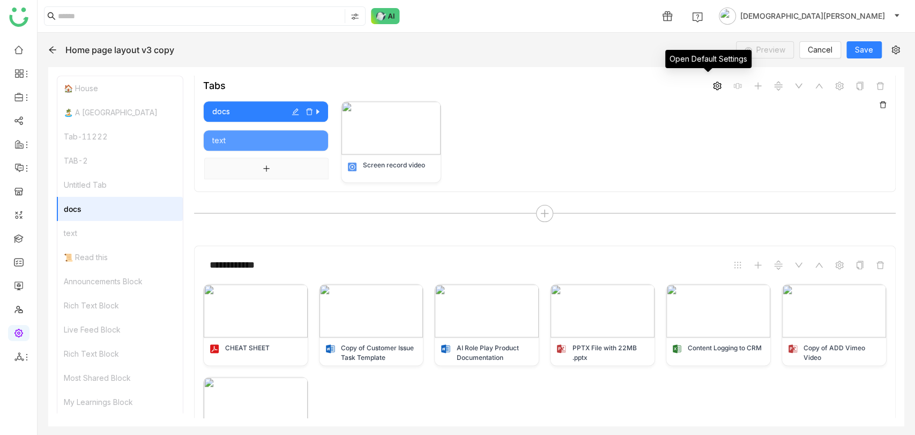
click at [713, 81] on icon at bounding box center [717, 85] width 8 height 9
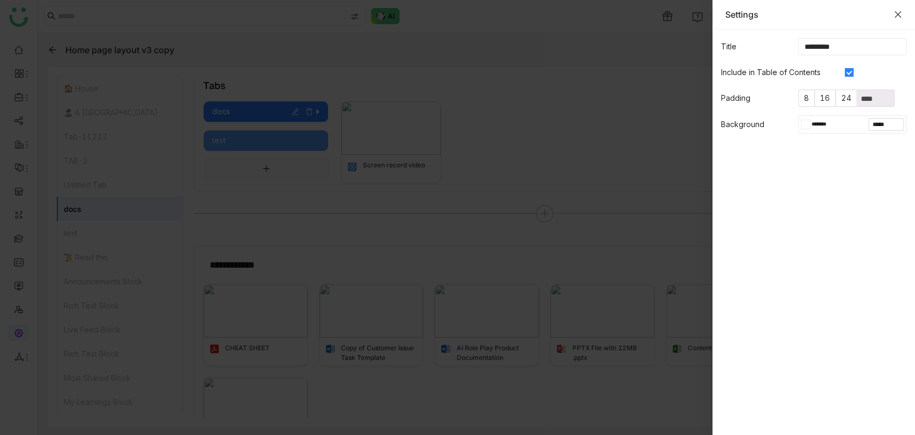
click at [898, 18] on icon "Close" at bounding box center [898, 14] width 9 height 9
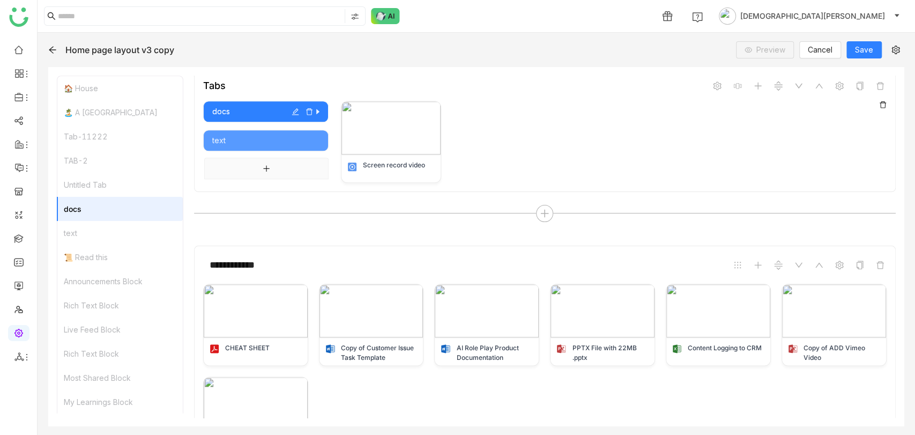
click at [94, 235] on div "text" at bounding box center [119, 233] width 125 height 24
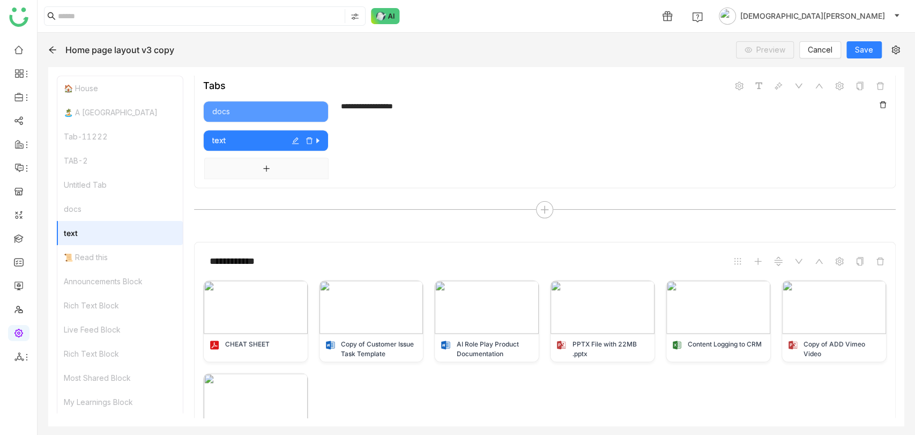
click at [433, 120] on div "**********" at bounding box center [607, 140] width 559 height 78
click at [420, 101] on div "**********" at bounding box center [609, 106] width 537 height 11
click at [875, 102] on div "**********" at bounding box center [609, 106] width 537 height 11
click at [873, 101] on div "**********" at bounding box center [609, 106] width 537 height 11
click at [874, 101] on div "**********" at bounding box center [609, 106] width 537 height 11
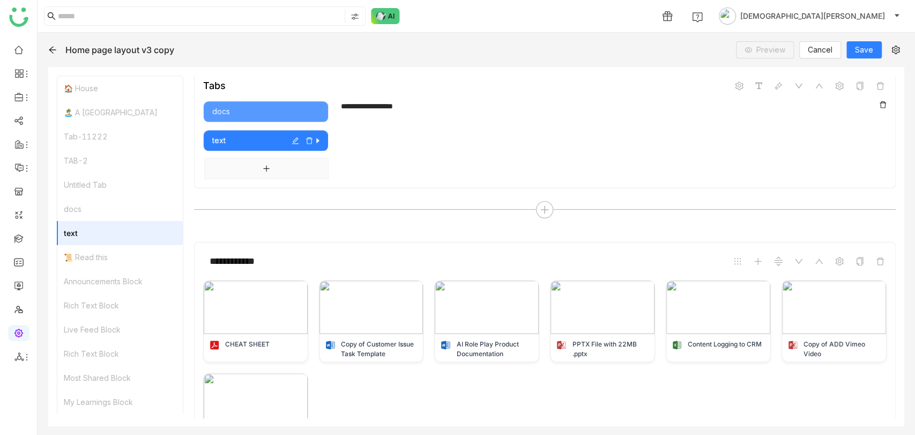
click at [874, 101] on div "**********" at bounding box center [609, 106] width 537 height 11
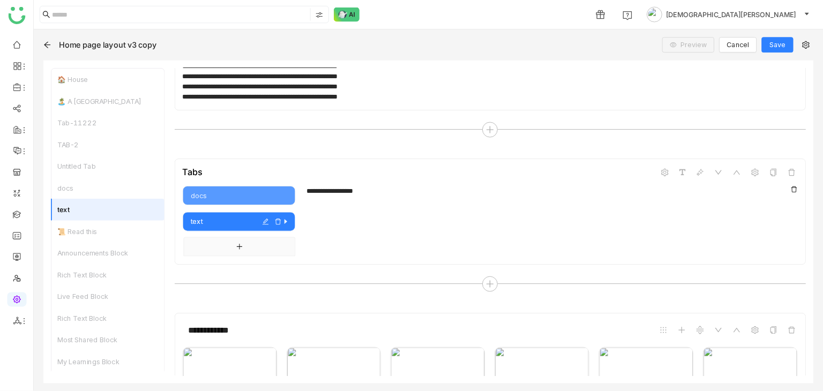
scroll to position [680, 0]
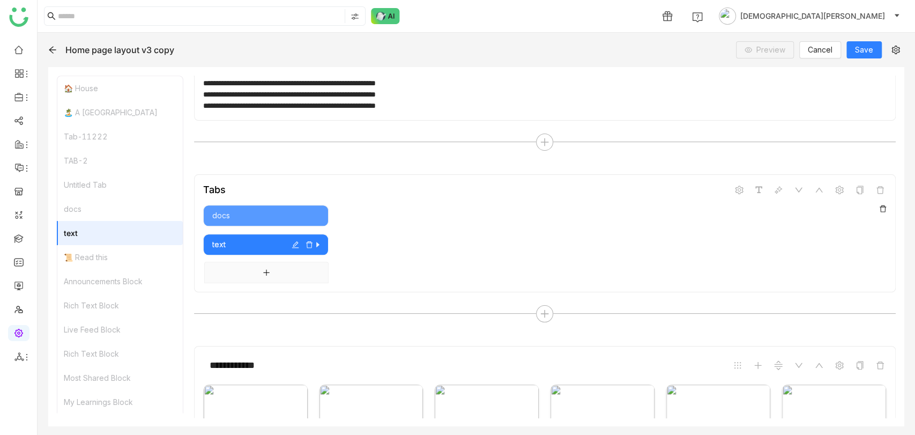
click at [381, 255] on div at bounding box center [607, 244] width 559 height 78
click at [370, 210] on div at bounding box center [609, 210] width 537 height 11
click at [875, 205] on div "******" at bounding box center [609, 210] width 537 height 11
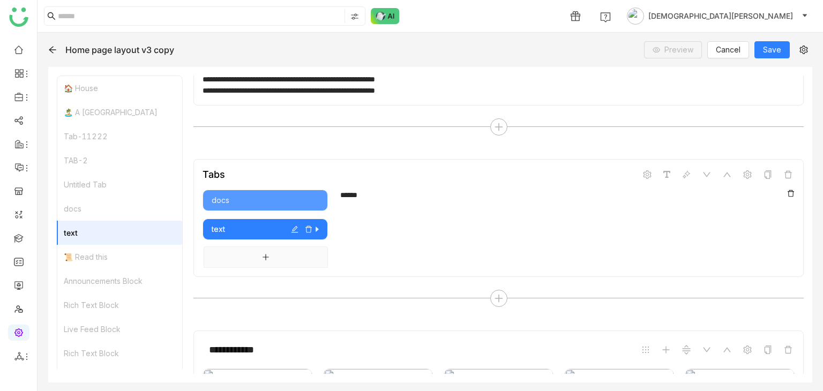
drag, startPoint x: 893, startPoint y: 1, endPoint x: 524, endPoint y: 190, distance: 414.6
click at [524, 190] on div "******" at bounding box center [563, 195] width 447 height 11
click at [783, 190] on div "******" at bounding box center [563, 195] width 447 height 11
click at [309, 226] on icon "button" at bounding box center [309, 230] width 8 height 8
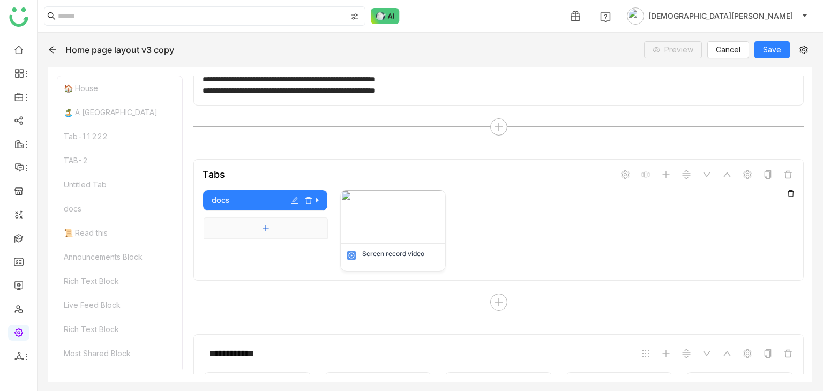
click at [262, 225] on icon "Add tab" at bounding box center [266, 229] width 8 height 8
click at [255, 224] on div "Untitled Tab" at bounding box center [265, 230] width 107 height 12
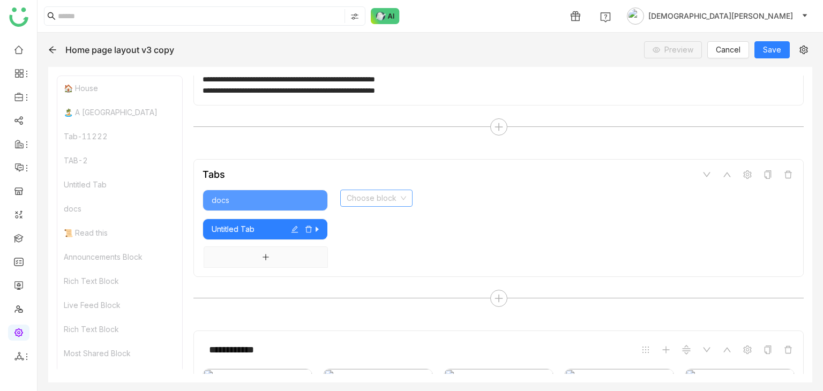
click at [385, 190] on input at bounding box center [373, 198] width 52 height 16
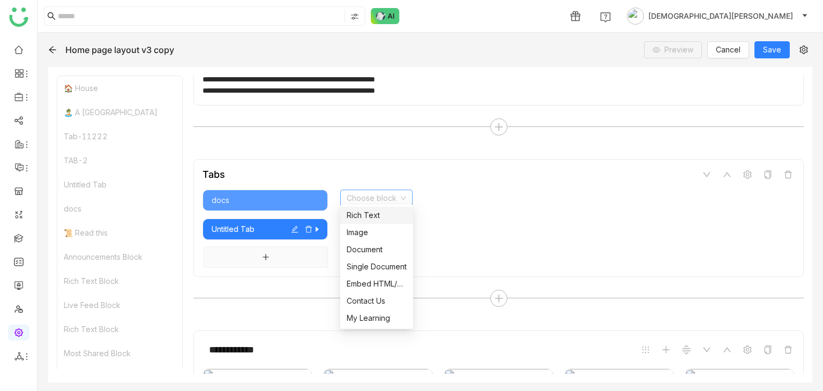
click at [374, 217] on div "Rich Text" at bounding box center [377, 216] width 60 height 12
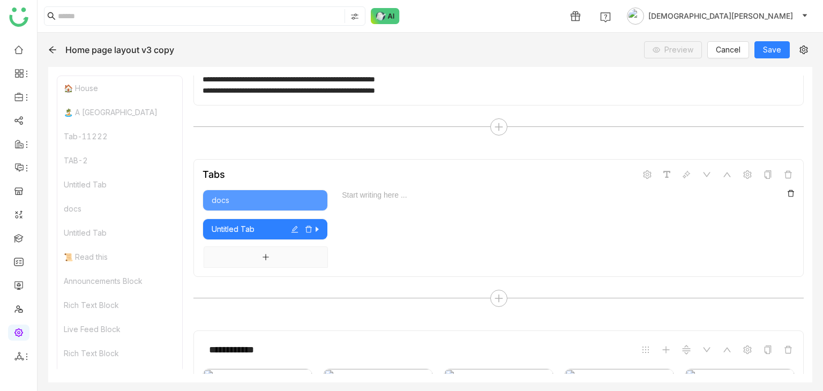
click at [781, 190] on div at bounding box center [567, 195] width 455 height 11
click at [784, 190] on div at bounding box center [567, 195] width 455 height 11
click at [307, 226] on icon "button" at bounding box center [309, 230] width 8 height 8
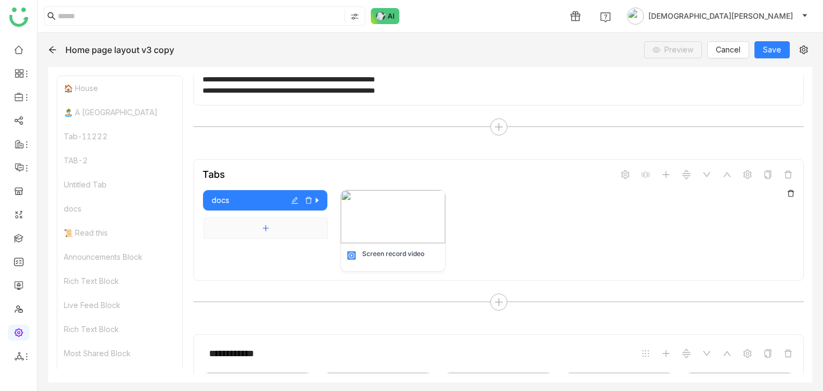
click at [275, 218] on button "Add tab" at bounding box center [266, 228] width 124 height 21
click at [283, 226] on div "Untitled Tab" at bounding box center [265, 230] width 107 height 12
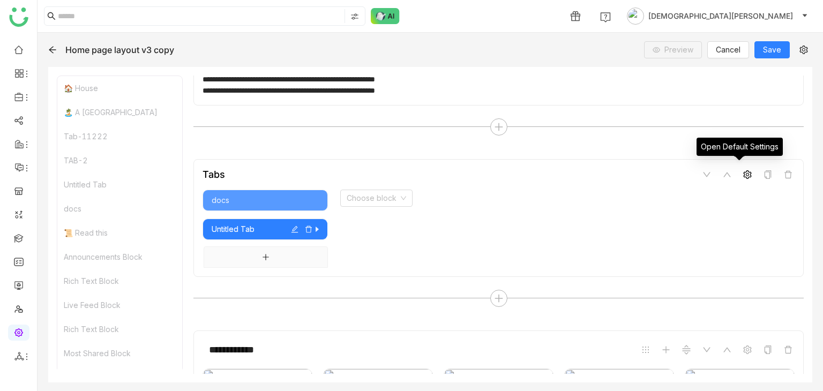
click at [744, 173] on icon at bounding box center [748, 174] width 9 height 9
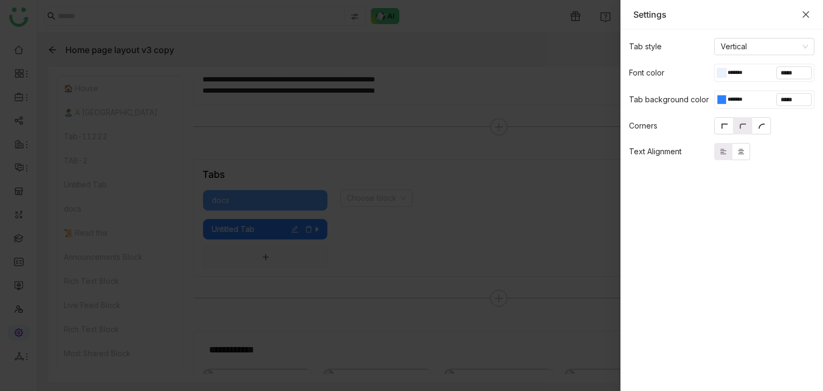
click at [808, 16] on icon "Close" at bounding box center [806, 14] width 6 height 6
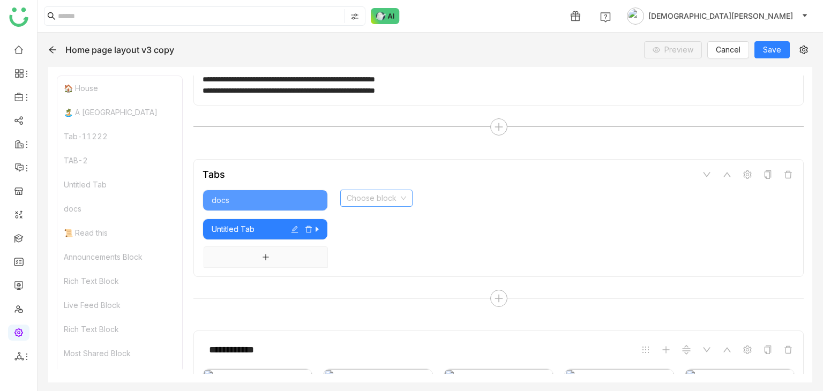
click at [377, 193] on input at bounding box center [373, 198] width 52 height 16
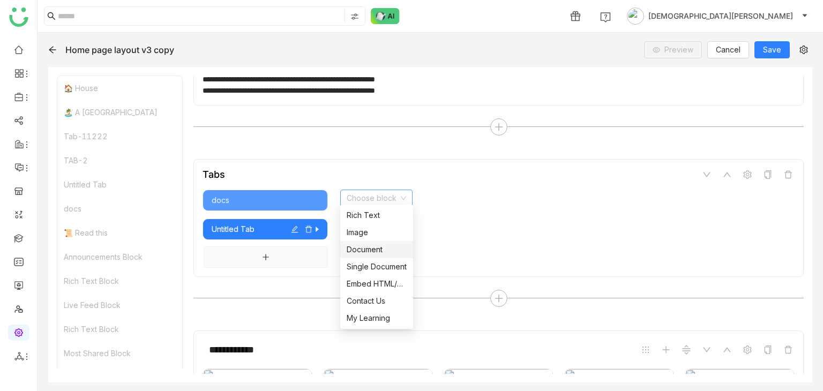
click at [358, 249] on div "Document" at bounding box center [377, 250] width 60 height 12
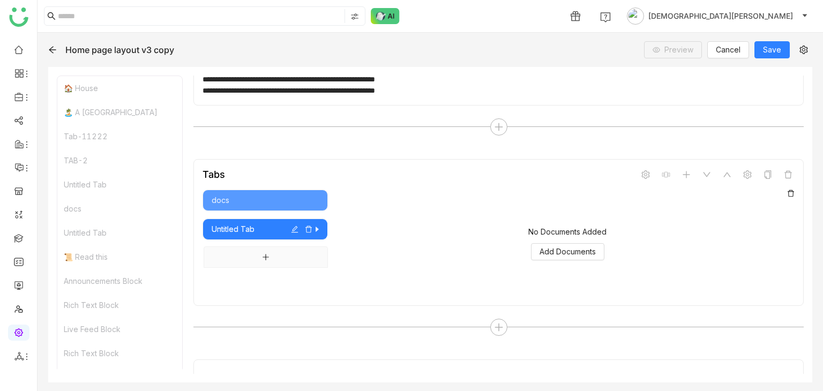
click at [788, 190] on icon at bounding box center [792, 194] width 8 height 8
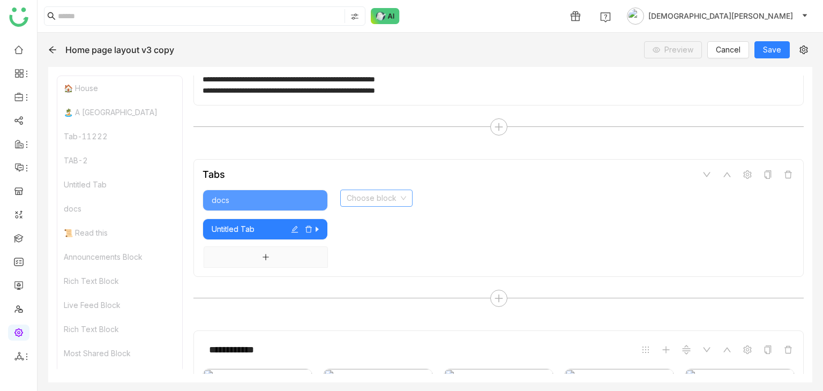
click at [375, 200] on input at bounding box center [373, 198] width 52 height 16
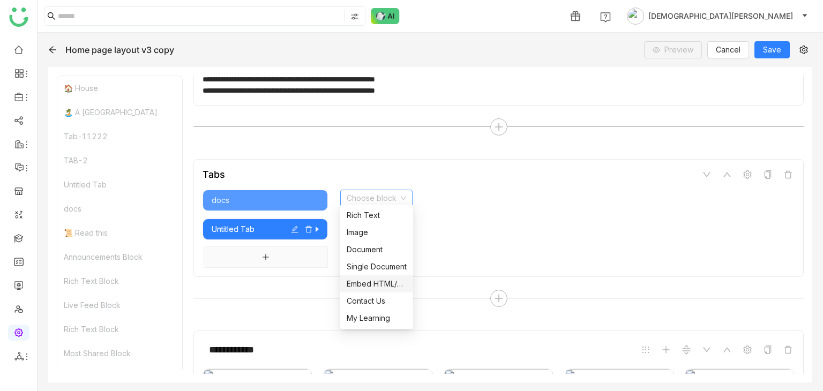
click at [367, 288] on div "Embed HTML/URL" at bounding box center [377, 284] width 60 height 12
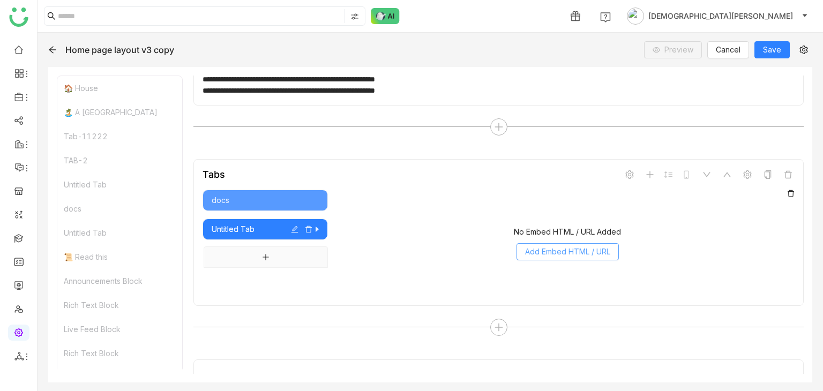
click at [573, 246] on span "Add Embed HTML / URL" at bounding box center [567, 252] width 85 height 12
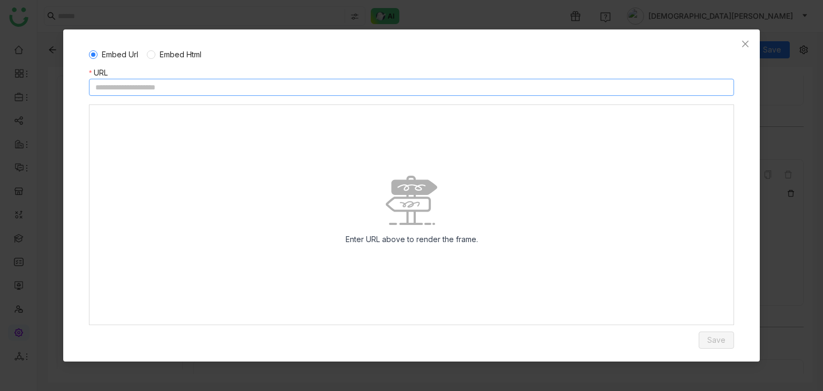
click at [191, 90] on input at bounding box center [411, 87] width 645 height 17
paste input "**********"
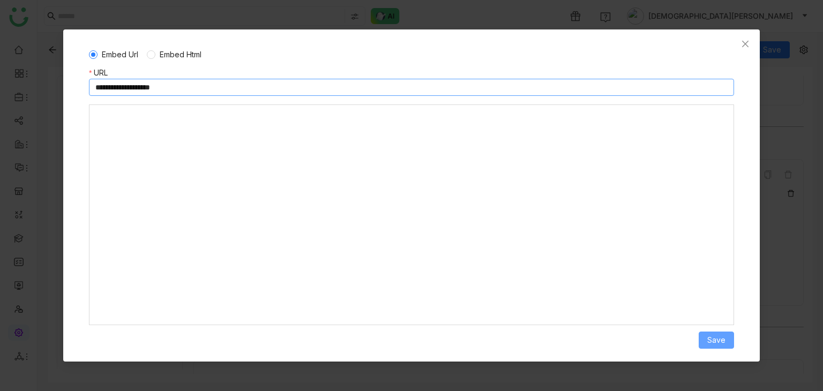
type input "**********"
click at [723, 336] on span "Save" at bounding box center [717, 341] width 18 height 12
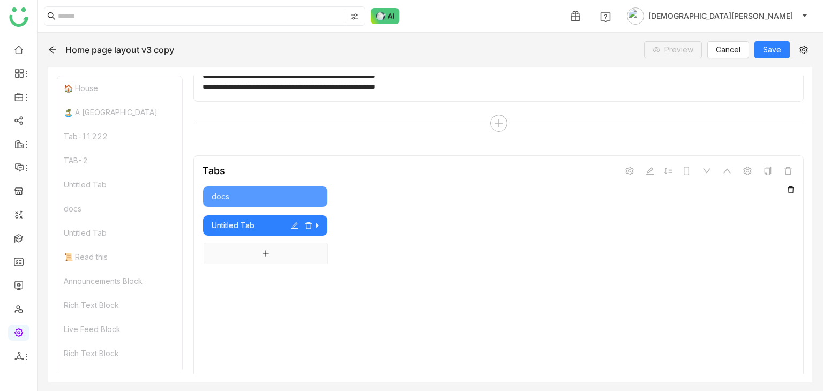
scroll to position [684, 0]
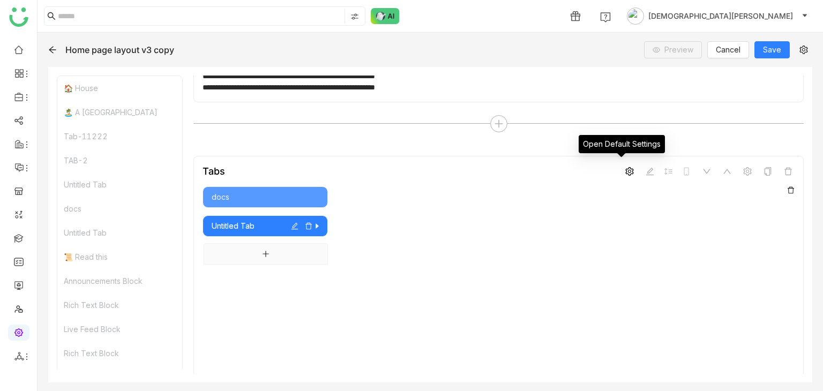
click at [626, 169] on icon at bounding box center [630, 171] width 9 height 9
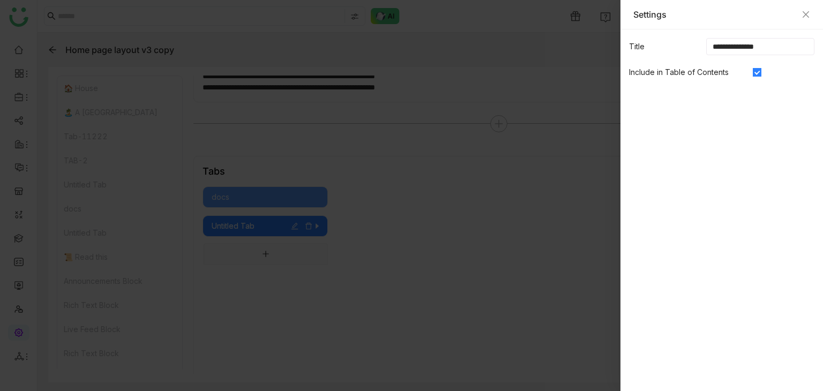
click at [307, 218] on div at bounding box center [411, 195] width 823 height 391
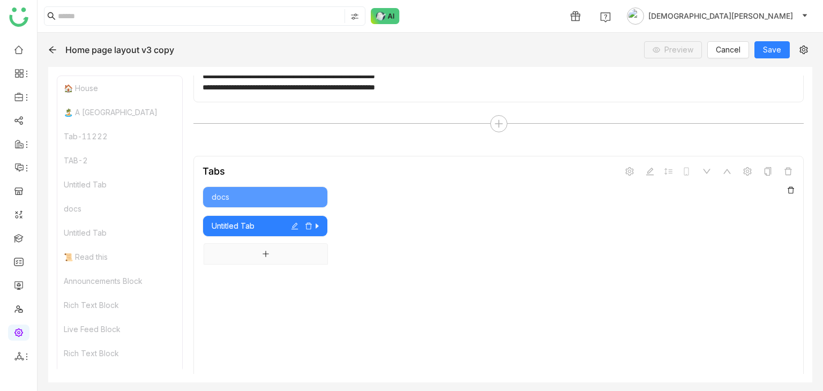
click at [295, 222] on icon "button" at bounding box center [295, 226] width 8 height 8
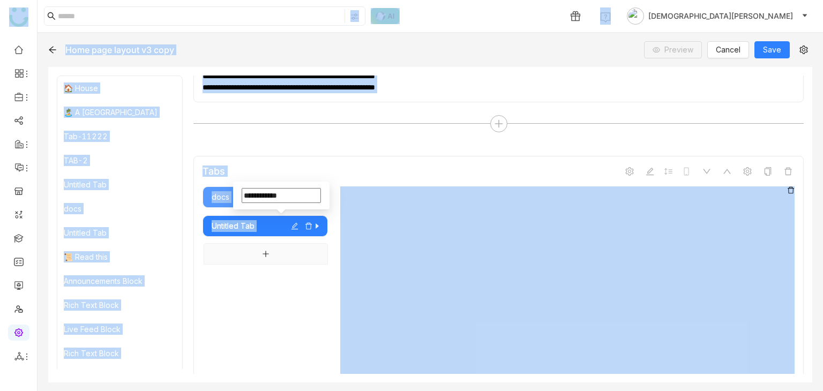
click at [285, 199] on input "**********" at bounding box center [281, 195] width 79 height 15
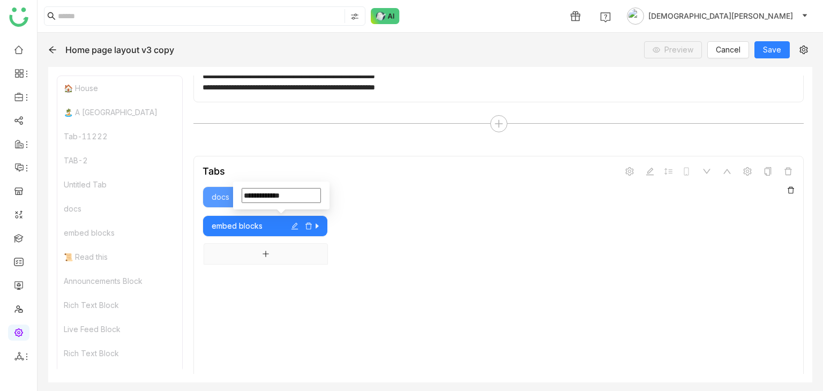
type input "**********"
click at [231, 266] on div "docs embed blocks" at bounding box center [265, 296] width 125 height 218
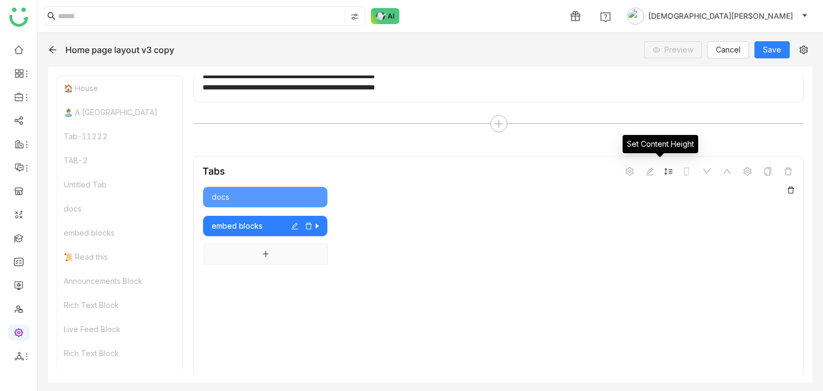
click at [665, 167] on span at bounding box center [668, 171] width 13 height 13
click at [630, 127] on input "***" at bounding box center [645, 129] width 47 height 16
type input "***"
click at [531, 156] on div "Tabs mobile docs embed blocks" at bounding box center [499, 338] width 611 height 365
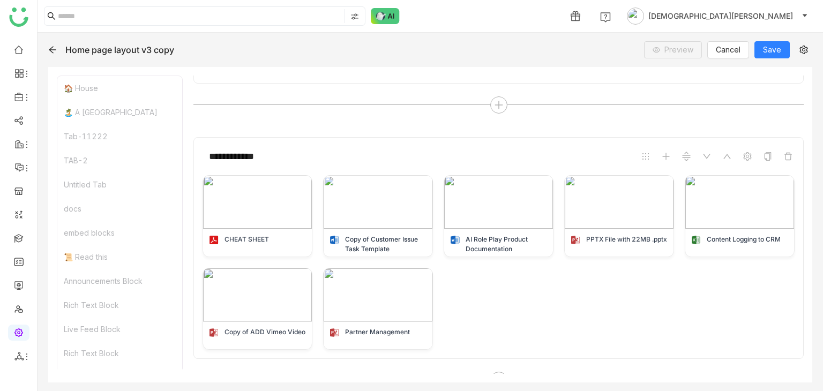
scroll to position [1026, 0]
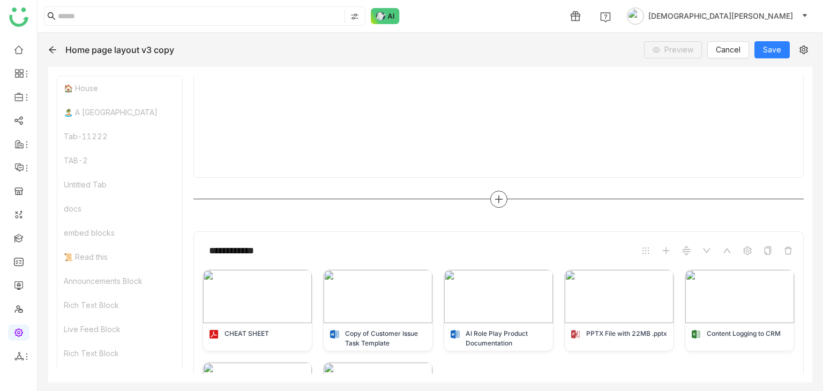
click at [494, 196] on icon at bounding box center [499, 200] width 10 height 10
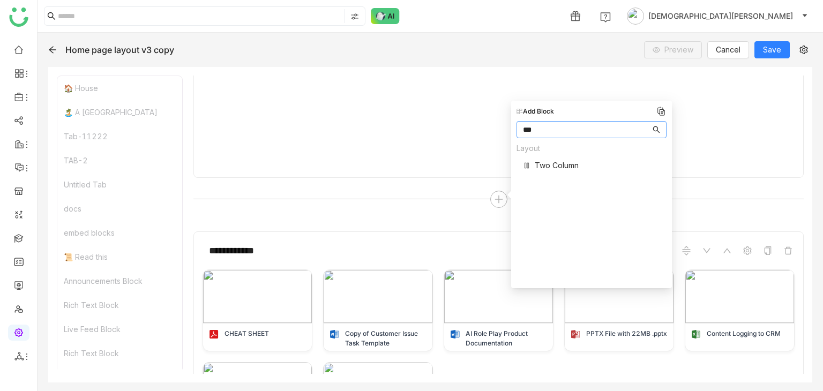
type input "***"
click at [559, 162] on span "Two Column" at bounding box center [557, 165] width 44 height 11
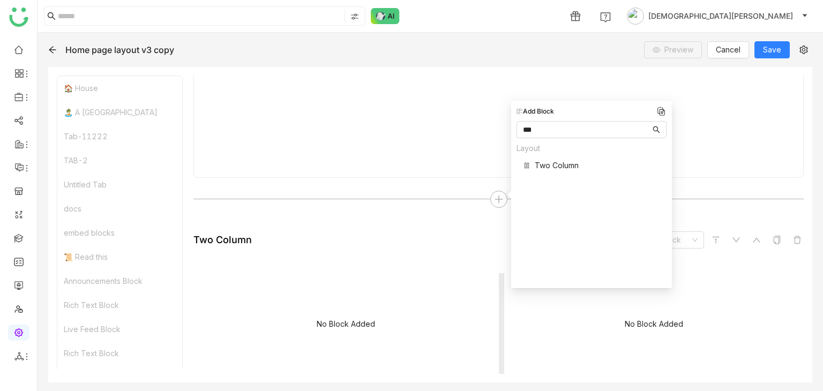
scroll to position [1178, 0]
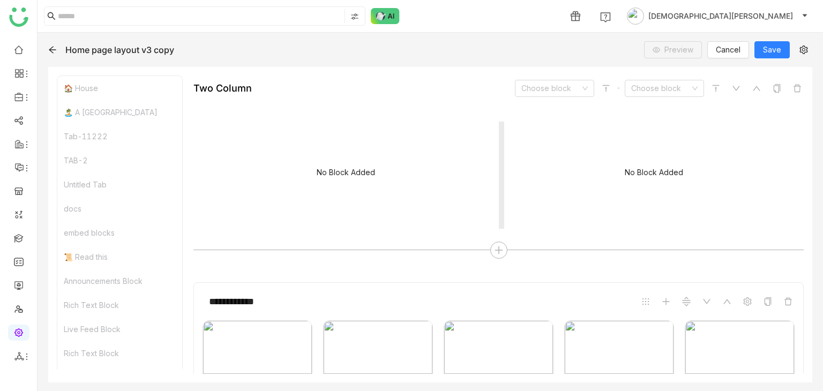
click at [313, 153] on div "No Block Added" at bounding box center [346, 175] width 305 height 107
drag, startPoint x: 550, startPoint y: 75, endPoint x: 551, endPoint y: 82, distance: 7.6
click at [551, 82] on div "**********" at bounding box center [430, 225] width 764 height 316
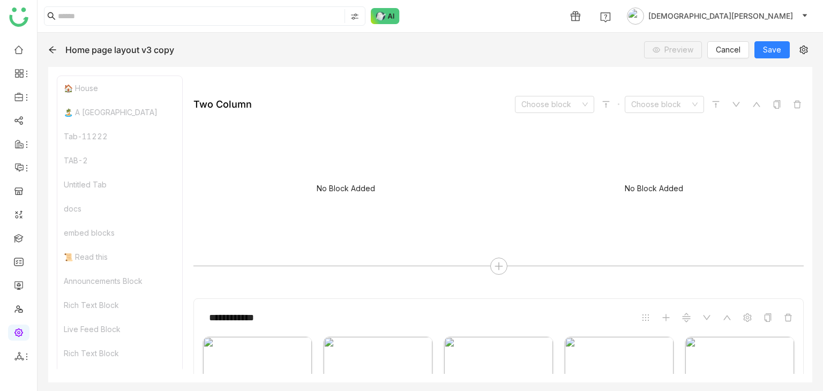
click at [549, 109] on div "Two Column Choose block Choose block No Block Added No Block Added" at bounding box center [499, 170] width 611 height 149
click at [549, 102] on input at bounding box center [551, 105] width 59 height 16
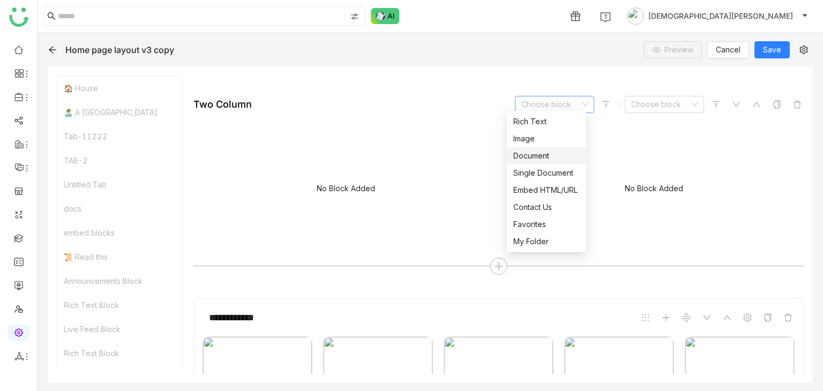
click at [537, 152] on div "Document" at bounding box center [547, 156] width 66 height 12
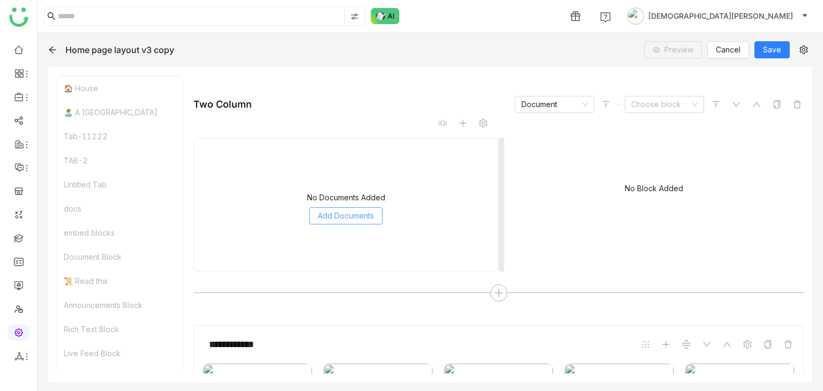
click at [361, 211] on span "Add Documents" at bounding box center [346, 216] width 56 height 12
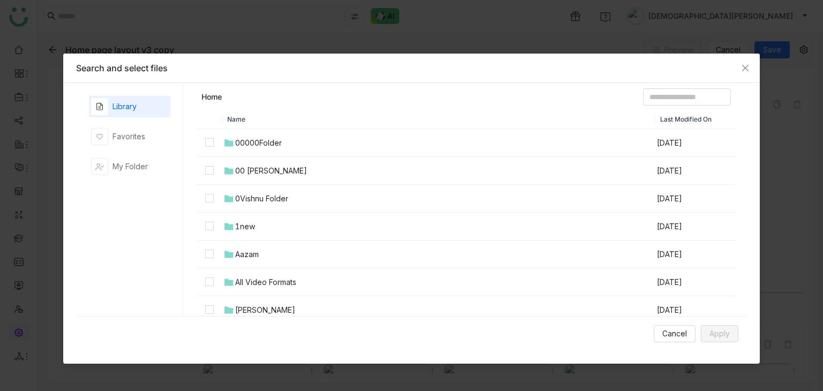
click at [262, 143] on div "00000Folder" at bounding box center [258, 143] width 47 height 12
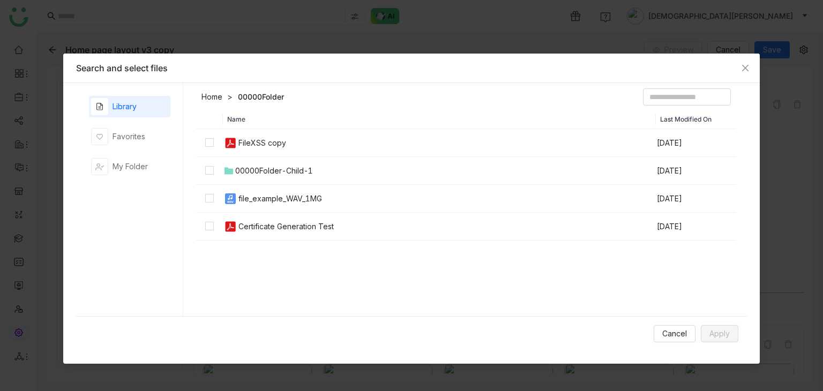
click at [213, 97] on link "Home" at bounding box center [212, 97] width 21 height 11
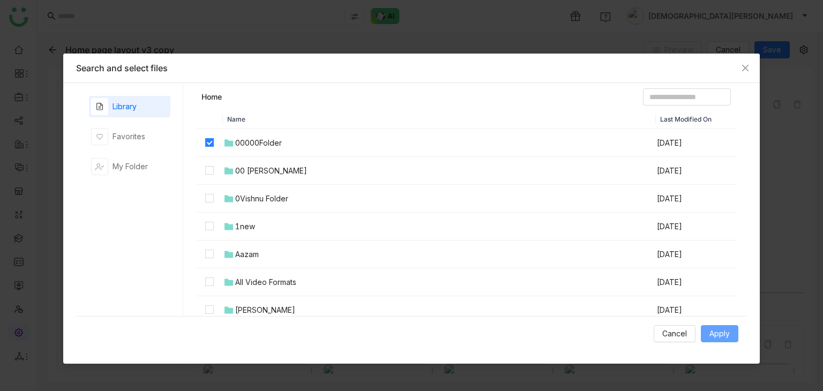
click at [725, 332] on span "Apply" at bounding box center [720, 334] width 20 height 12
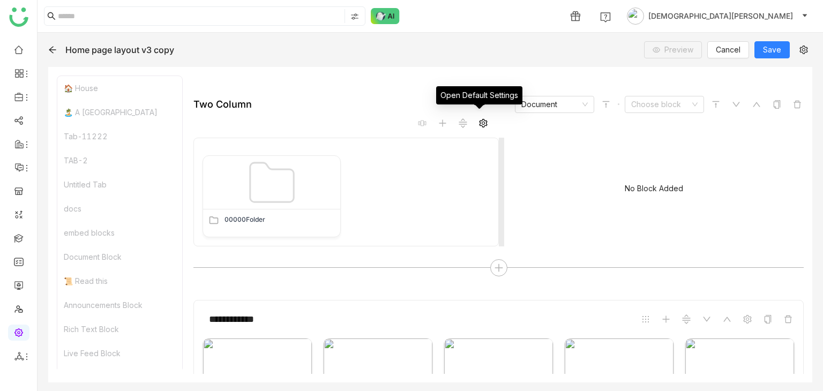
click at [479, 119] on icon at bounding box center [483, 123] width 8 height 9
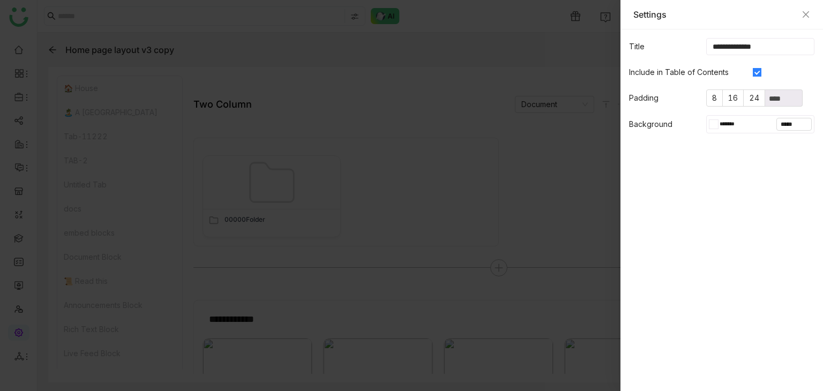
drag, startPoint x: 780, startPoint y: 48, endPoint x: 671, endPoint y: 34, distance: 109.7
click at [671, 34] on form "**********" at bounding box center [722, 85] width 203 height 113
type input "**********"
click at [811, 13] on div "Settings" at bounding box center [722, 14] width 203 height 29
click at [549, 148] on div at bounding box center [411, 195] width 823 height 391
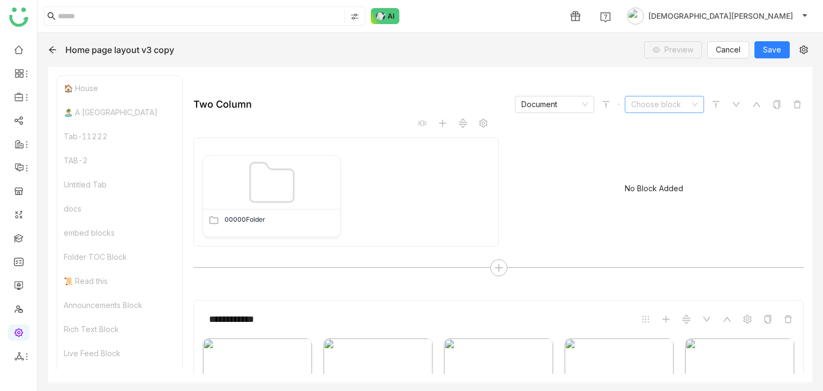
click at [667, 98] on input at bounding box center [661, 105] width 59 height 16
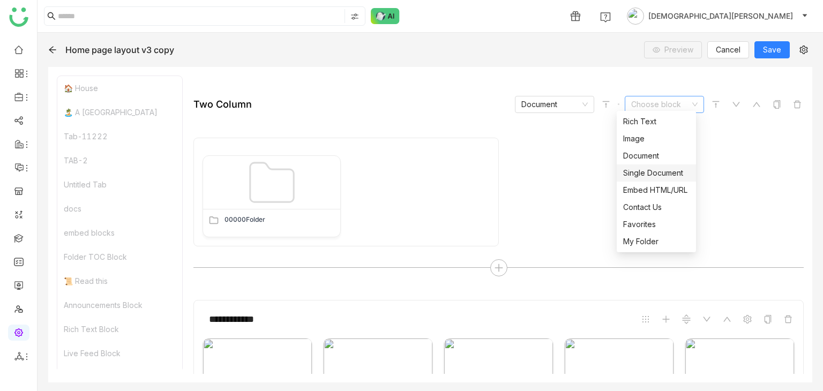
click at [648, 167] on div "Single Document" at bounding box center [657, 173] width 66 height 12
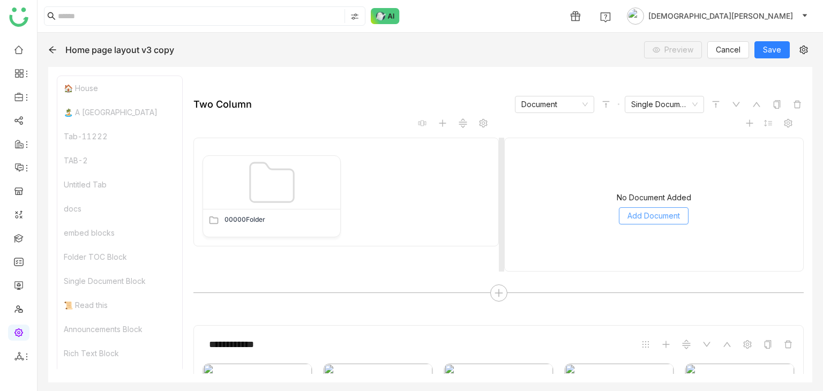
click at [635, 216] on span "Add Document" at bounding box center [654, 216] width 53 height 12
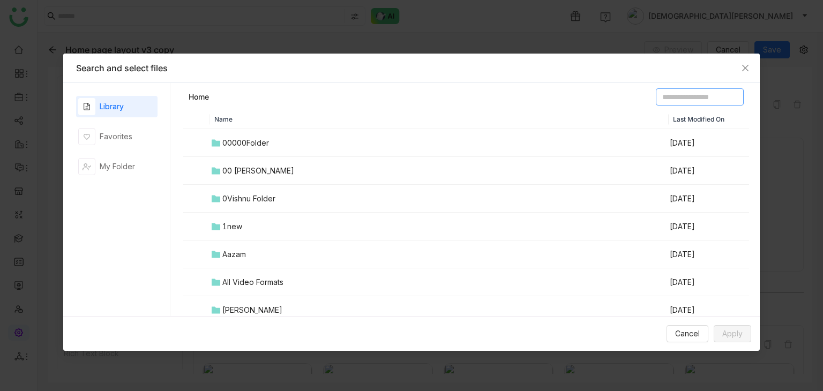
click at [656, 94] on input at bounding box center [700, 96] width 88 height 17
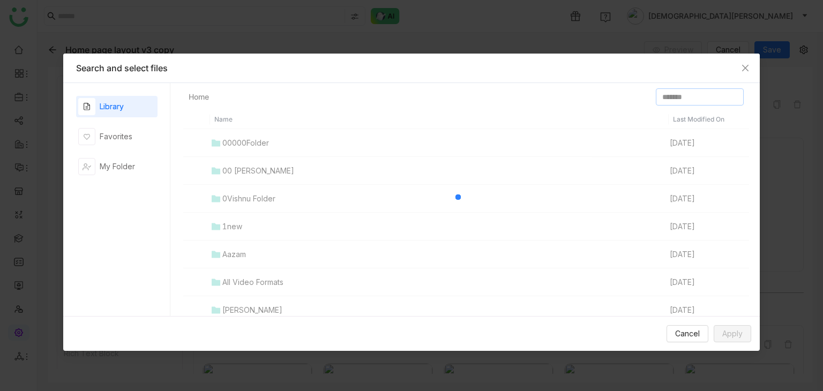
type input "*******"
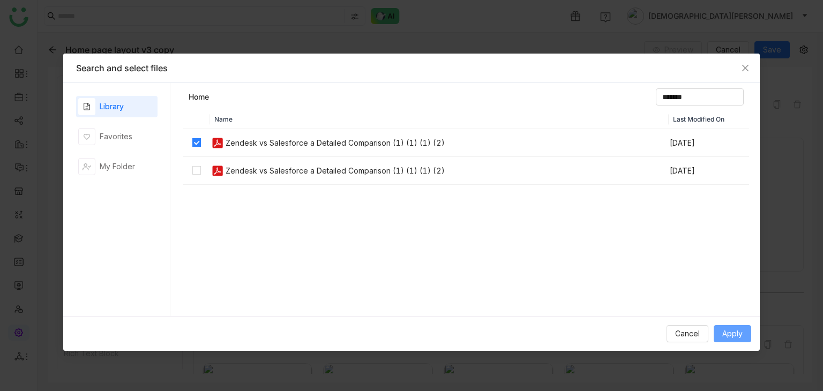
click at [738, 331] on span "Apply" at bounding box center [733, 334] width 20 height 12
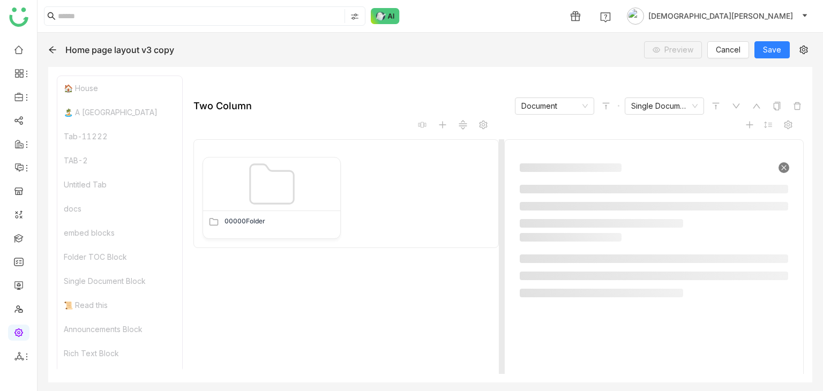
scroll to position [1115, 0]
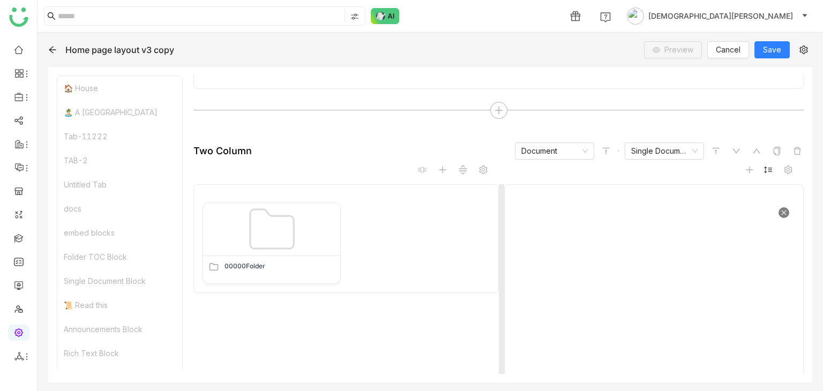
click at [765, 167] on span at bounding box center [768, 170] width 13 height 13
click at [678, 168] on gtmb-native-column-block "00000Folder first_page chevron_left * /10 chevron_right last_page zoom_in zoom_…" at bounding box center [499, 296] width 611 height 257
click at [784, 166] on icon at bounding box center [788, 170] width 9 height 9
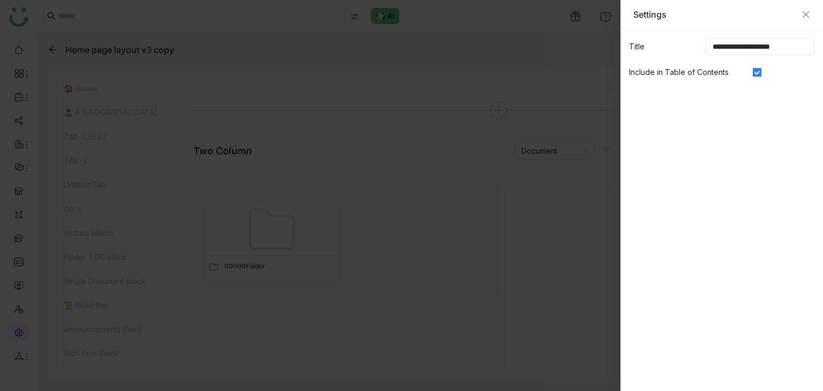
click at [776, 48] on input "**********" at bounding box center [761, 46] width 108 height 17
type input "*******"
click at [806, 12] on icon "Close" at bounding box center [806, 14] width 9 height 9
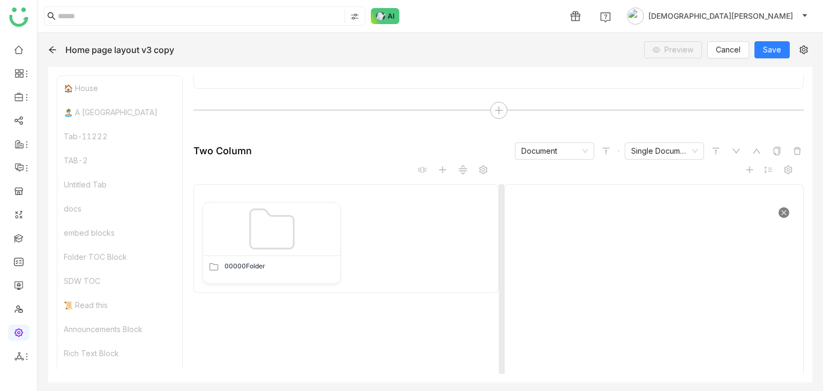
click at [459, 238] on div "00000Folder" at bounding box center [346, 243] width 287 height 82
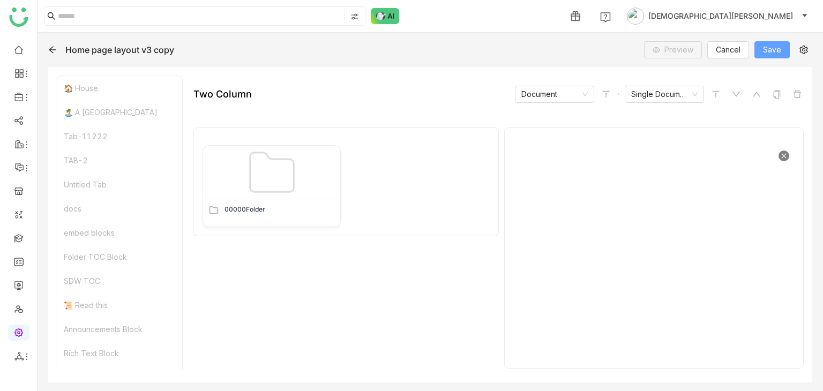
click at [782, 49] on button "Save" at bounding box center [772, 49] width 35 height 17
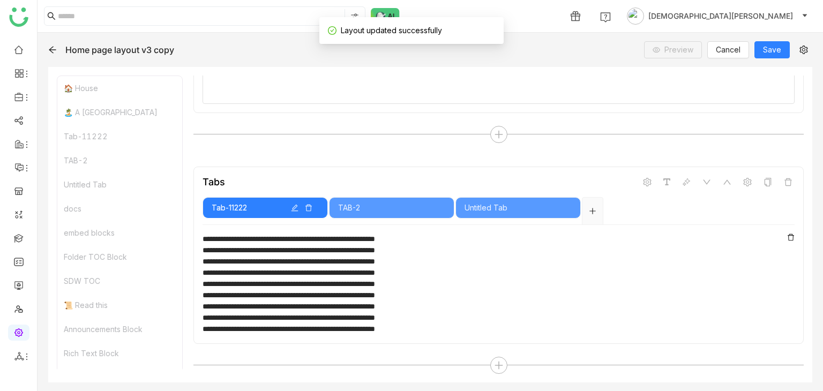
scroll to position [0, 0]
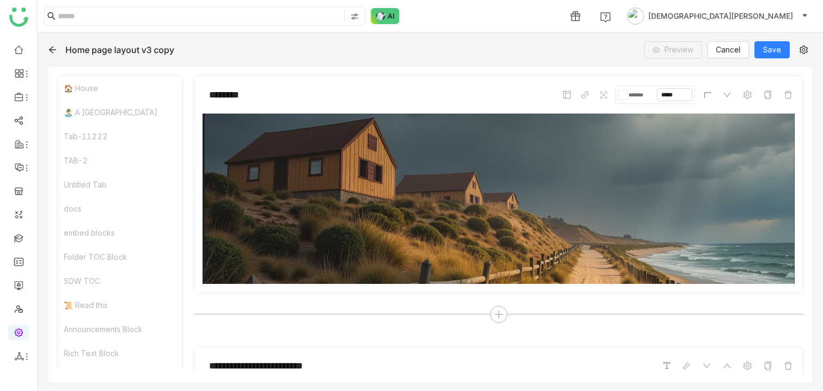
click at [99, 279] on div "SDW TOC" at bounding box center [119, 281] width 125 height 24
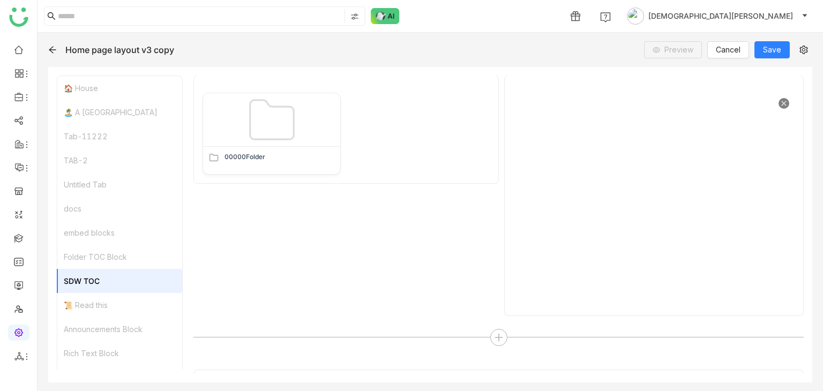
scroll to position [1237, 0]
click at [99, 260] on div "Folder TOC Block" at bounding box center [119, 257] width 125 height 24
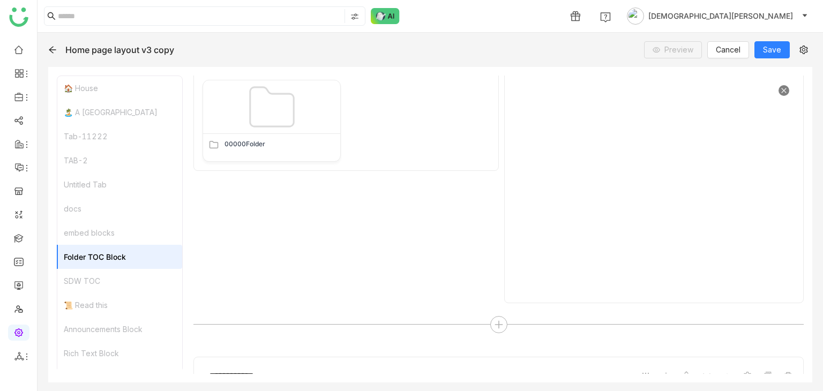
click at [100, 239] on div "embed blocks" at bounding box center [119, 233] width 125 height 24
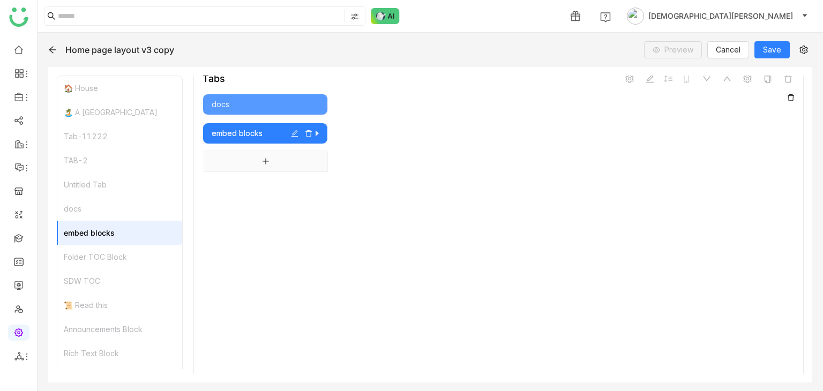
scroll to position [769, 0]
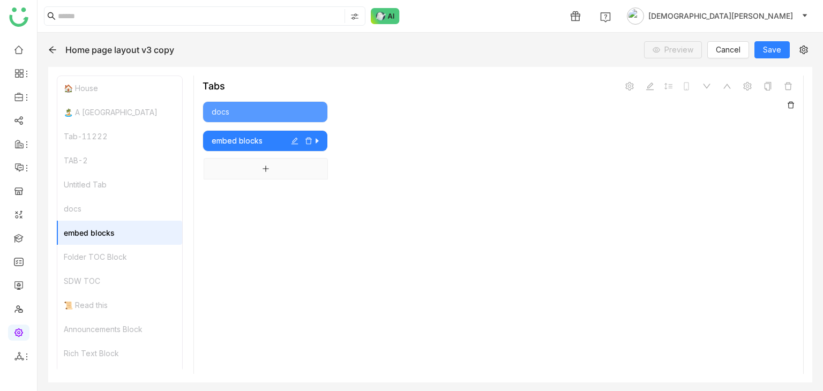
click at [87, 211] on div "docs" at bounding box center [119, 209] width 125 height 24
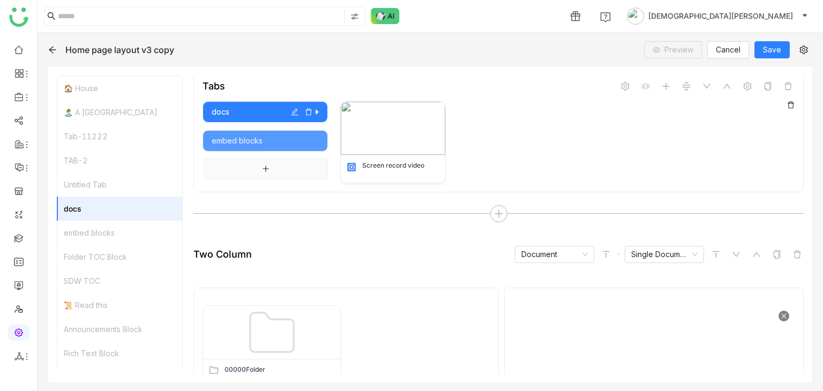
click at [92, 188] on div "Untitled Tab" at bounding box center [119, 185] width 125 height 24
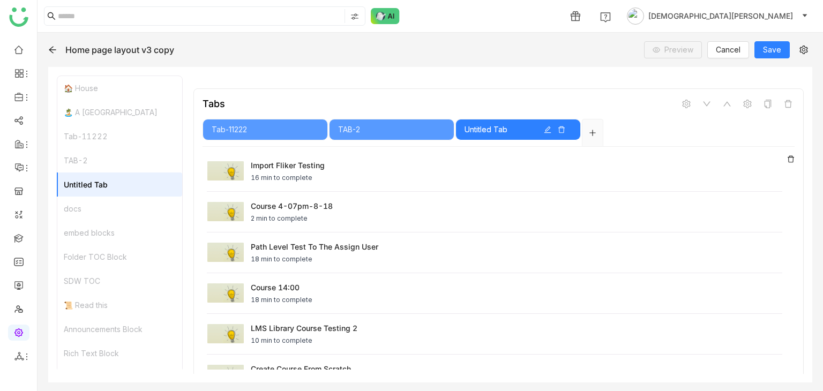
scroll to position [538, 0]
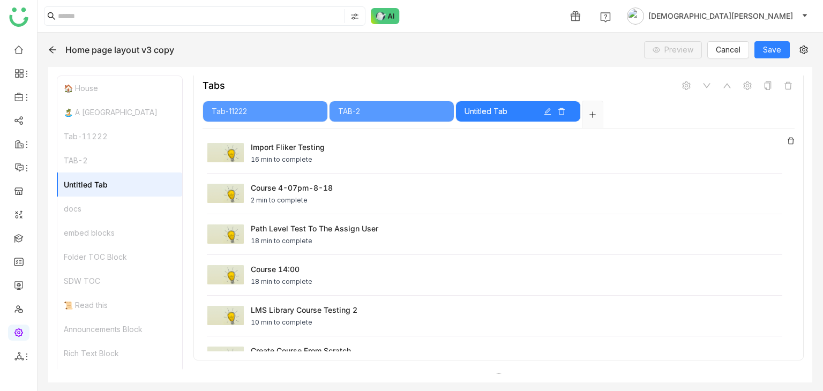
click at [90, 160] on div "TAB-2" at bounding box center [119, 161] width 125 height 24
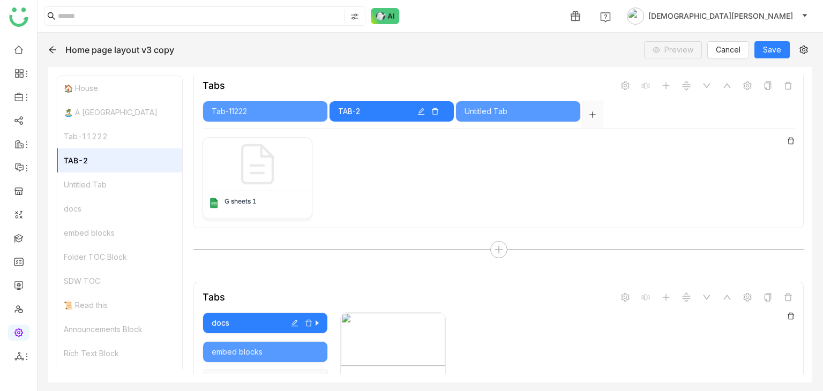
click at [114, 133] on div "Tab-11222" at bounding box center [119, 136] width 125 height 24
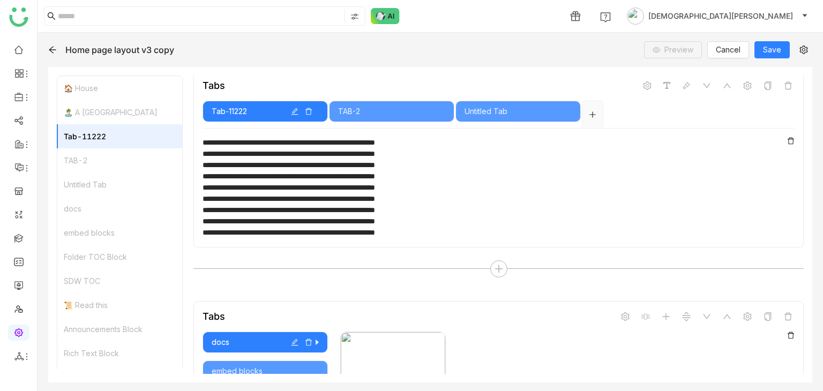
click at [130, 114] on div "🏝️ A Calming Beach House" at bounding box center [119, 112] width 125 height 24
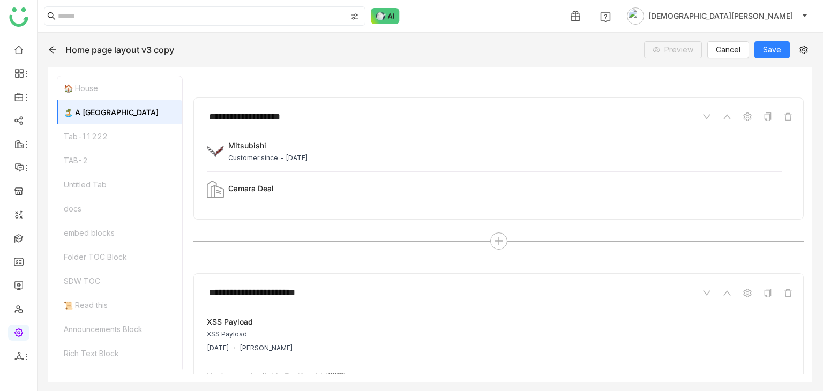
click at [117, 89] on div "🏠 House" at bounding box center [119, 88] width 125 height 24
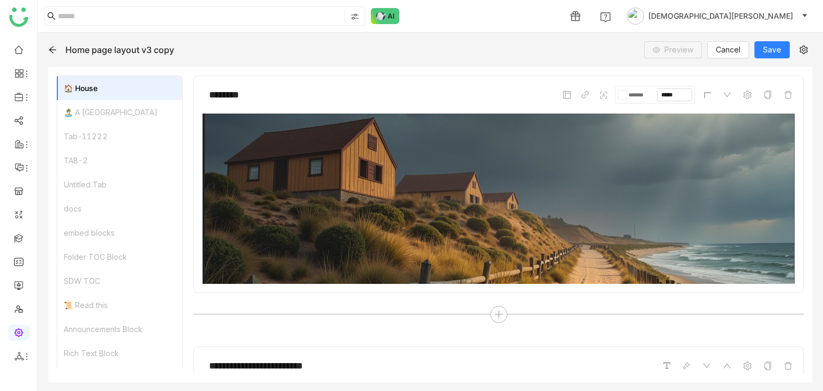
click at [124, 112] on div "🏝️ A Calming Beach House" at bounding box center [119, 112] width 125 height 24
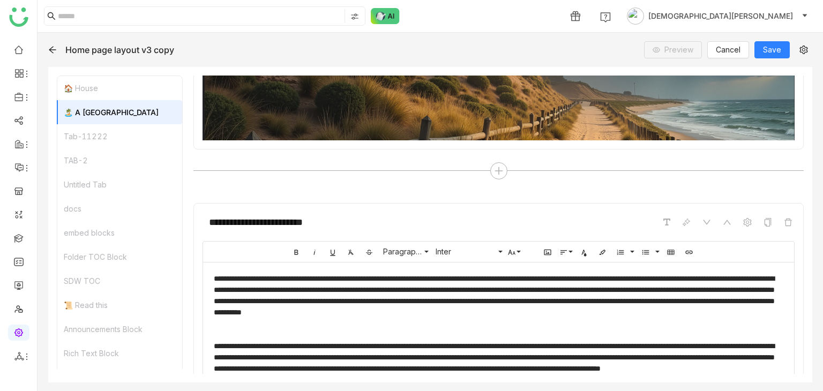
scroll to position [268, 0]
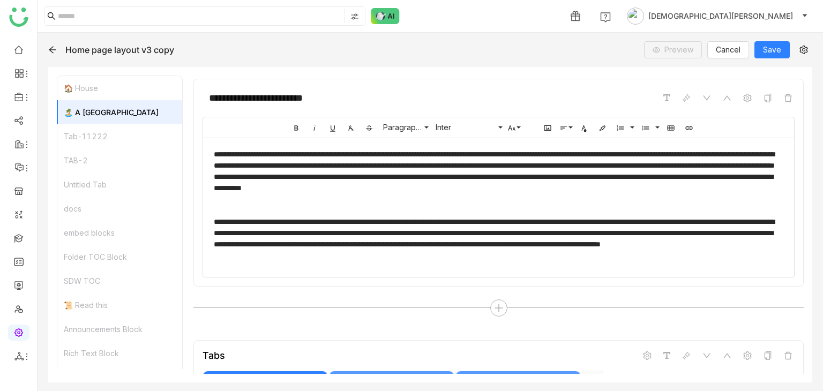
click at [120, 124] on div "Tab-11222" at bounding box center [119, 136] width 125 height 24
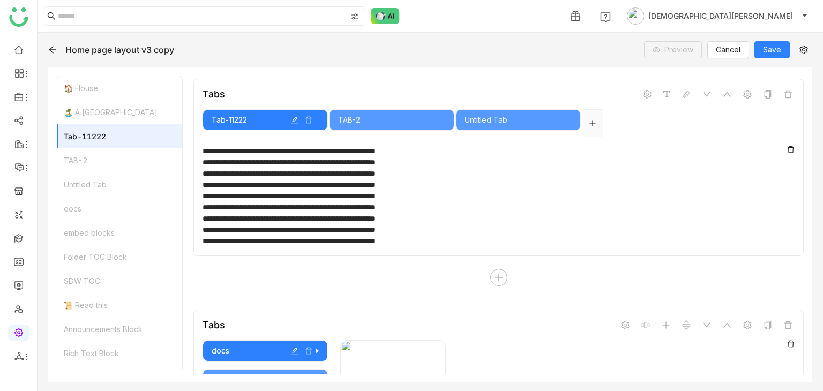
scroll to position [538, 0]
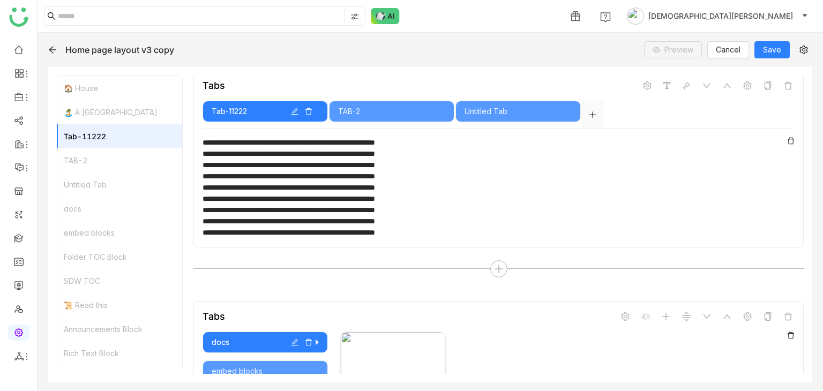
click at [86, 311] on div "📜 Read this" at bounding box center [119, 305] width 125 height 24
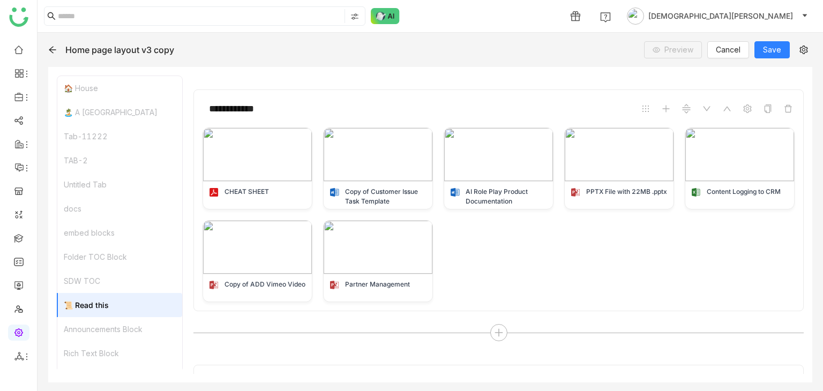
scroll to position [1272, 0]
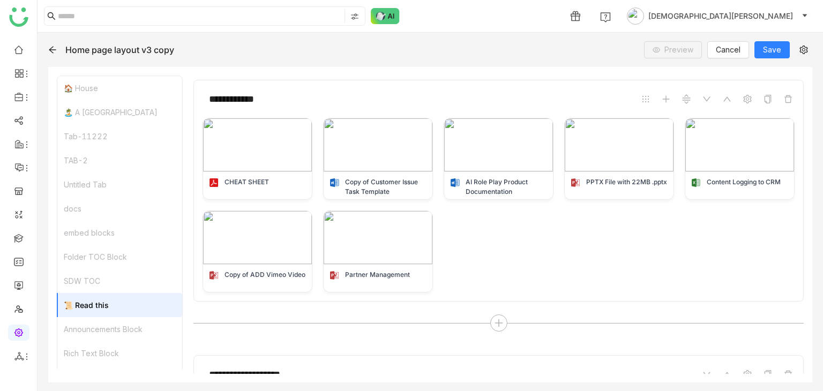
click at [97, 328] on div "Announcements Block" at bounding box center [119, 329] width 125 height 24
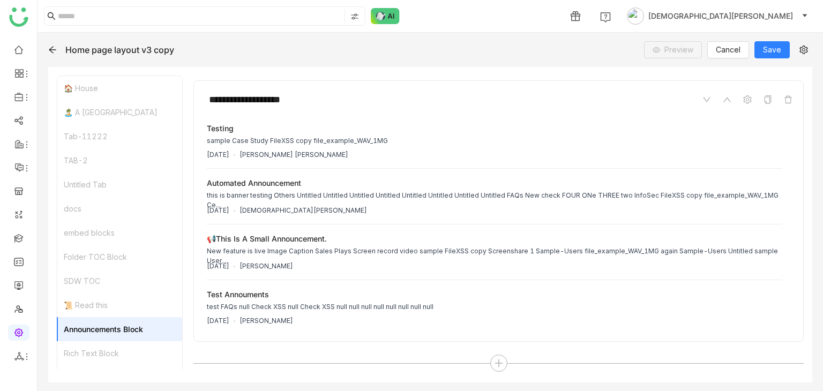
click at [103, 347] on div "Rich Text Block" at bounding box center [119, 354] width 125 height 24
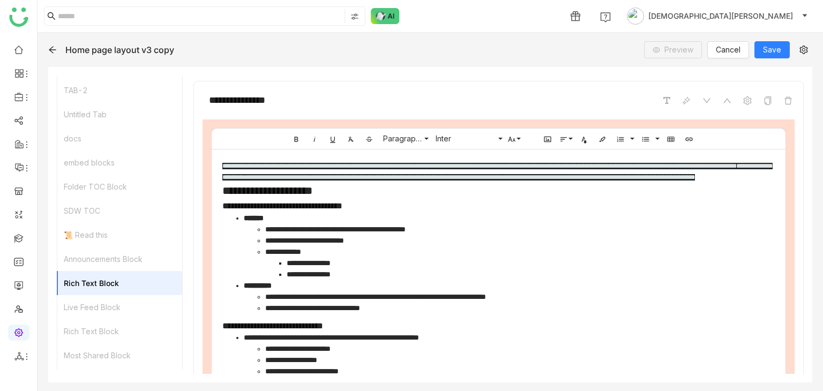
scroll to position [74, 0]
click at [116, 305] on div "Live Feed Block" at bounding box center [119, 304] width 125 height 24
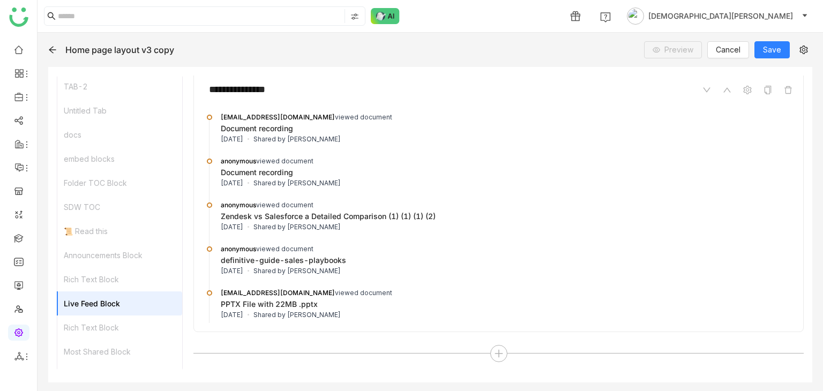
click at [122, 323] on div "Rich Text Block" at bounding box center [119, 328] width 125 height 24
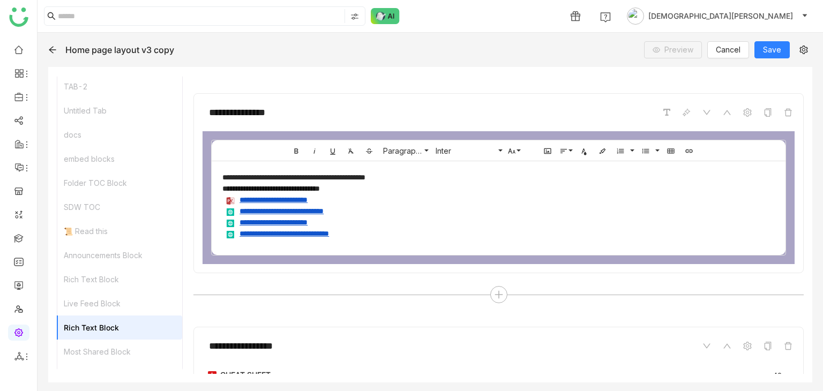
scroll to position [2698, 0]
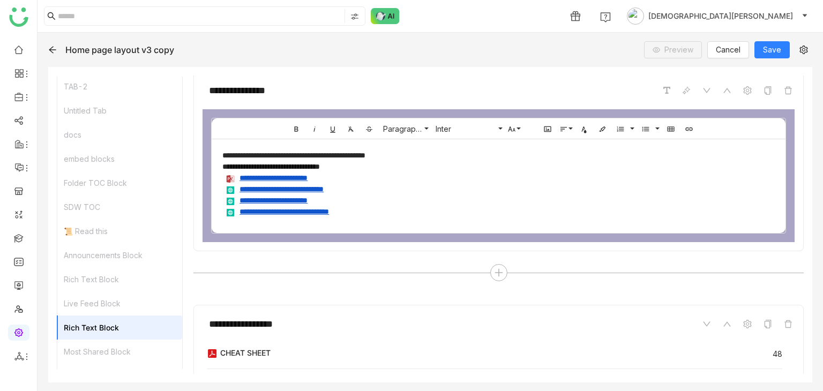
click at [129, 354] on div "Most Shared Block" at bounding box center [119, 352] width 125 height 24
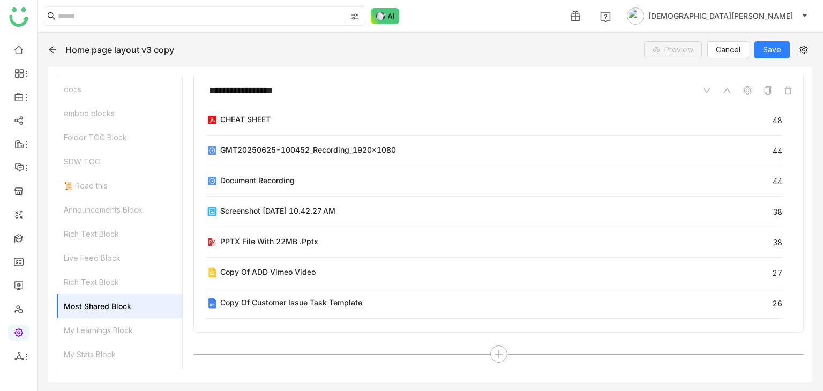
scroll to position [127, 0]
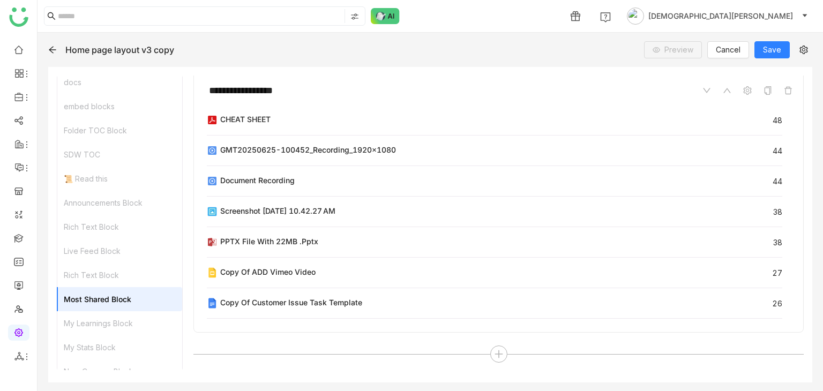
click at [122, 316] on div "My Learnings Block" at bounding box center [119, 323] width 125 height 24
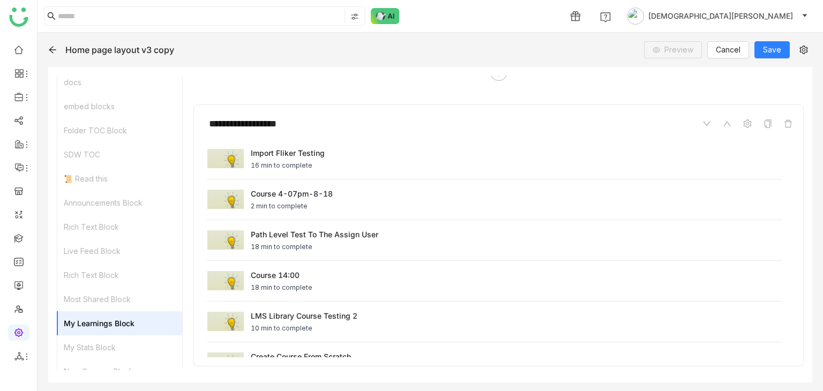
scroll to position [3246, 0]
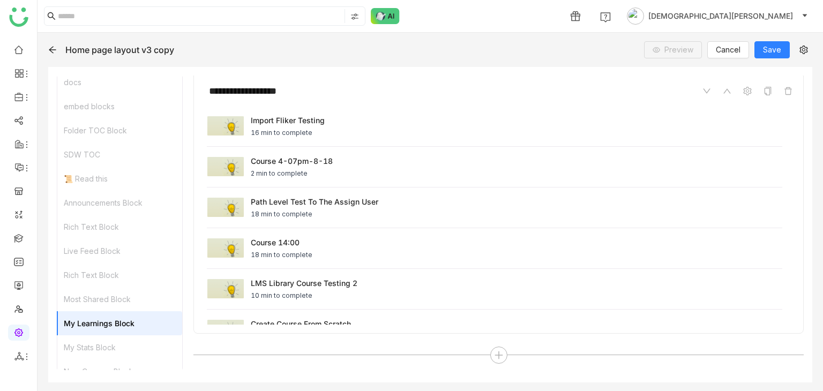
click at [102, 344] on div "My Stats Block" at bounding box center [119, 348] width 125 height 24
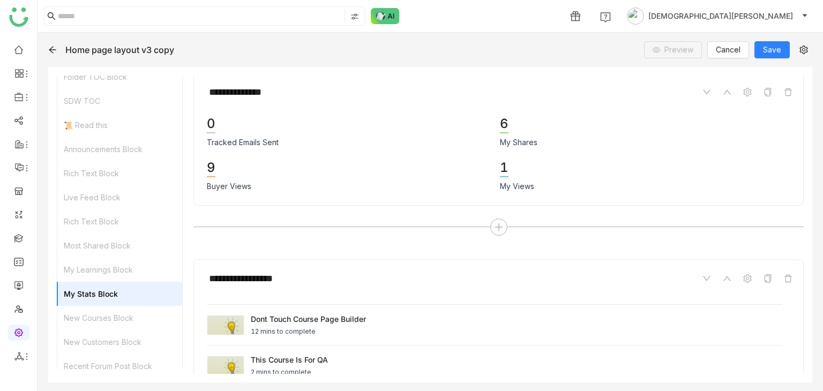
scroll to position [181, 0]
click at [114, 322] on div "New Courses Block" at bounding box center [119, 317] width 125 height 24
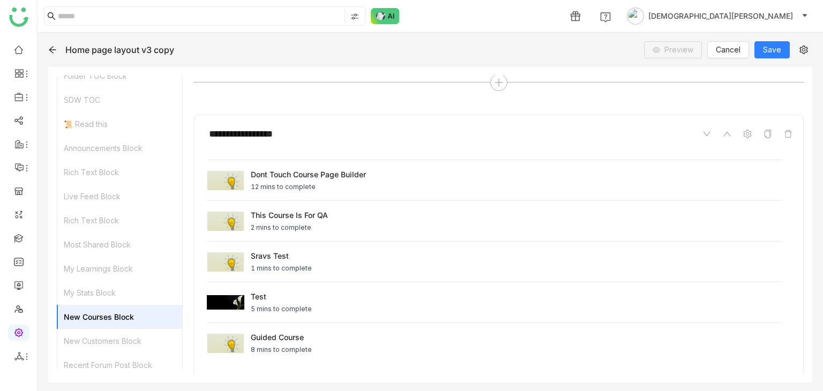
scroll to position [3747, 0]
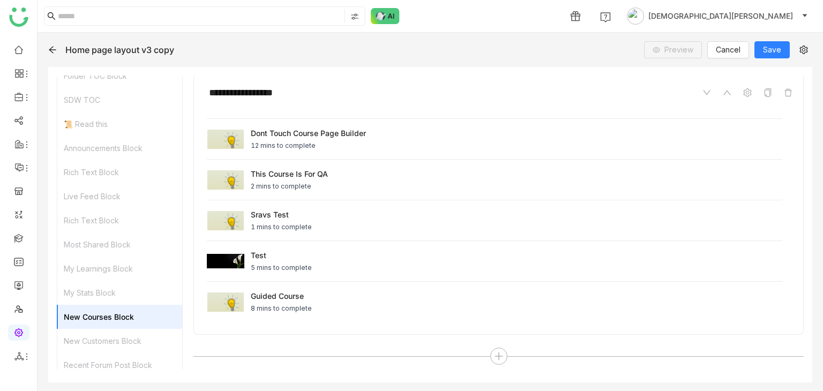
click at [117, 337] on div "New Customers Block" at bounding box center [119, 341] width 125 height 24
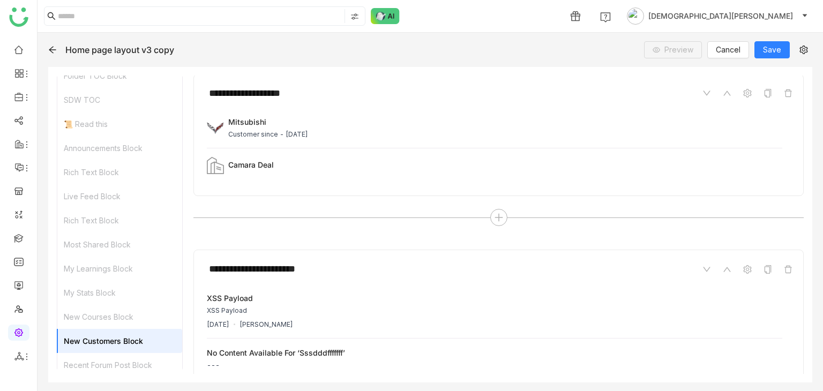
click at [123, 361] on div "Recent Forum Post Block" at bounding box center [119, 365] width 125 height 24
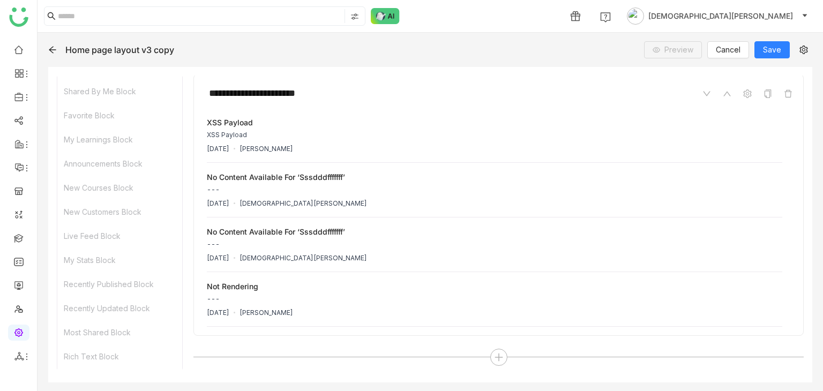
scroll to position [647, 0]
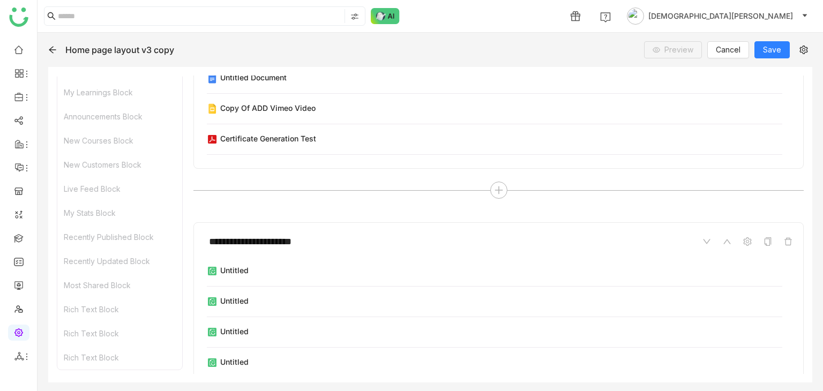
click at [111, 355] on div "Rich Text Block" at bounding box center [119, 358] width 125 height 24
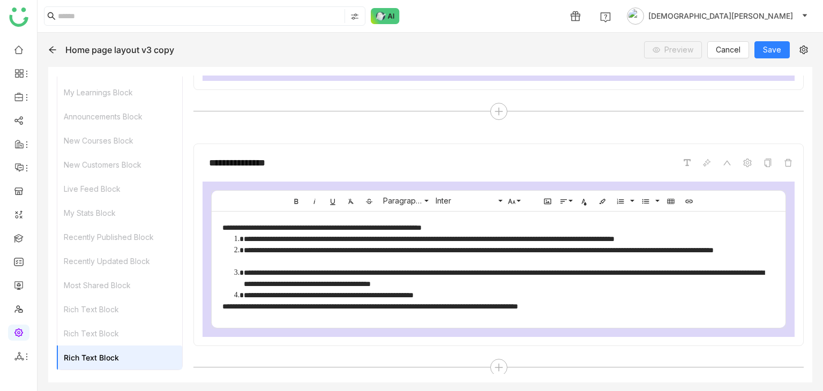
click at [107, 331] on div "Rich Text Block" at bounding box center [119, 334] width 125 height 24
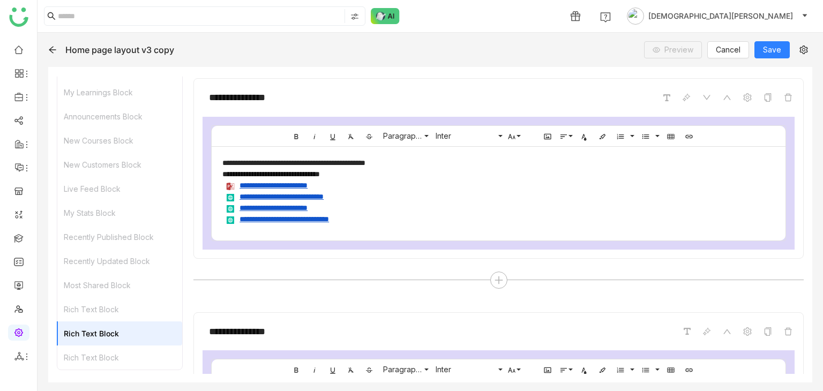
click at [107, 311] on div "Rich Text Block" at bounding box center [119, 310] width 125 height 24
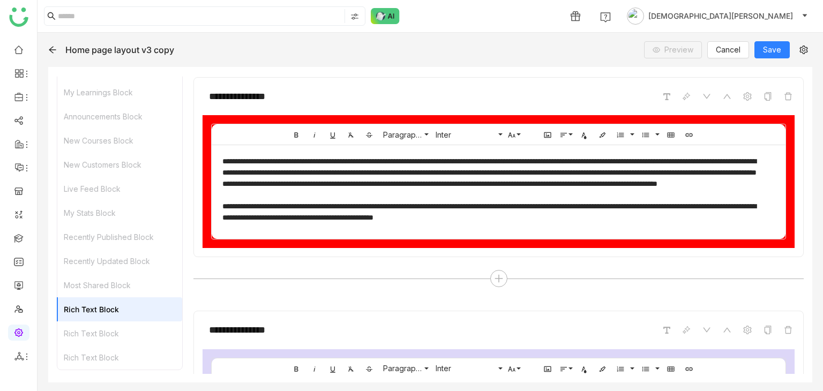
click at [118, 284] on div "Most Shared Block" at bounding box center [119, 285] width 125 height 24
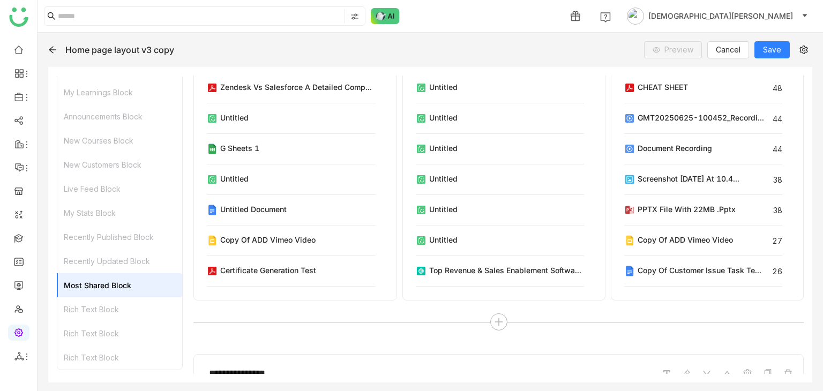
click at [135, 262] on div "Recently Updated Block" at bounding box center [119, 261] width 125 height 24
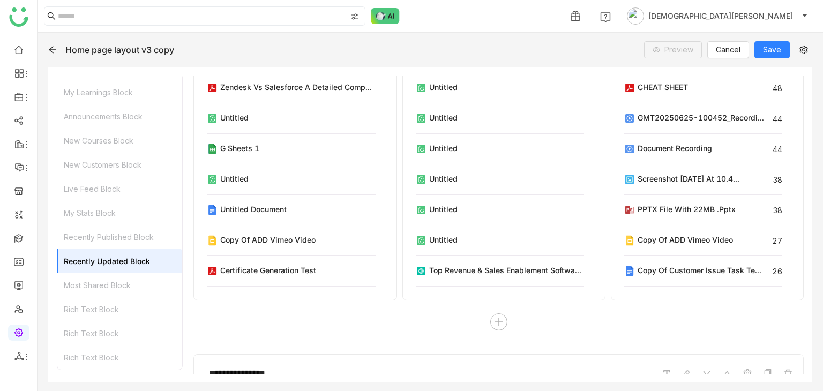
click at [149, 234] on div "Recently Published Block" at bounding box center [119, 237] width 125 height 24
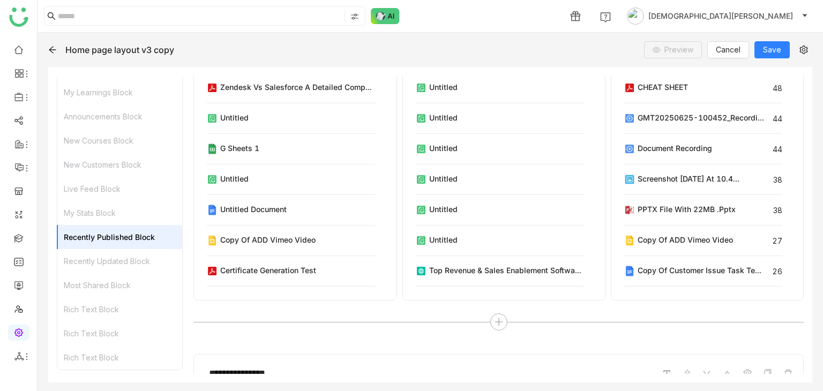
click at [142, 217] on div "My Stats Block" at bounding box center [119, 213] width 125 height 24
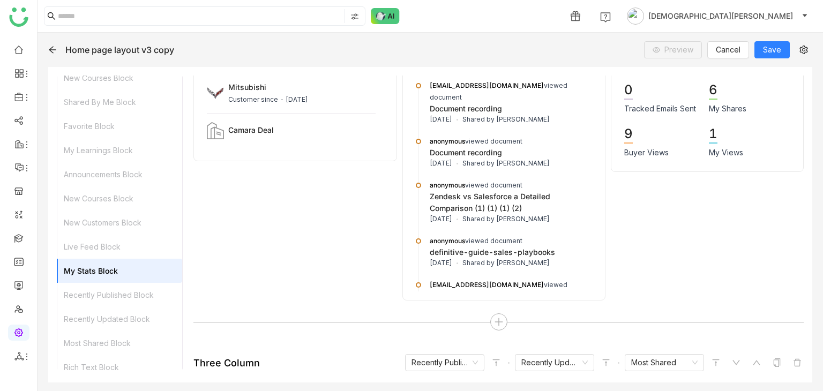
scroll to position [565, 0]
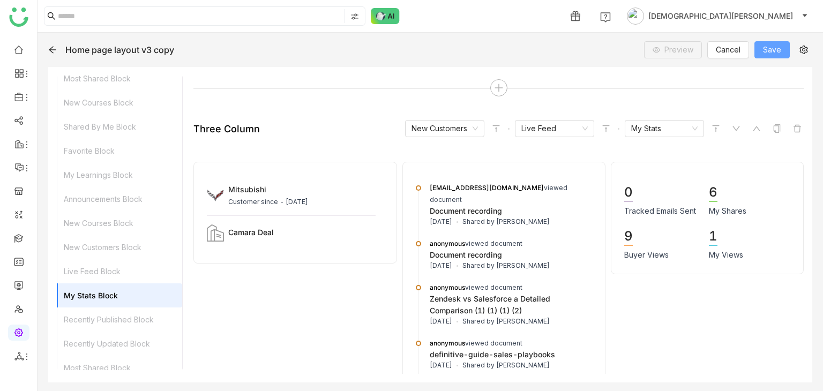
click at [769, 43] on button "Save" at bounding box center [772, 49] width 35 height 17
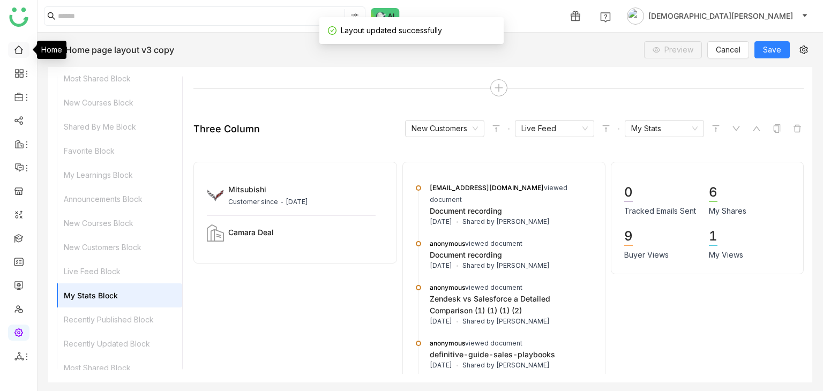
click at [17, 48] on link at bounding box center [19, 48] width 10 height 9
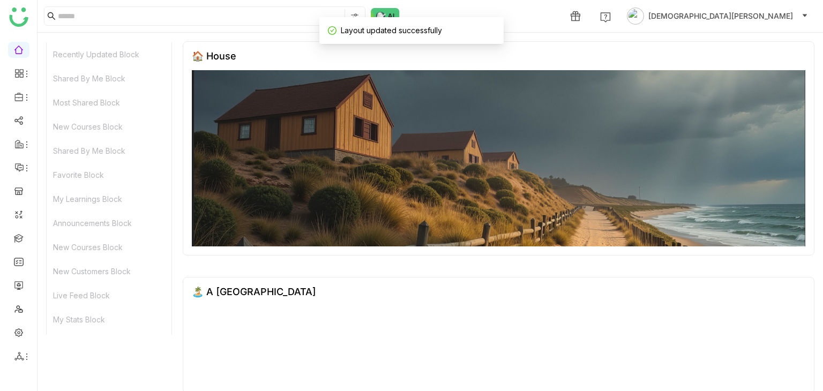
scroll to position [410, 0]
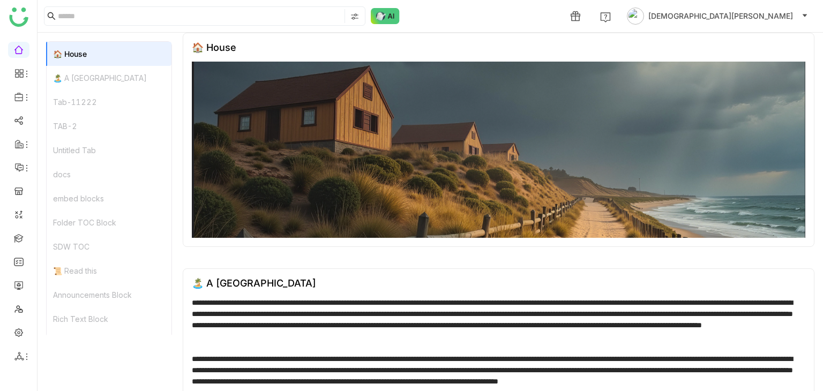
click at [105, 78] on div "🏝️ A Calming Beach House" at bounding box center [109, 78] width 125 height 24
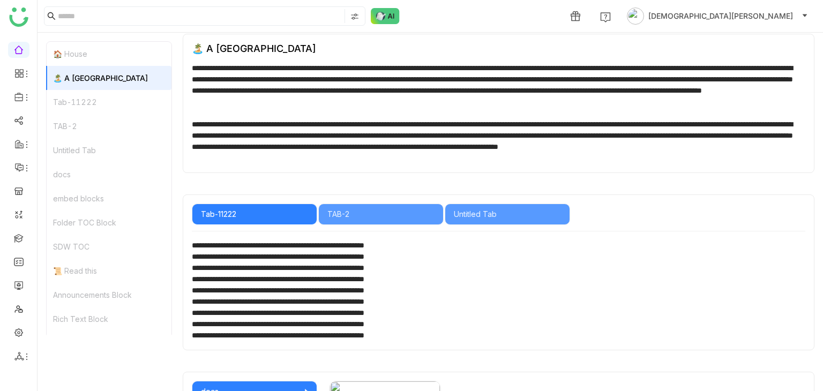
click at [102, 99] on div "Tab-11222" at bounding box center [109, 102] width 125 height 24
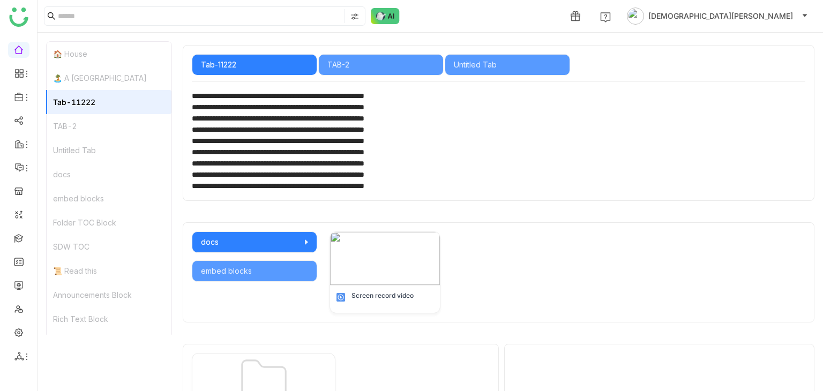
click at [91, 123] on div "TAB-2" at bounding box center [109, 126] width 125 height 24
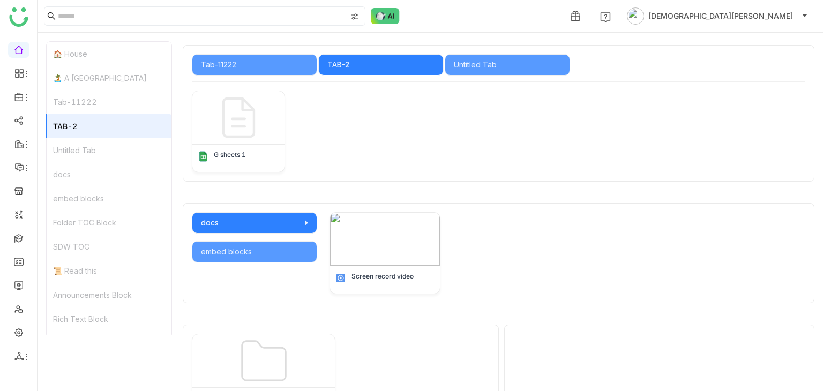
click at [92, 148] on div "Untitled Tab" at bounding box center [109, 150] width 125 height 24
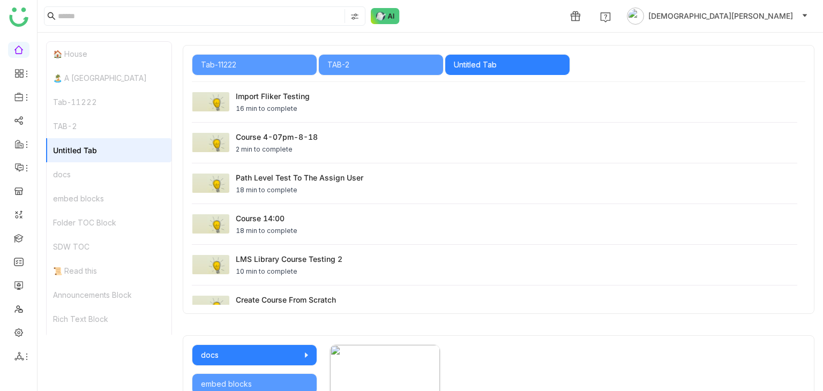
click at [74, 174] on div "docs" at bounding box center [109, 174] width 125 height 24
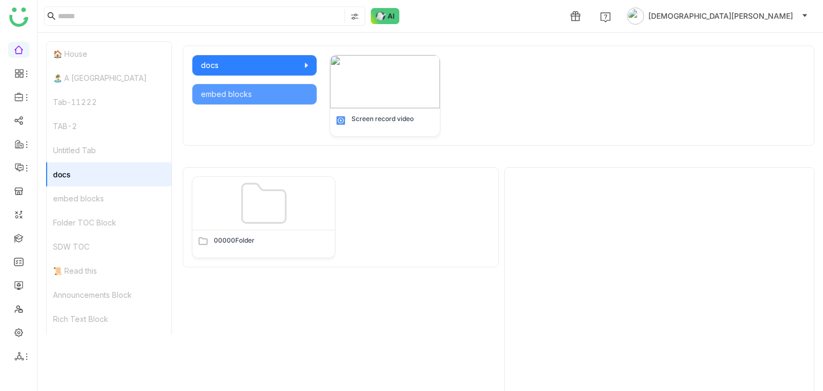
click at [81, 194] on div "embed blocks" at bounding box center [109, 199] width 125 height 24
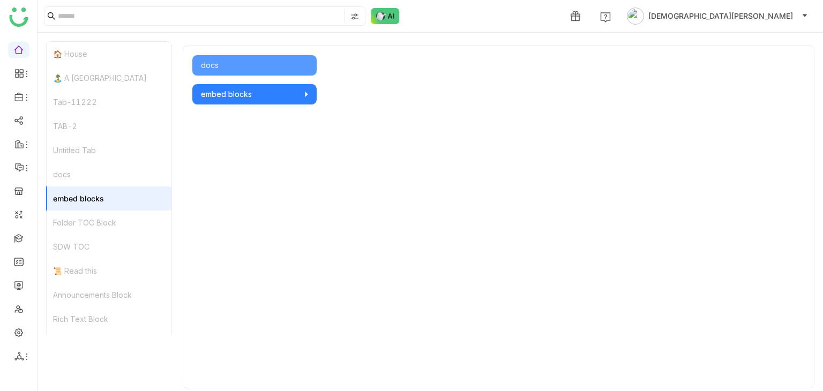
click at [85, 222] on div "Folder TOC Block" at bounding box center [109, 223] width 125 height 24
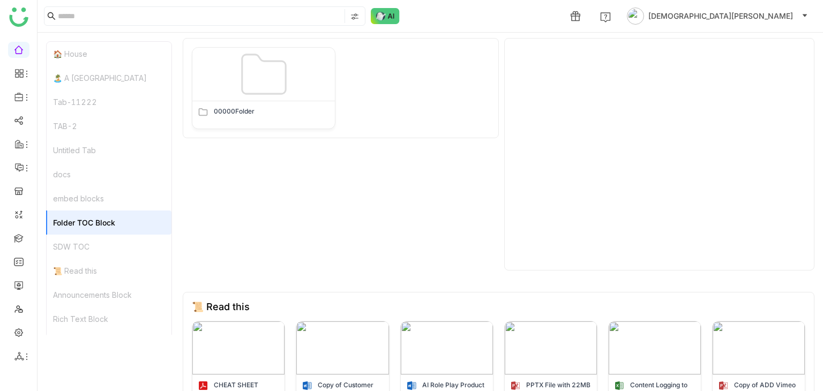
scroll to position [1069, 0]
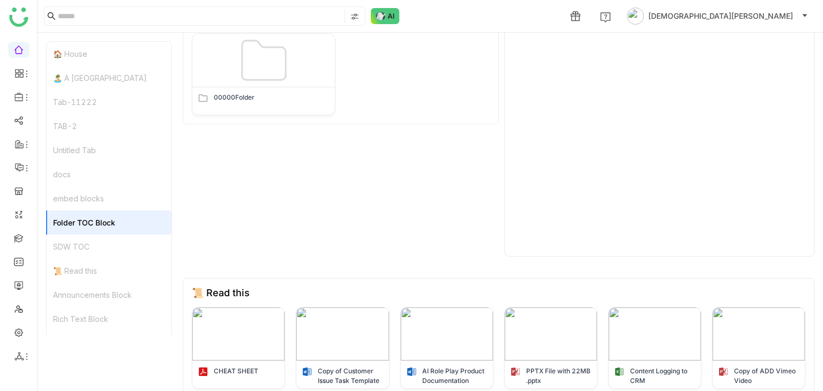
click at [87, 243] on div "SDW TOC" at bounding box center [109, 247] width 125 height 24
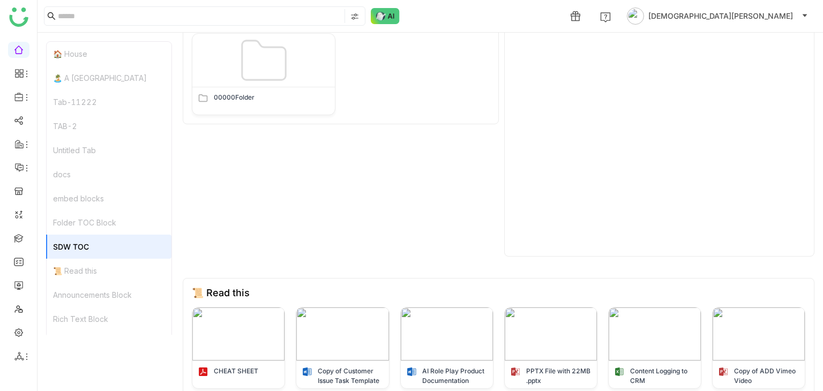
click at [86, 262] on div "📜 Read this" at bounding box center [109, 271] width 125 height 24
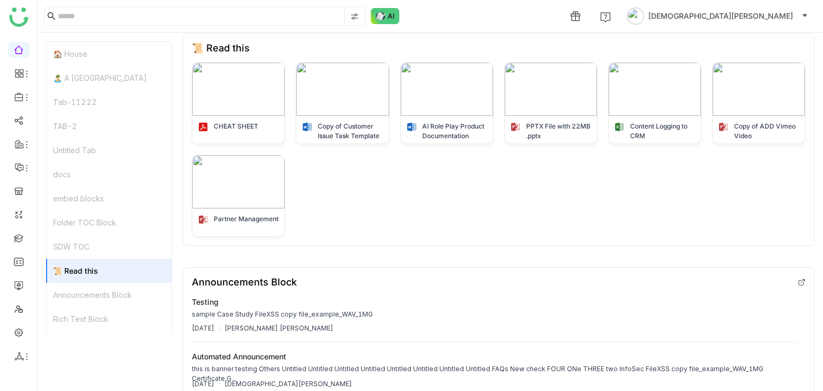
click at [89, 291] on div "Announcements Block" at bounding box center [109, 295] width 125 height 24
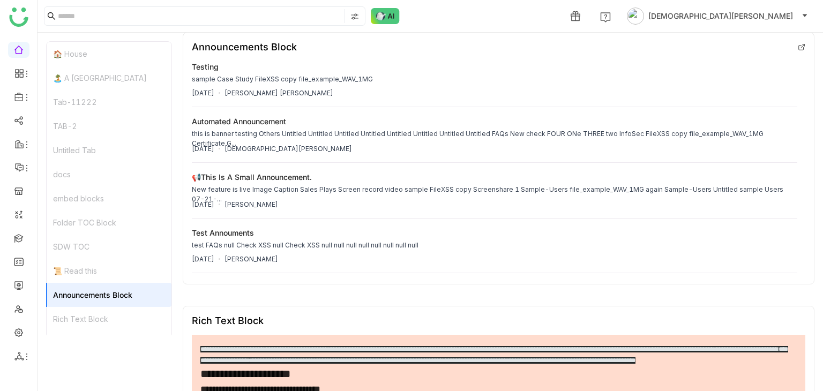
click at [88, 314] on div "Rich Text Block" at bounding box center [109, 319] width 125 height 24
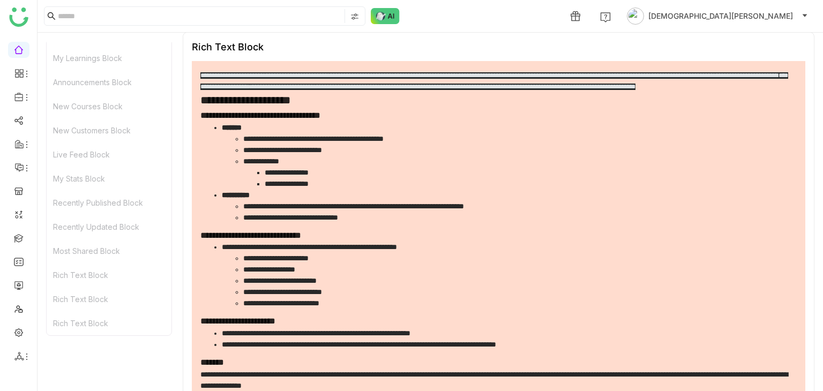
scroll to position [1903, 0]
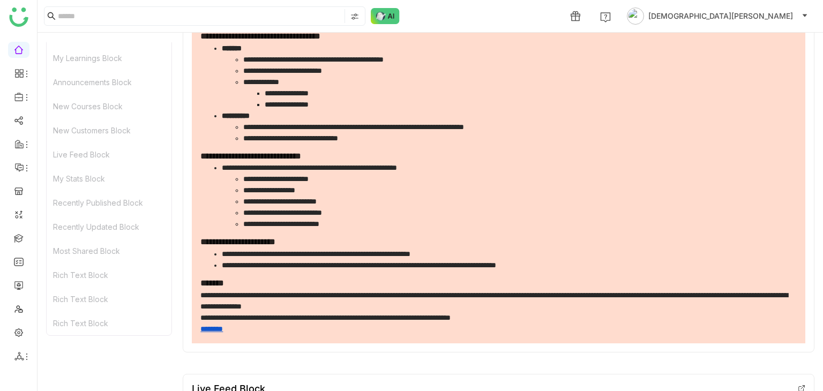
click at [98, 317] on div "Rich Text Block" at bounding box center [109, 323] width 125 height 24
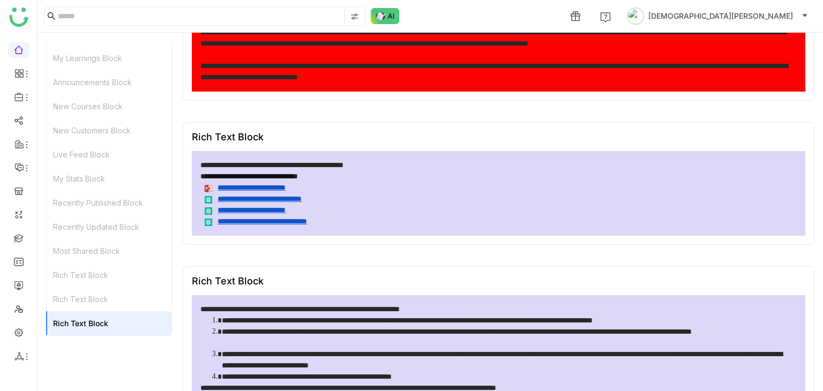
scroll to position [5986, 0]
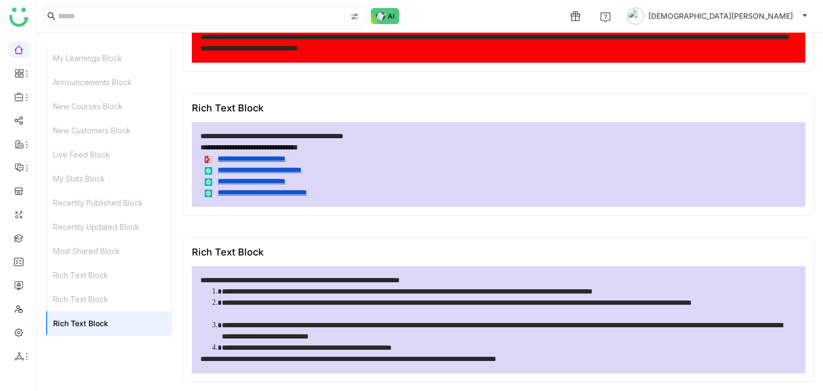
click at [106, 290] on div "Rich Text Block" at bounding box center [109, 299] width 125 height 24
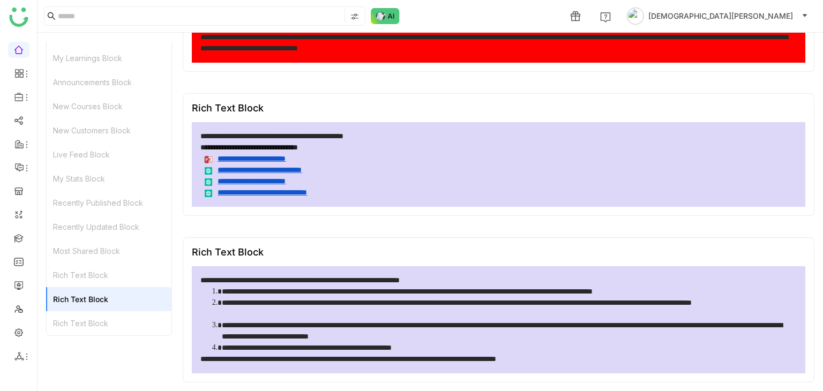
click at [105, 276] on div "Rich Text Block" at bounding box center [109, 275] width 125 height 24
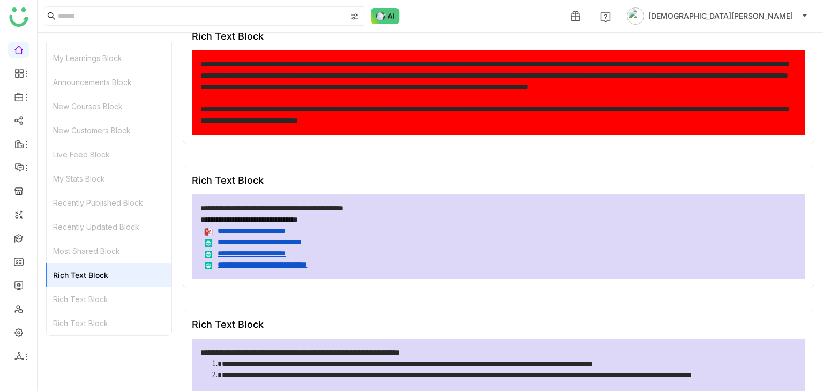
click at [110, 258] on div "Most Shared Block" at bounding box center [109, 251] width 125 height 24
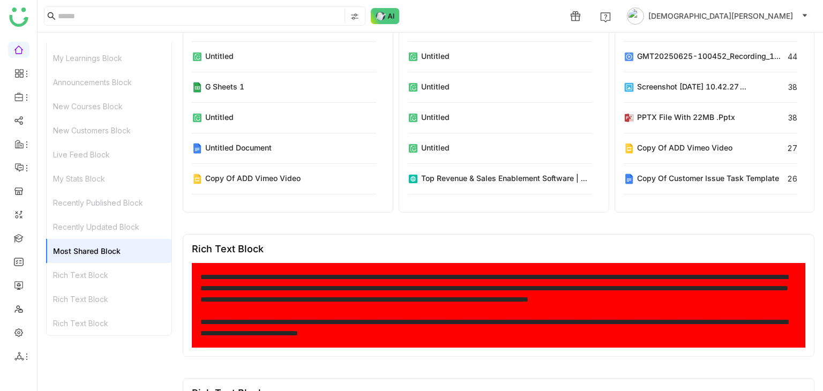
scroll to position [5627, 0]
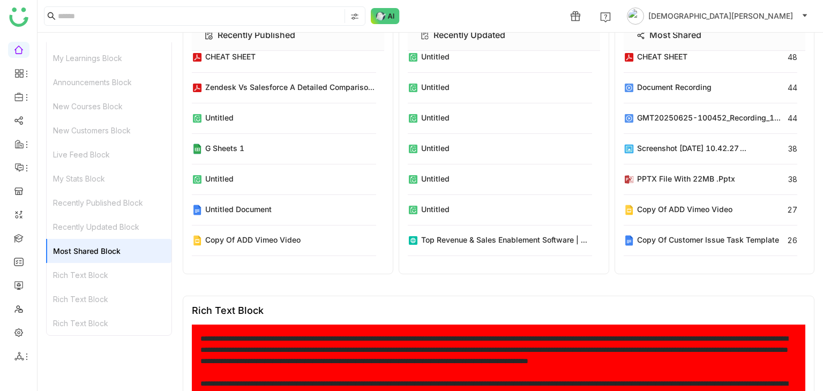
click at [124, 232] on div "Recently Updated Block" at bounding box center [109, 227] width 125 height 24
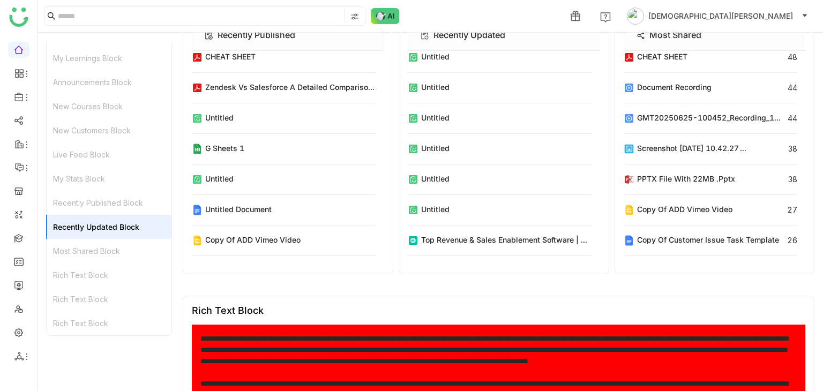
click at [128, 205] on div "Recently Published Block" at bounding box center [109, 203] width 125 height 24
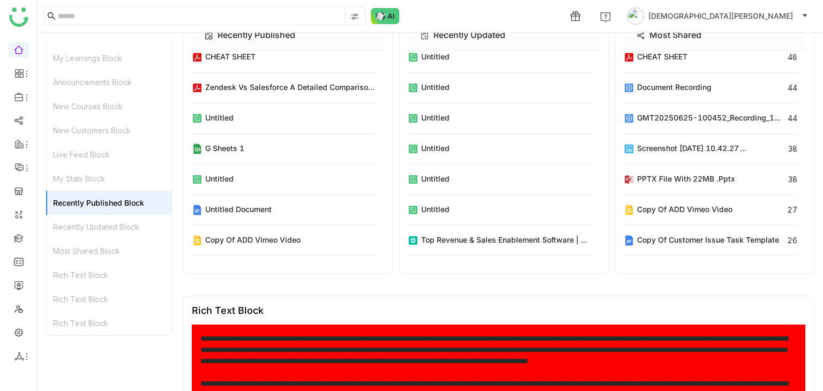
click at [120, 186] on div "My Stats Block" at bounding box center [109, 179] width 125 height 24
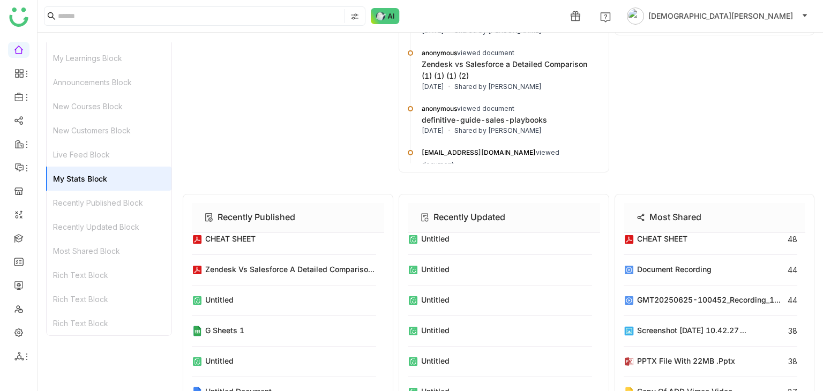
scroll to position [5343, 0]
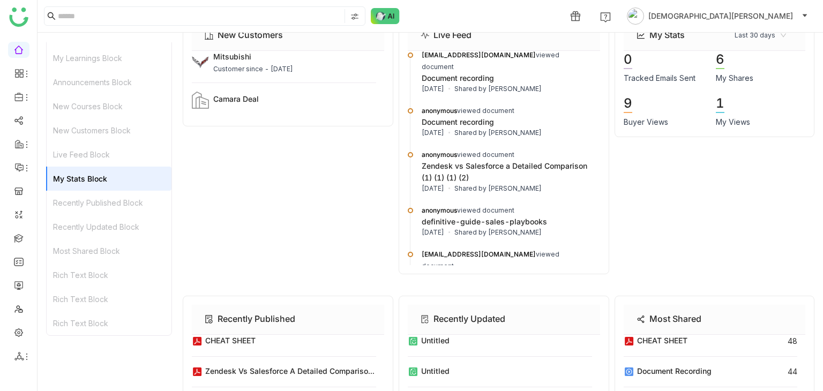
click at [113, 165] on div "Live Feed Block" at bounding box center [109, 155] width 125 height 24
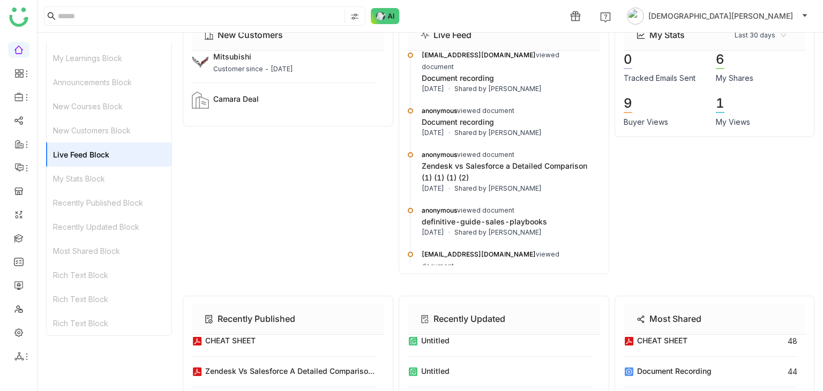
click at [120, 141] on div "New Customers Block" at bounding box center [109, 130] width 125 height 24
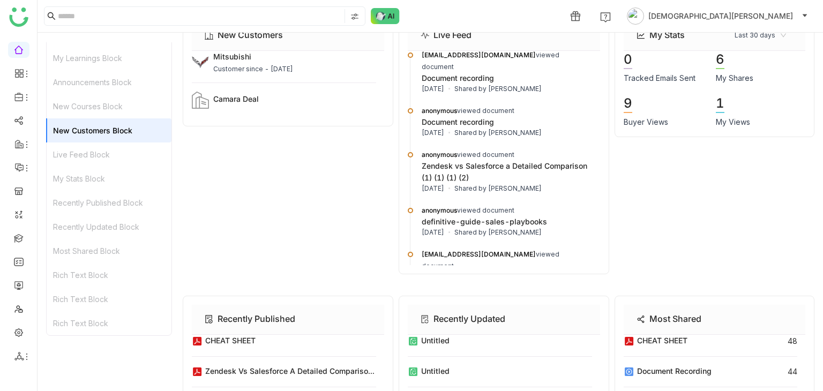
click at [127, 107] on div "New Courses Block" at bounding box center [109, 106] width 125 height 24
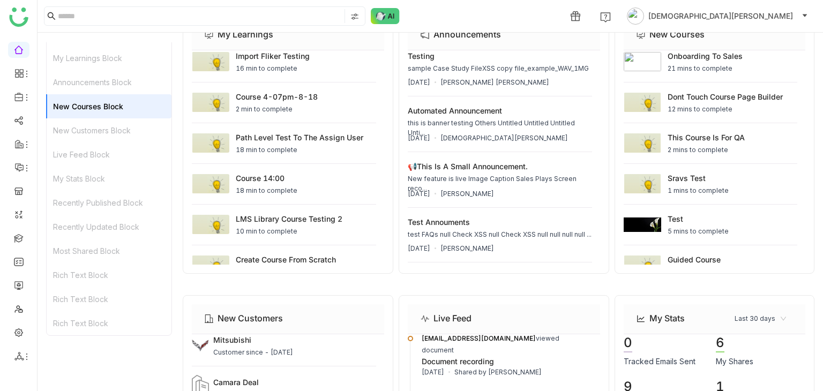
scroll to position [5059, 0]
click at [125, 93] on div "Announcements Block" at bounding box center [109, 82] width 125 height 24
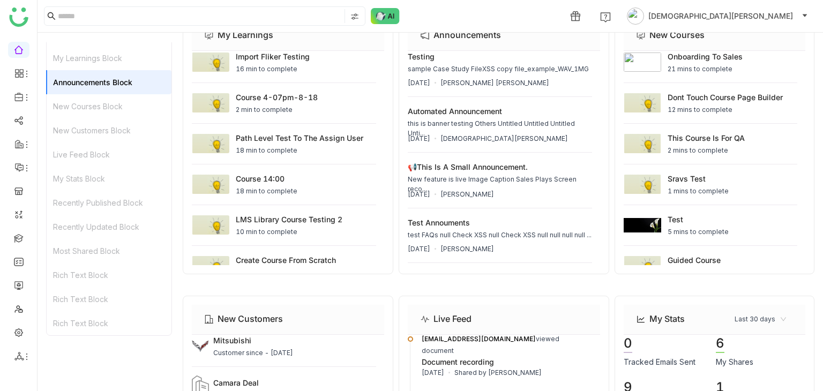
click at [124, 65] on div "My Learnings Block" at bounding box center [109, 58] width 125 height 24
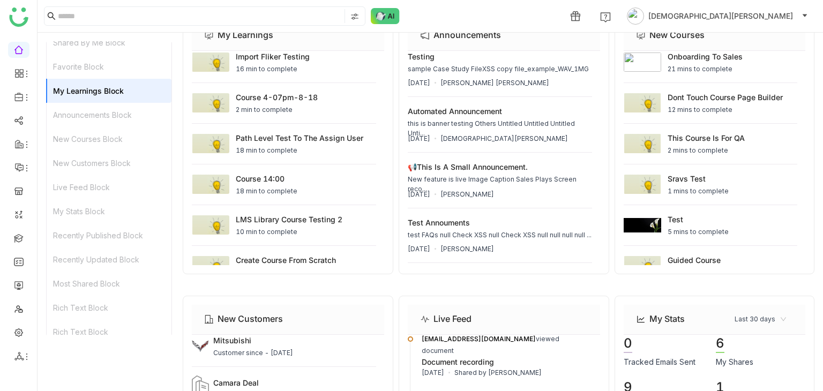
scroll to position [608, 0]
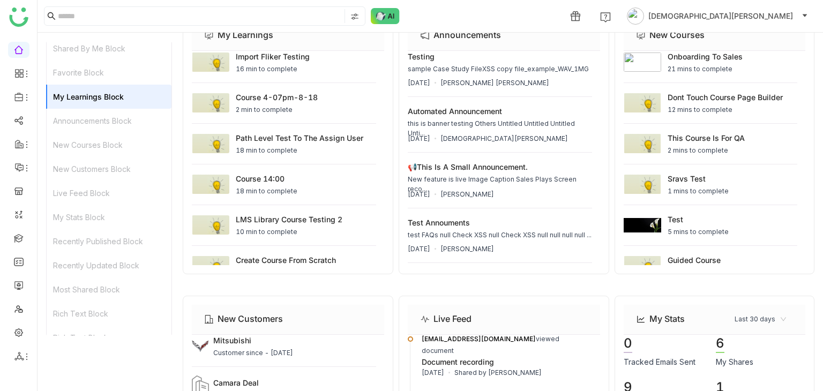
click at [124, 65] on div "Favorite Block" at bounding box center [109, 73] width 125 height 24
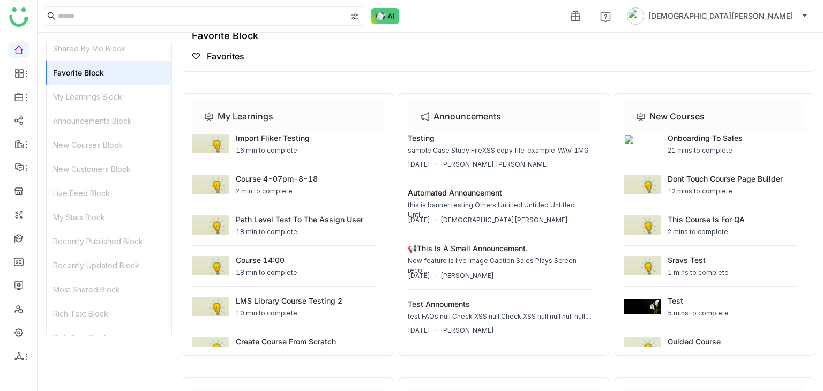
click at [129, 50] on div "Shared By Me Block" at bounding box center [109, 48] width 125 height 24
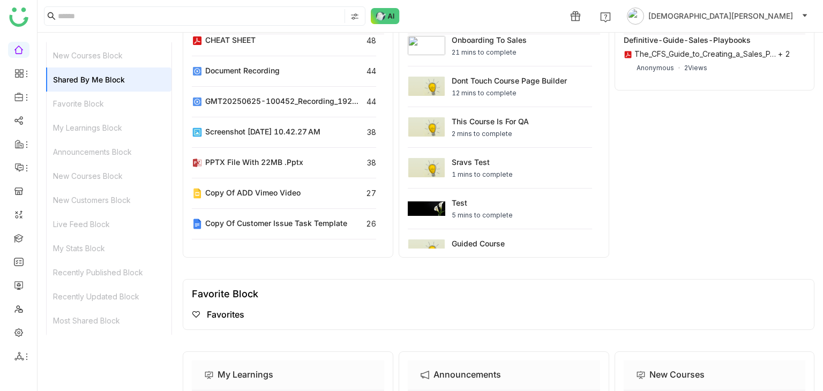
scroll to position [575, 0]
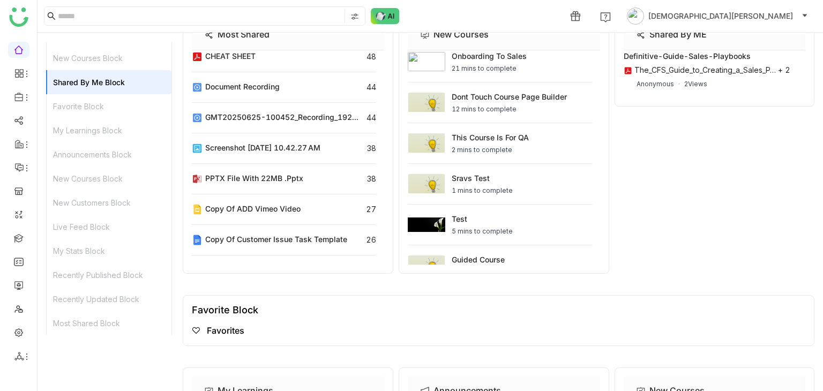
click at [129, 50] on div "New Courses Block" at bounding box center [109, 58] width 125 height 24
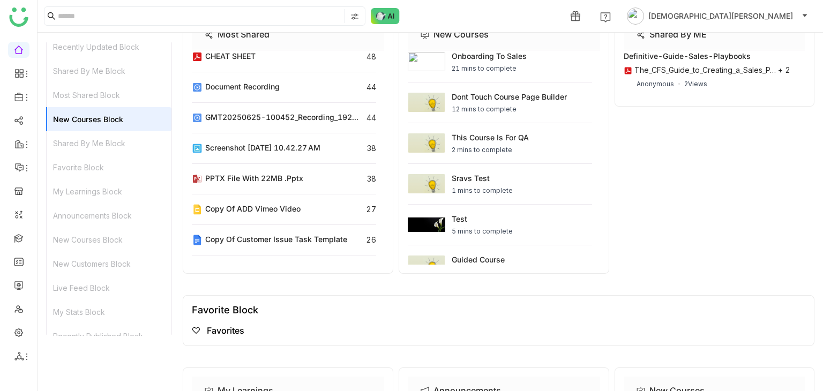
scroll to position [511, 0]
click at [118, 91] on div "Most Shared Block" at bounding box center [109, 98] width 125 height 24
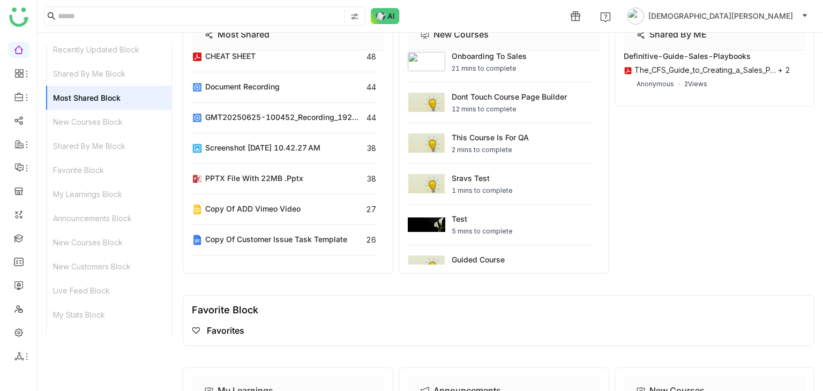
click at [125, 75] on div "Shared By Me Block" at bounding box center [109, 74] width 125 height 24
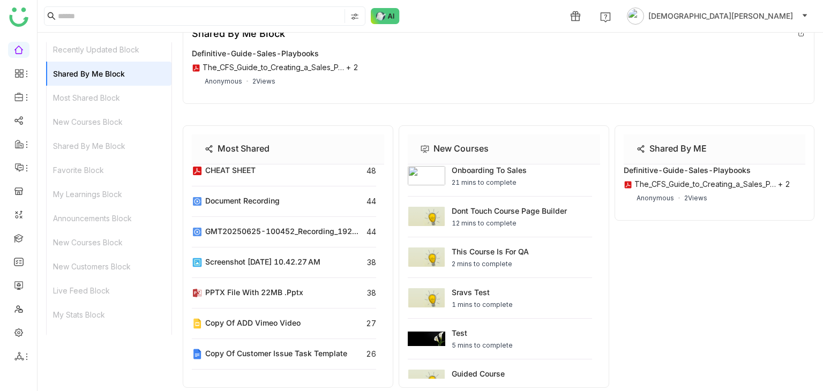
scroll to position [4587, 0]
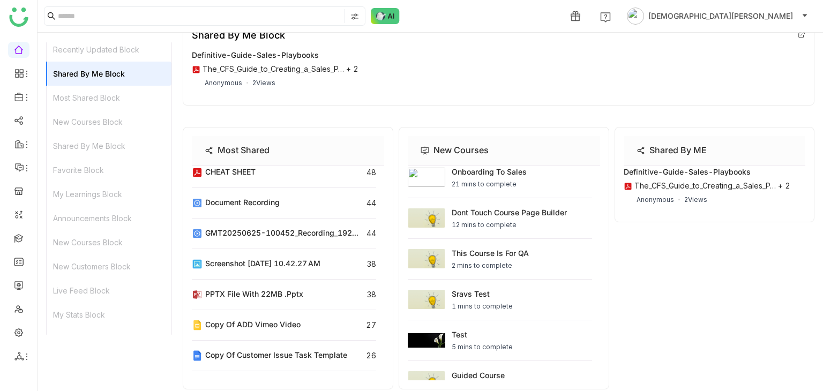
click at [125, 75] on div "Shared By Me Block" at bounding box center [109, 74] width 125 height 24
click at [136, 53] on div "Recently Updated Block" at bounding box center [109, 50] width 125 height 24
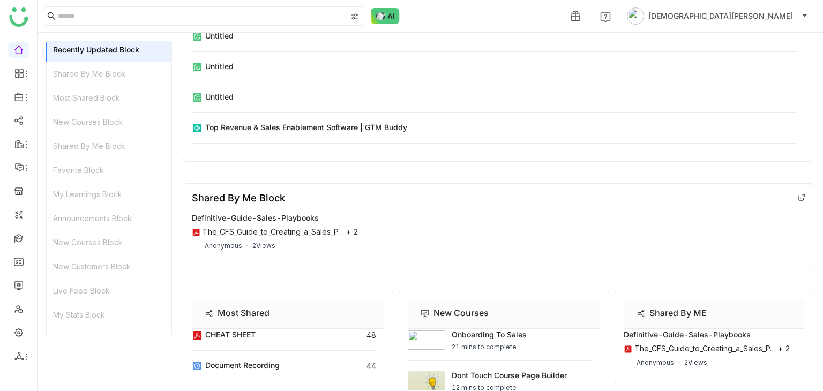
scroll to position [4313, 0]
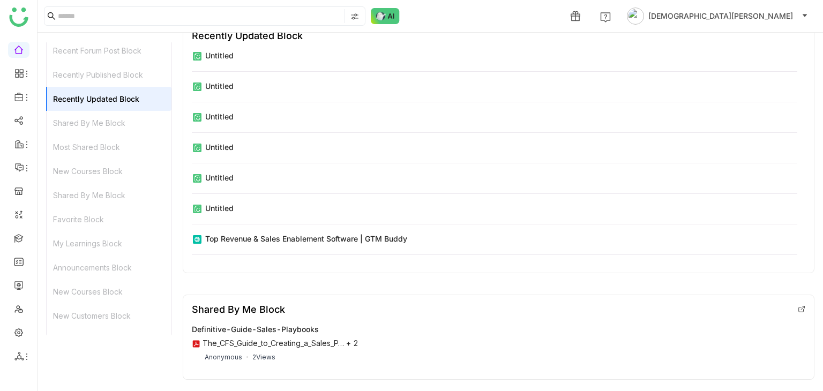
click at [133, 69] on div "Recently Published Block" at bounding box center [109, 75] width 125 height 24
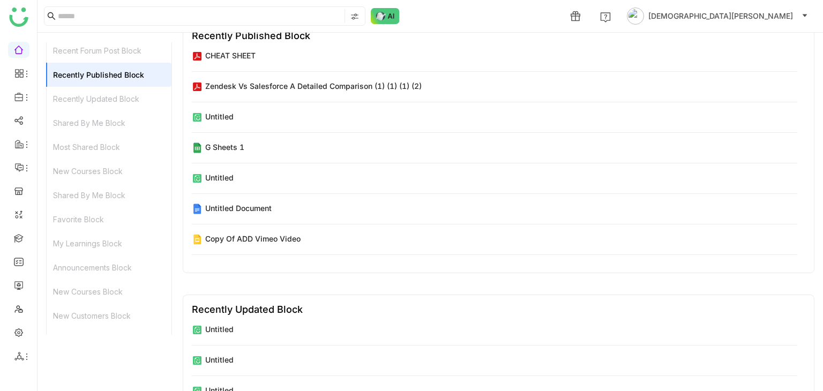
click at [131, 54] on div "Recent Forum Post Block" at bounding box center [109, 51] width 125 height 24
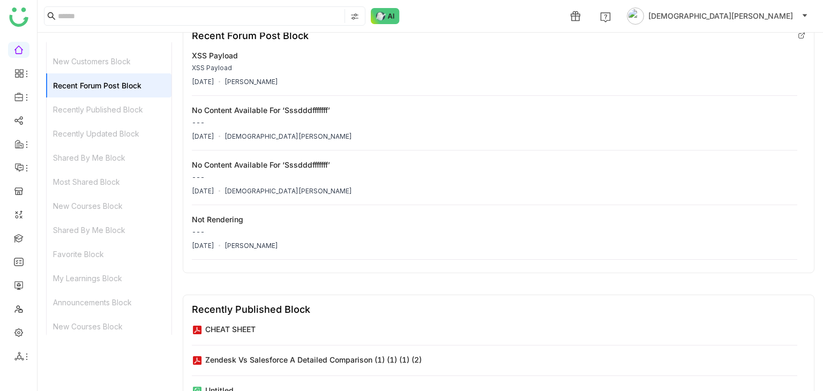
click at [131, 54] on div "New Customers Block" at bounding box center [109, 61] width 125 height 24
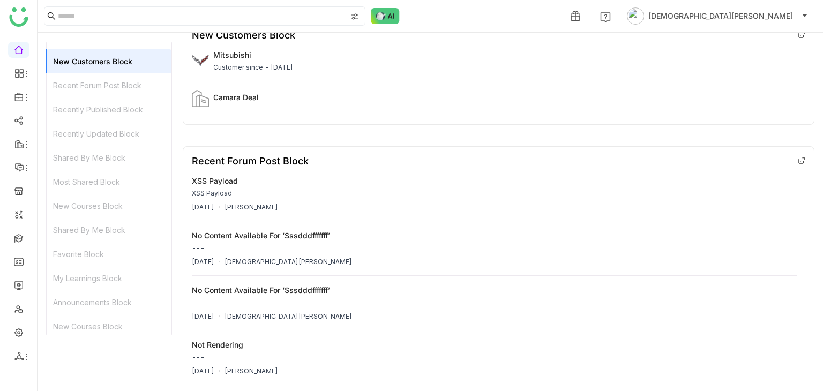
click at [131, 54] on div "New Customers Block" at bounding box center [109, 61] width 125 height 24
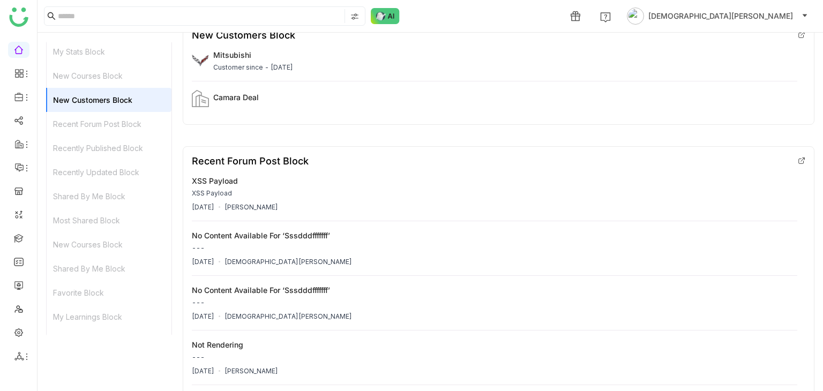
click at [128, 68] on div "New Courses Block" at bounding box center [109, 76] width 125 height 24
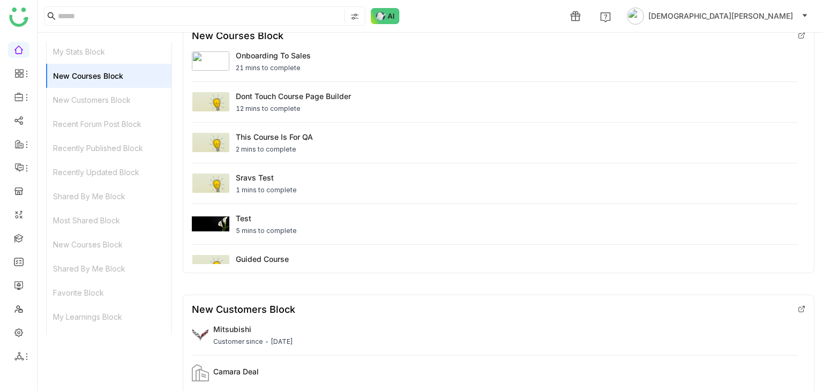
click at [114, 57] on div "My Stats Block" at bounding box center [109, 52] width 125 height 24
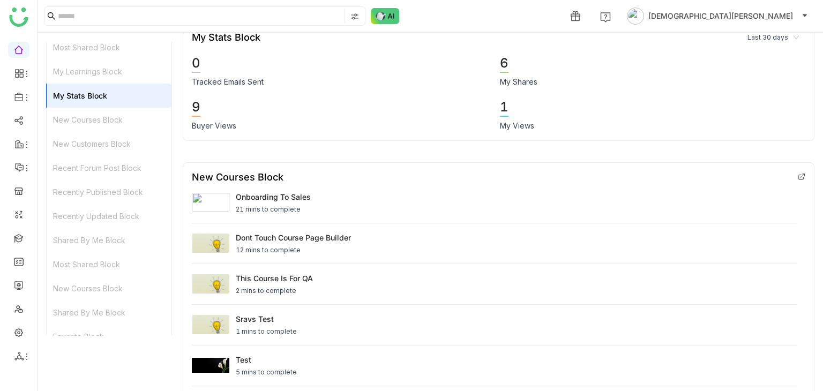
click at [122, 77] on div "My Learnings Block" at bounding box center [109, 72] width 125 height 24
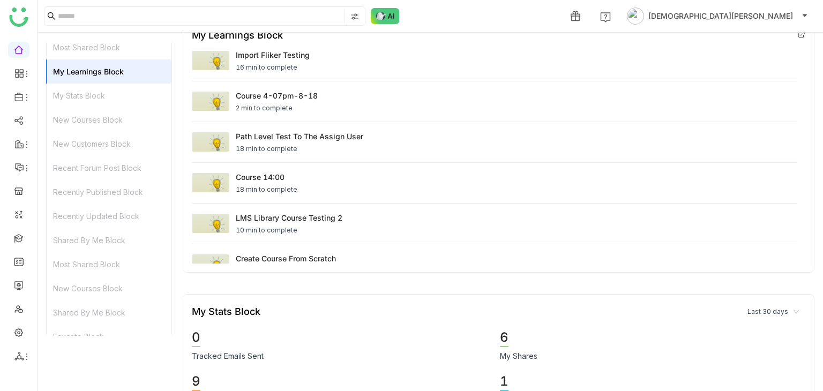
click at [123, 42] on div "Most Shared Block" at bounding box center [109, 47] width 125 height 24
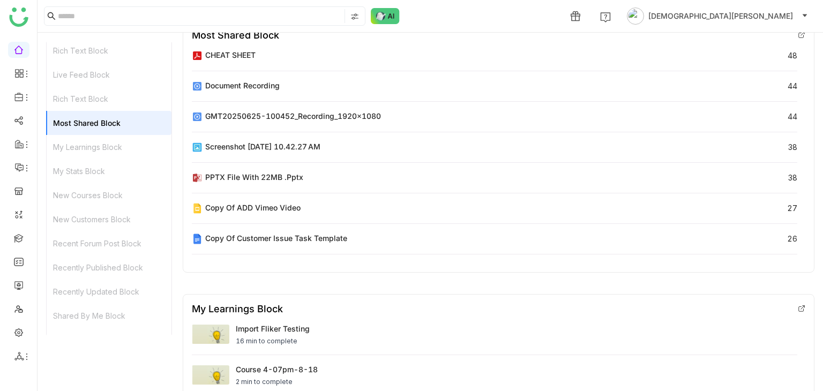
click at [110, 98] on div "Rich Text Block" at bounding box center [109, 99] width 125 height 24
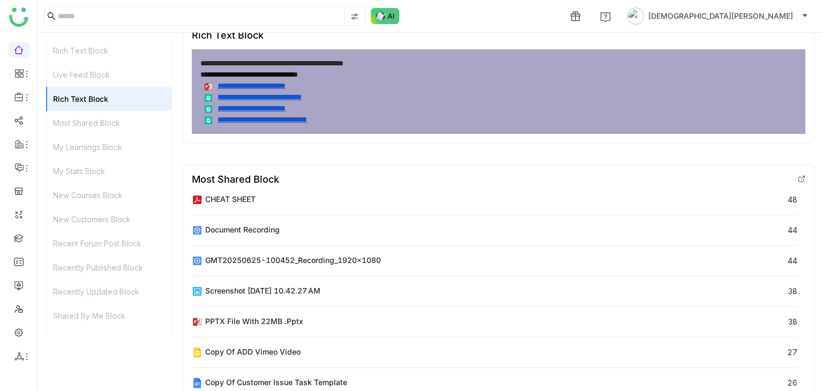
click at [125, 80] on div "Live Feed Block" at bounding box center [109, 75] width 125 height 24
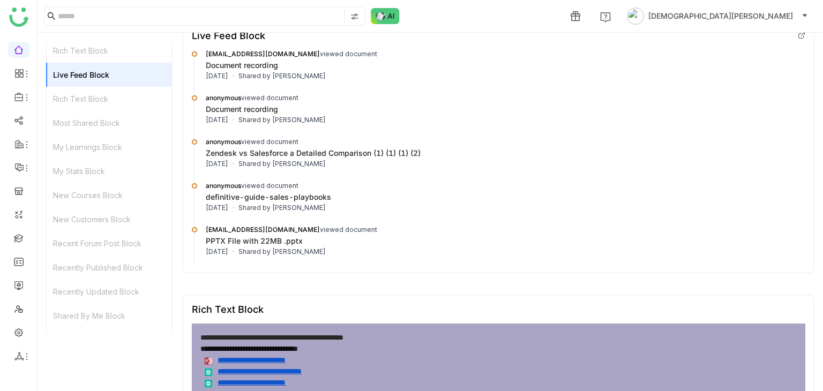
click at [117, 50] on div "Rich Text Block" at bounding box center [109, 51] width 125 height 24
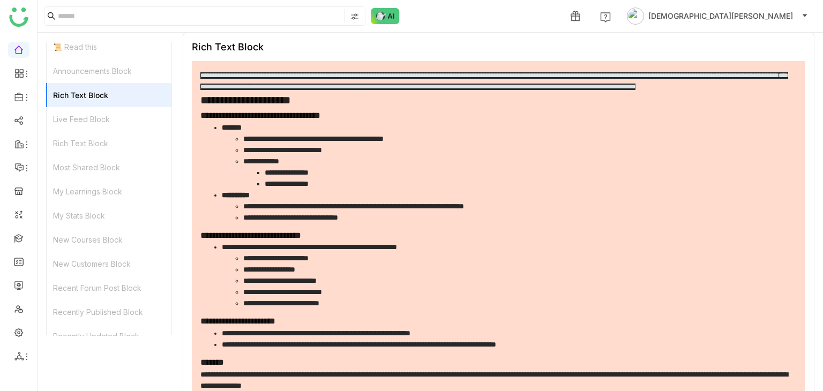
click at [112, 73] on div "Announcements Block" at bounding box center [109, 71] width 125 height 24
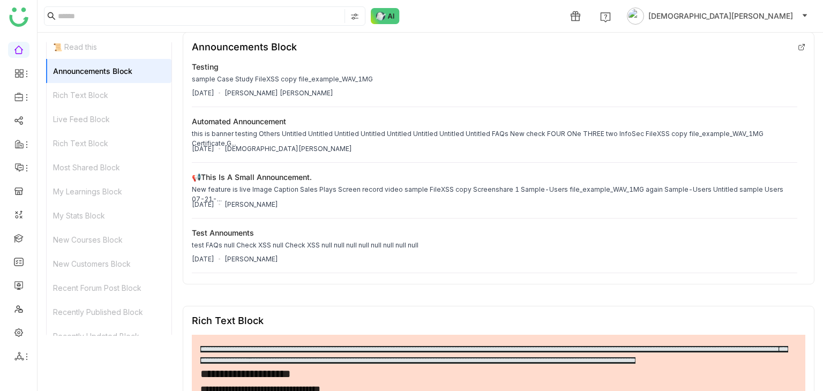
click at [109, 47] on div "📜 Read this" at bounding box center [109, 47] width 125 height 24
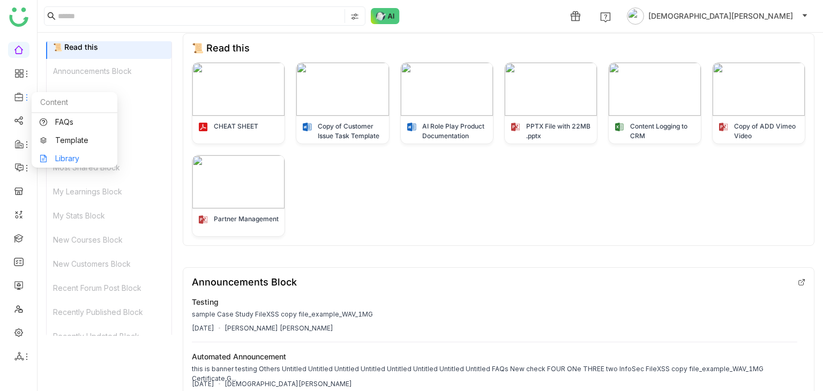
click at [57, 162] on link "Library" at bounding box center [75, 159] width 70 height 8
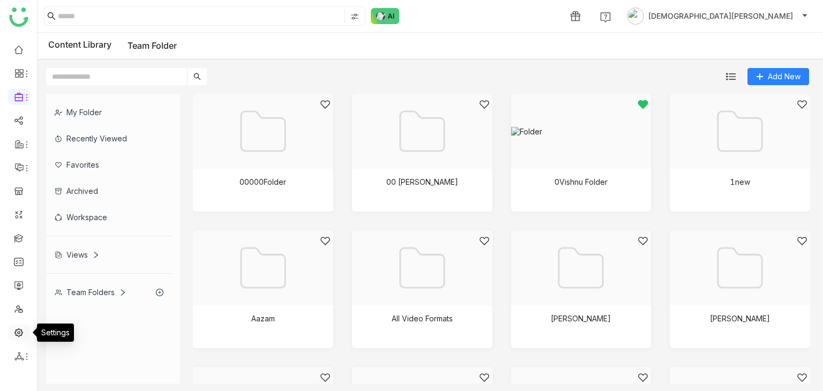
click at [15, 334] on link at bounding box center [19, 332] width 10 height 9
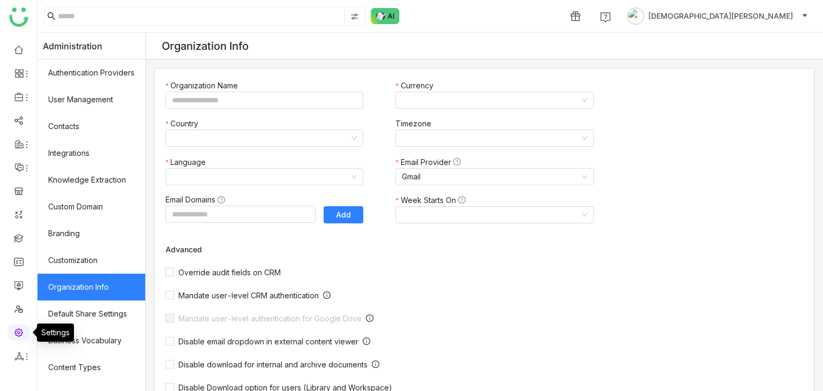
type input "*******"
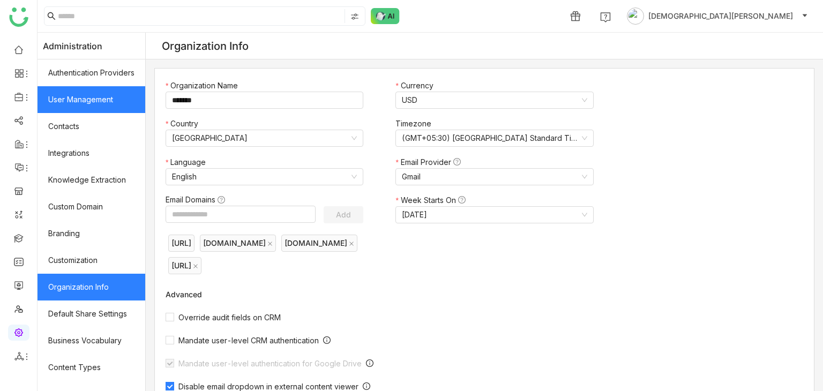
click at [79, 91] on link "User Management" at bounding box center [92, 99] width 108 height 27
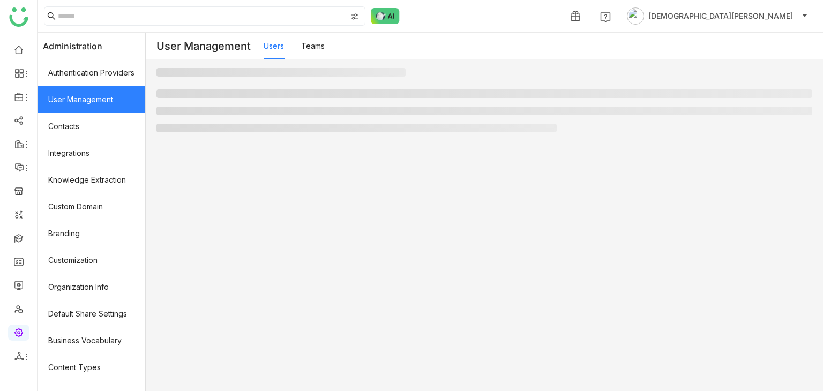
click at [79, 91] on link "User Management" at bounding box center [92, 99] width 108 height 27
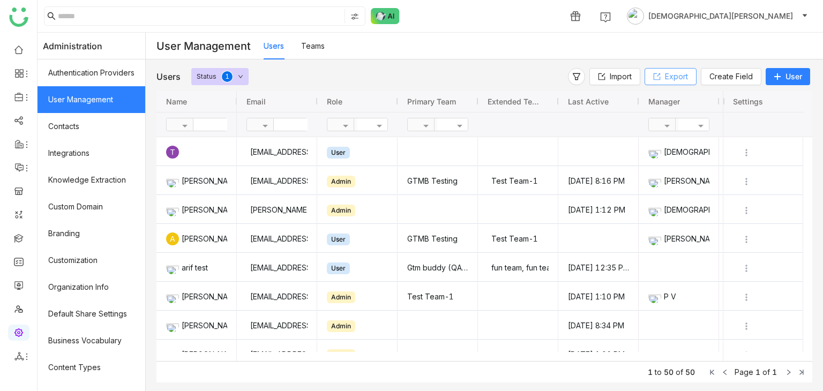
click at [665, 76] on span "Export" at bounding box center [676, 77] width 23 height 12
click at [181, 19] on input at bounding box center [200, 16] width 285 height 14
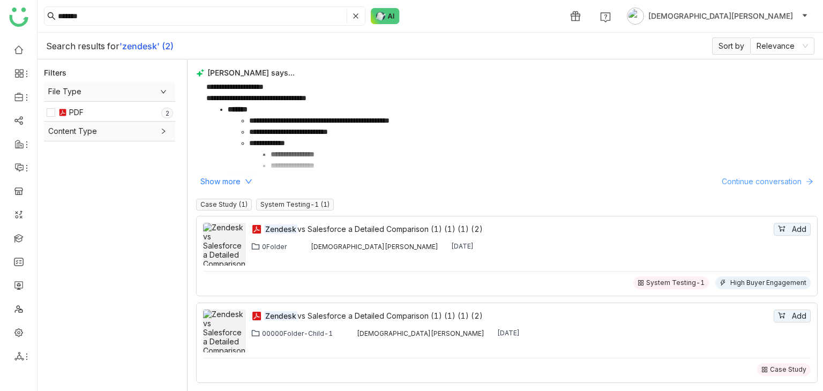
click at [729, 178] on span "Continue conversation" at bounding box center [762, 182] width 80 height 12
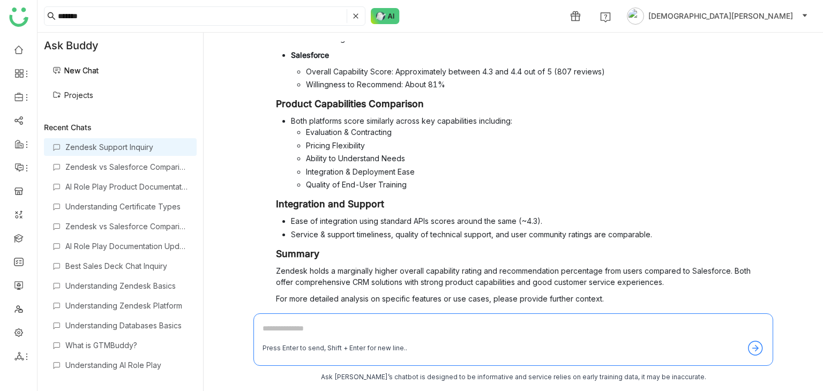
scroll to position [192, 0]
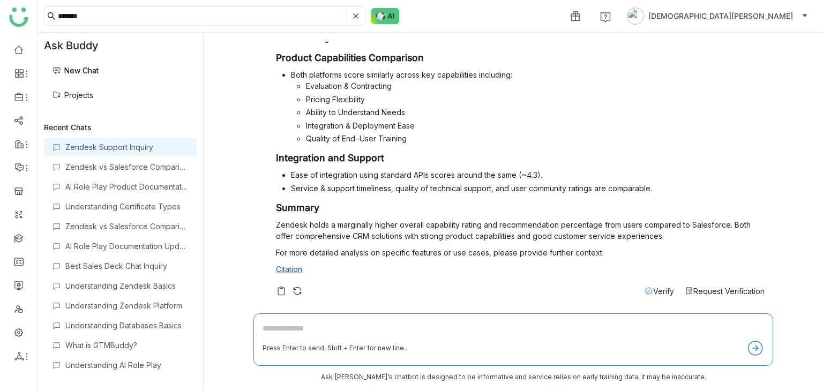
click at [716, 294] on span "Request Verification" at bounding box center [729, 291] width 71 height 9
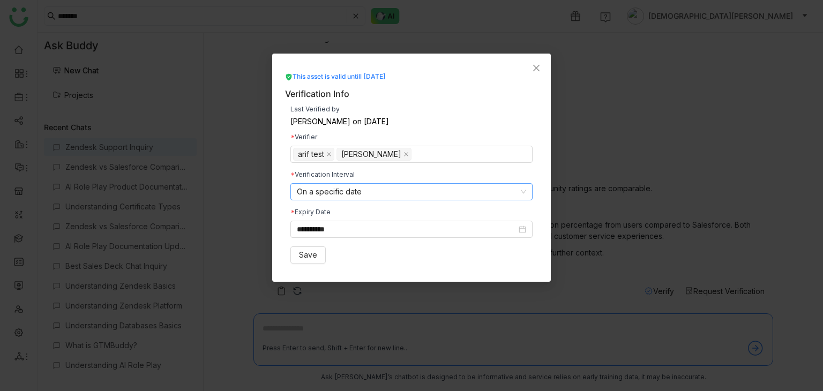
click at [435, 194] on nz-select-item "On a specific date" at bounding box center [411, 192] width 229 height 16
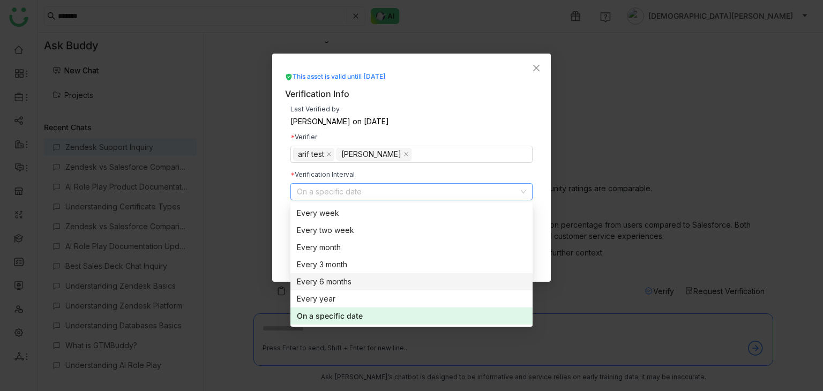
click at [435, 194] on nz-select-item "On a specific date" at bounding box center [411, 192] width 229 height 16
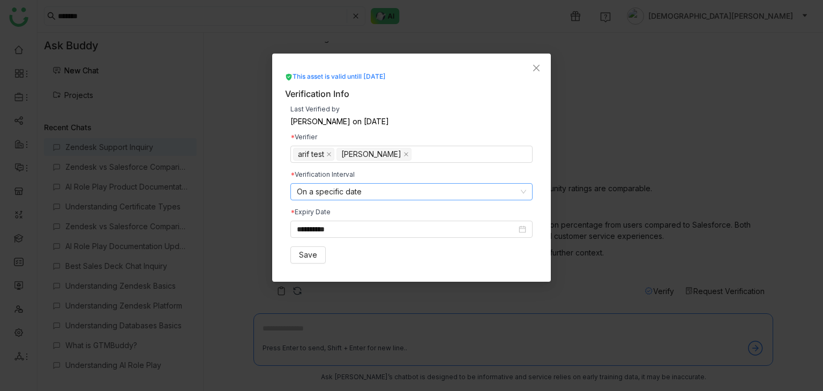
click at [444, 191] on nz-select-item "On a specific date" at bounding box center [411, 192] width 229 height 16
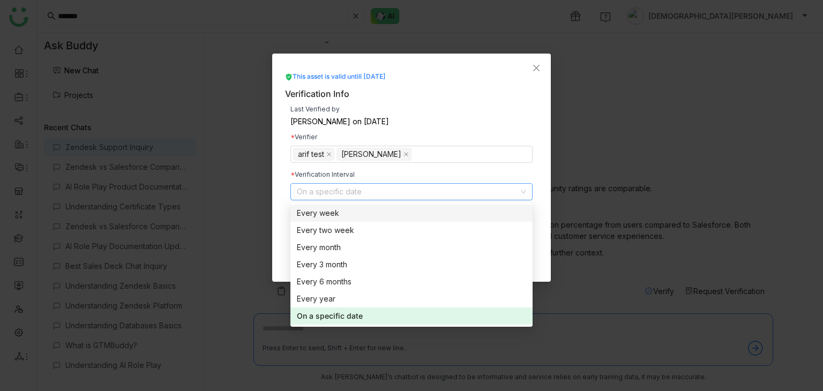
click at [517, 110] on div "Last Verified by" at bounding box center [412, 109] width 242 height 6
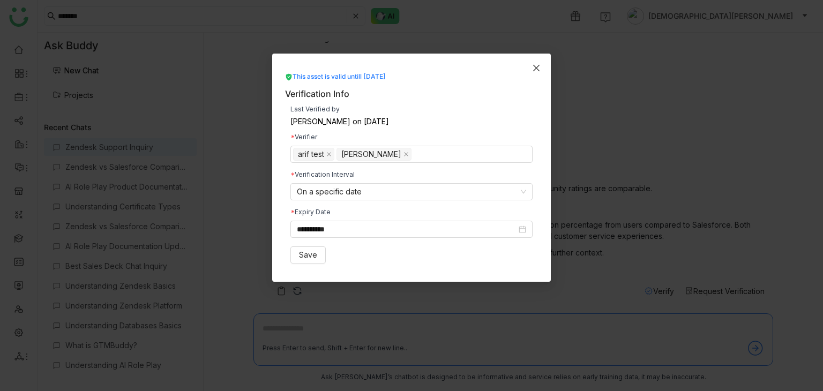
click at [528, 71] on span "Close" at bounding box center [536, 68] width 29 height 29
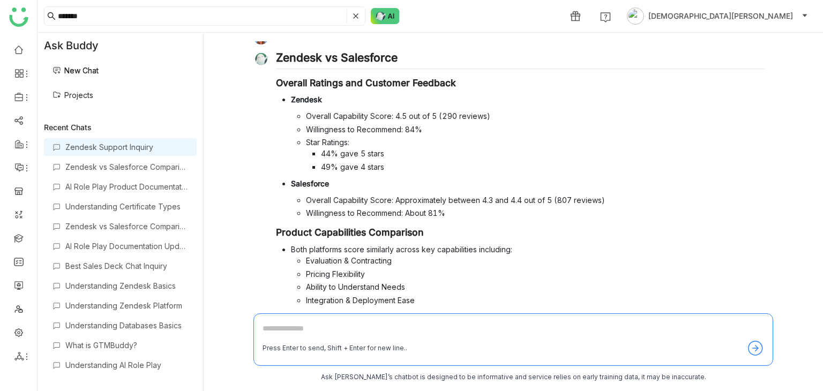
scroll to position [0, 0]
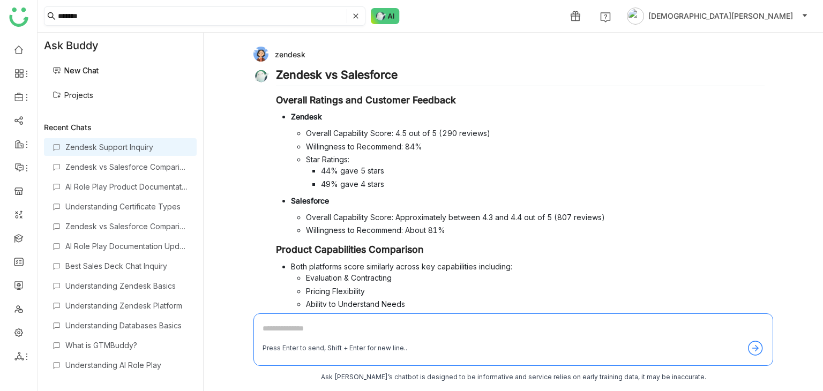
click at [186, 18] on input "*******" at bounding box center [201, 16] width 287 height 14
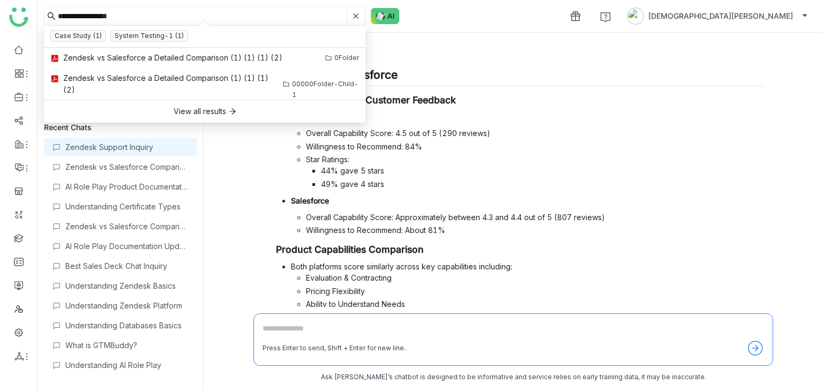
type input "**********"
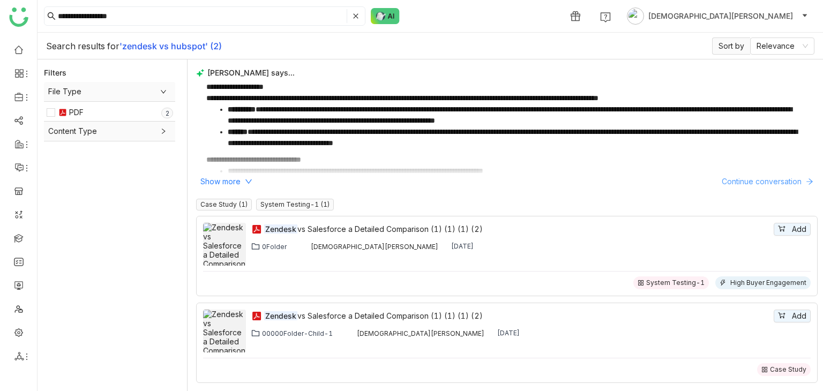
click at [755, 181] on span "Continue conversation" at bounding box center [762, 182] width 80 height 12
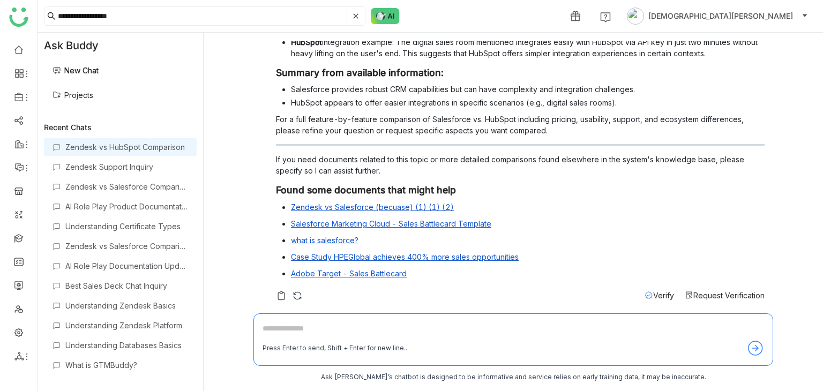
scroll to position [127, 0]
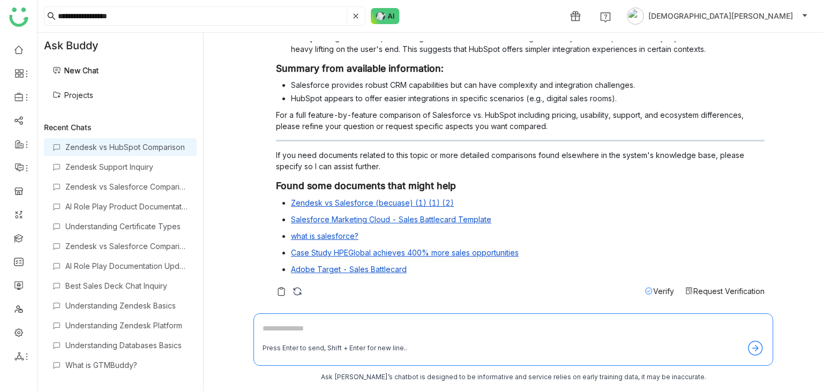
click at [709, 290] on span "Request Verification" at bounding box center [729, 291] width 71 height 9
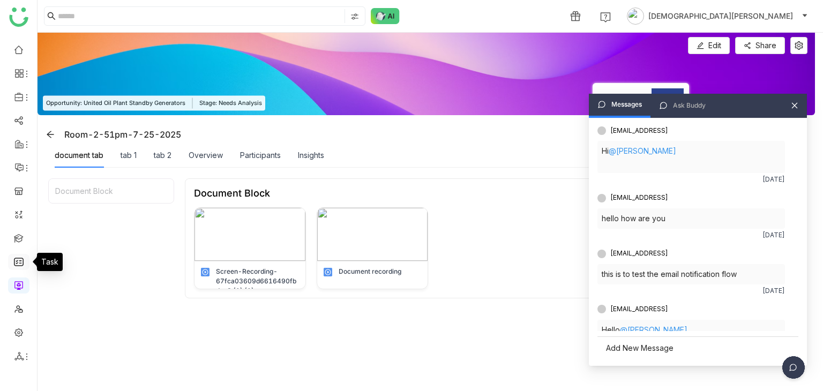
click at [17, 259] on link at bounding box center [19, 261] width 10 height 9
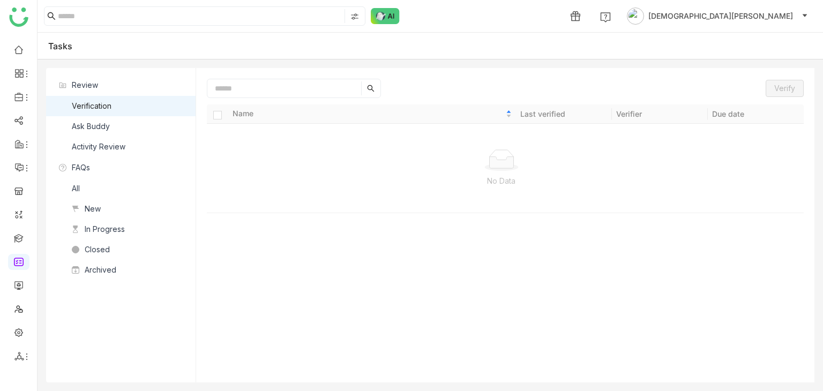
click at [137, 121] on nz-list-item "Ask Buddy" at bounding box center [121, 126] width 150 height 20
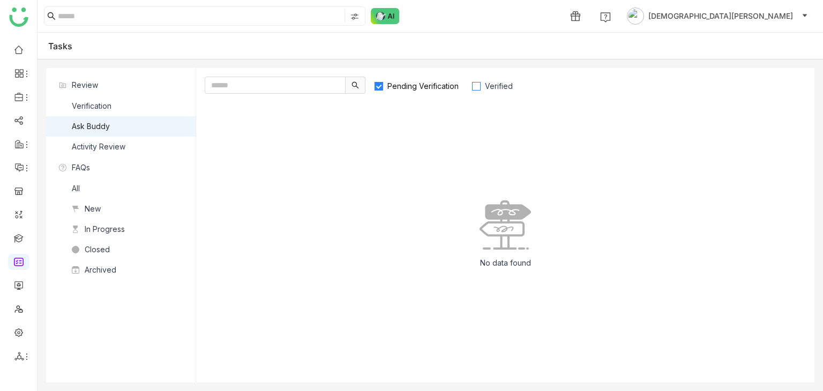
click at [503, 84] on span "Verified" at bounding box center [499, 85] width 36 height 9
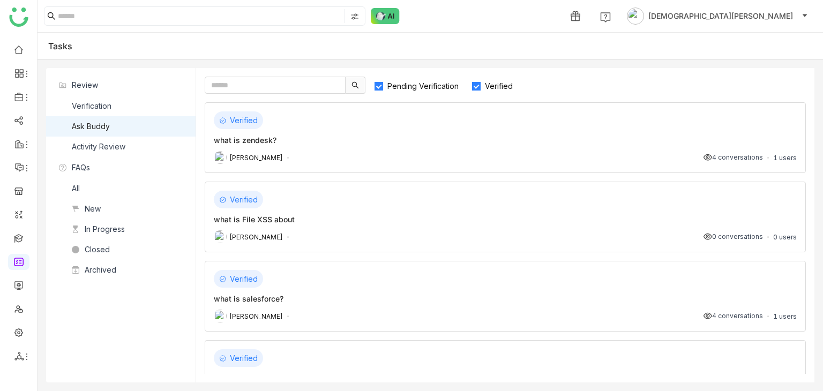
click at [450, 86] on span "Pending Verification" at bounding box center [423, 85] width 80 height 9
click at [397, 116] on div "Verified" at bounding box center [505, 121] width 583 height 18
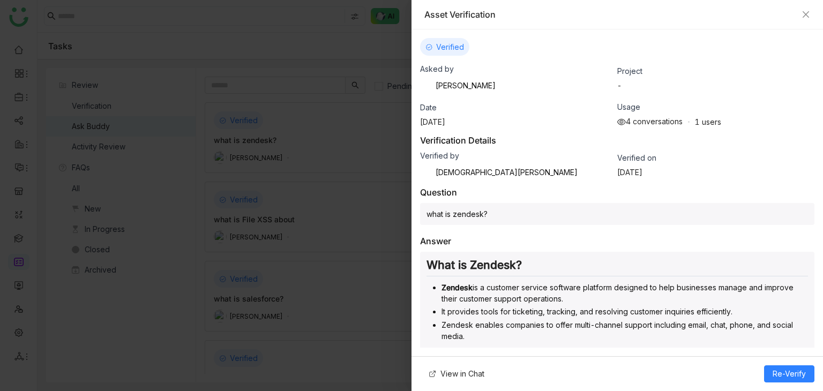
scroll to position [31, 0]
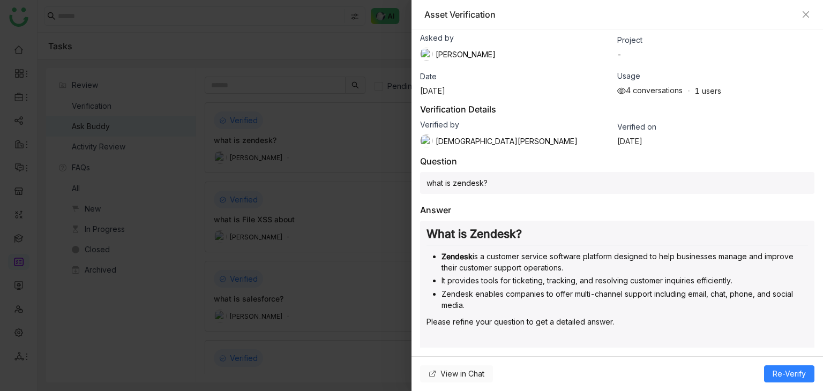
click at [454, 374] on span "View in Chat" at bounding box center [463, 374] width 44 height 12
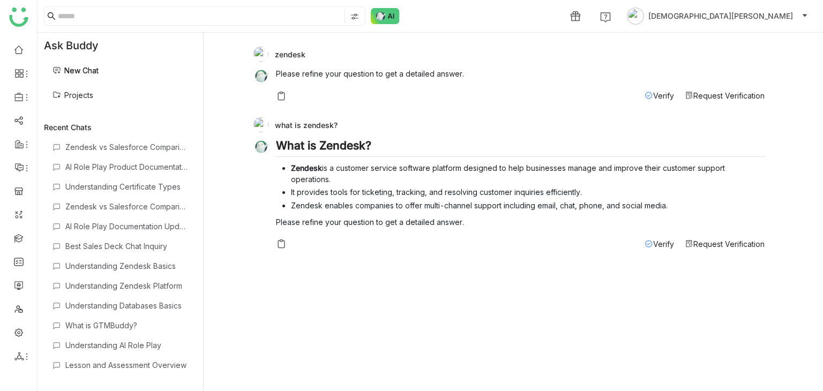
click at [660, 242] on span "Verify" at bounding box center [664, 244] width 21 height 9
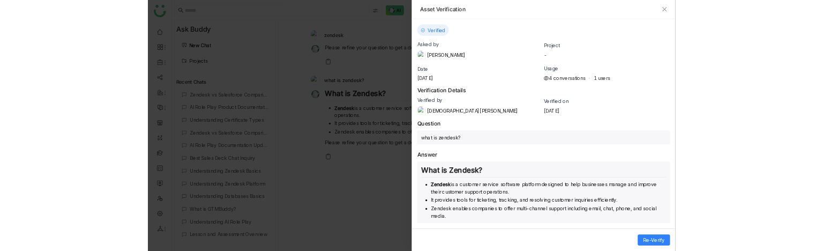
scroll to position [20, 0]
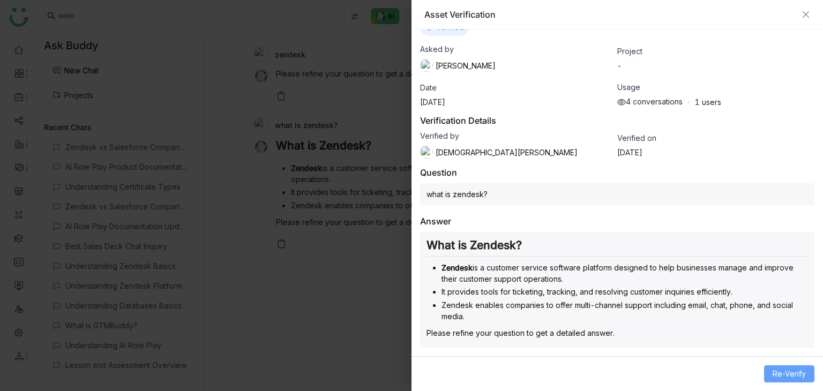
click at [783, 378] on span "Re-Verify" at bounding box center [789, 374] width 33 height 12
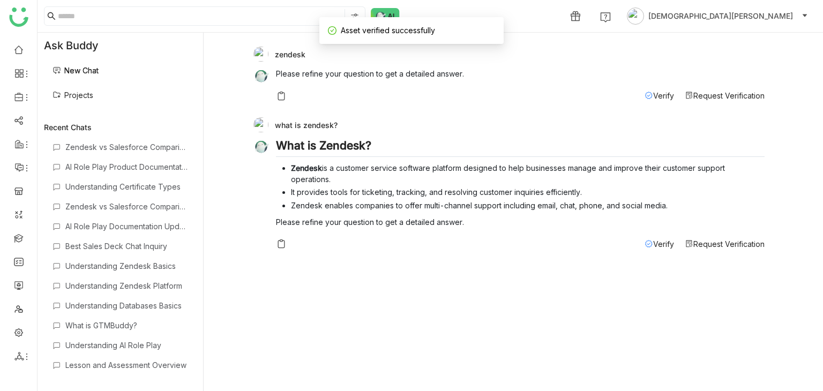
click at [705, 242] on span "Request Verification" at bounding box center [729, 244] width 71 height 9
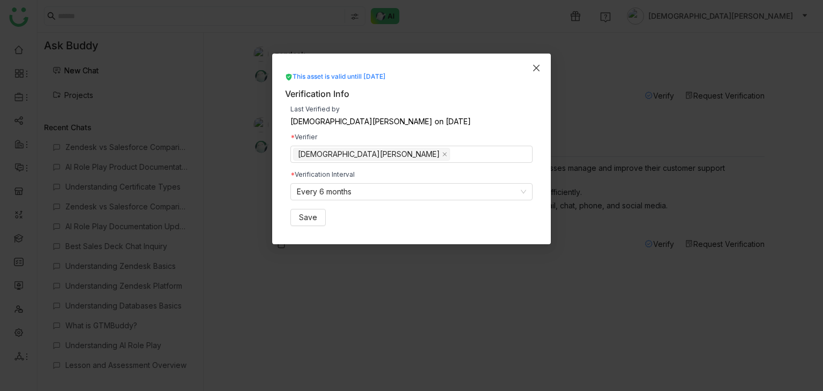
click at [536, 65] on icon "Close" at bounding box center [536, 68] width 9 height 9
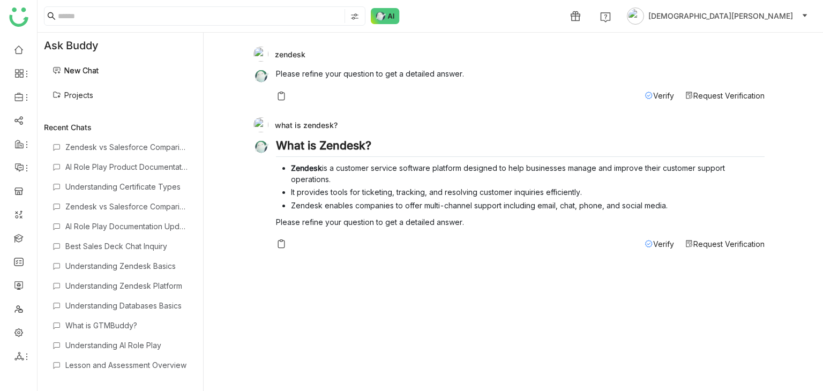
click at [76, 95] on link "Projects" at bounding box center [73, 95] width 41 height 9
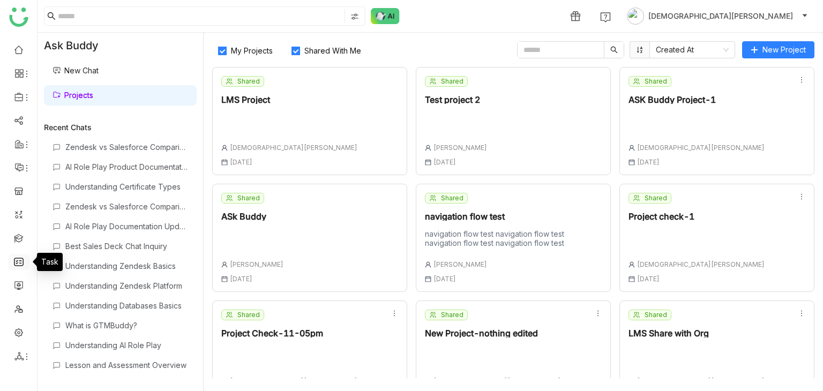
click at [16, 266] on link at bounding box center [19, 261] width 10 height 9
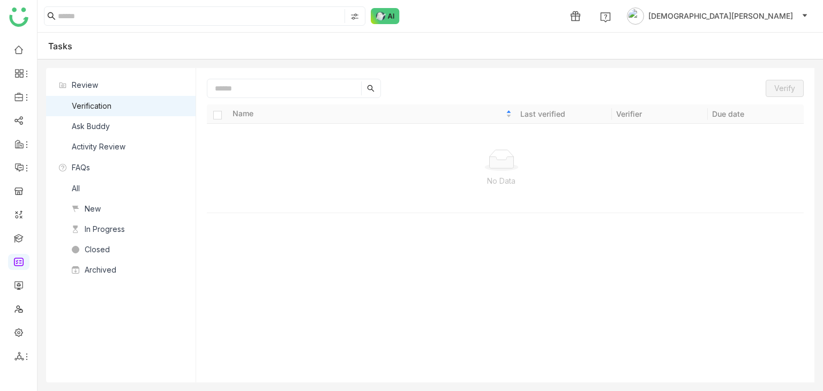
click at [97, 121] on div "Ask Buddy" at bounding box center [91, 127] width 38 height 12
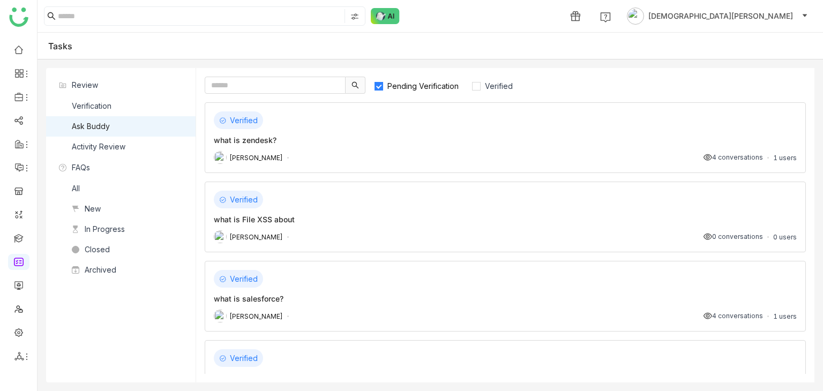
click at [426, 91] on label "Pending Verification" at bounding box center [421, 85] width 95 height 17
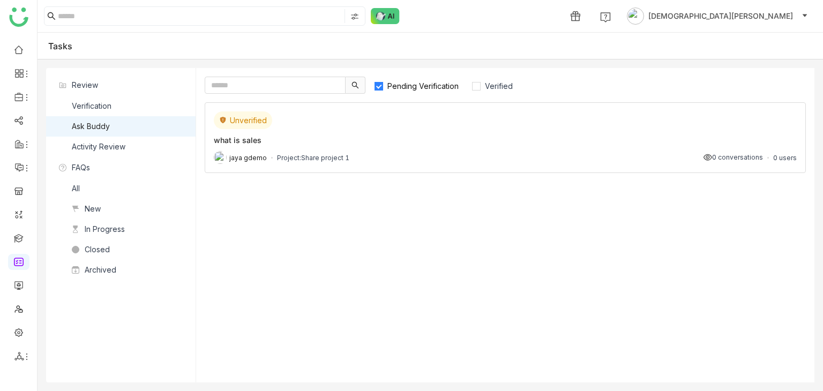
click at [388, 151] on div "jaya gdemo Project: Share project 1 0 conversations 0 users" at bounding box center [505, 157] width 583 height 13
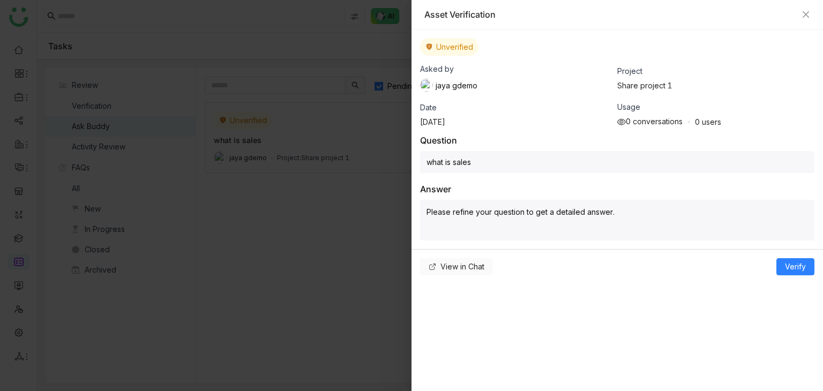
click at [453, 262] on span "View in Chat" at bounding box center [463, 267] width 44 height 12
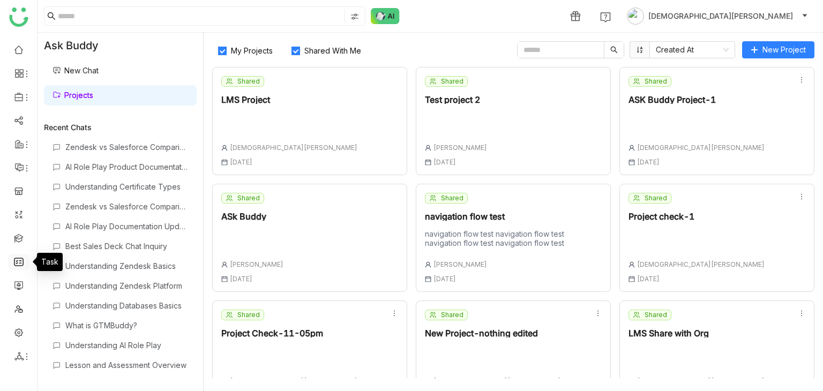
click at [18, 266] on link at bounding box center [19, 261] width 10 height 9
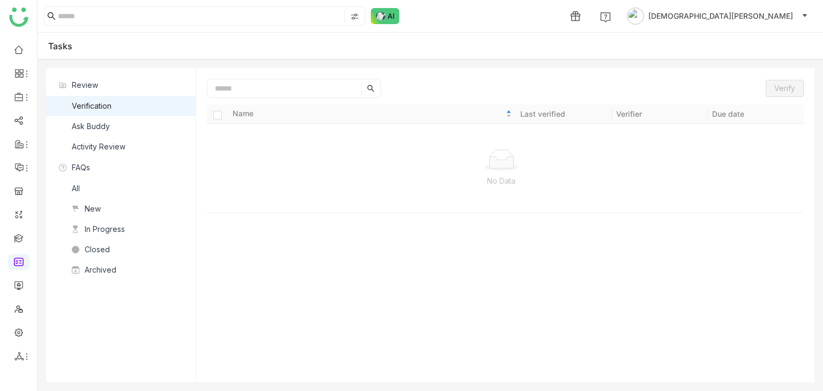
drag, startPoint x: 95, startPoint y: 137, endPoint x: 113, endPoint y: 136, distance: 18.3
click at [113, 136] on div "Verification Ask Buddy Activity Review" at bounding box center [121, 126] width 150 height 61
click at [135, 123] on nz-list-item "Ask Buddy" at bounding box center [121, 126] width 150 height 20
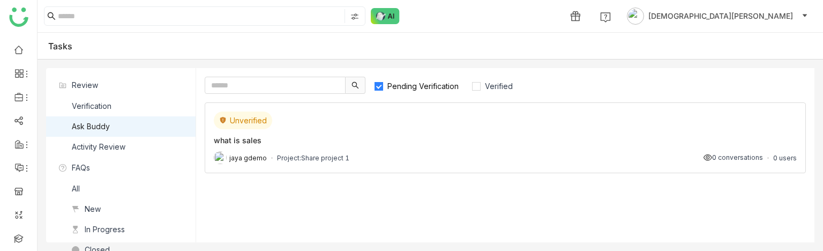
click at [385, 135] on div "what is sales" at bounding box center [505, 140] width 583 height 11
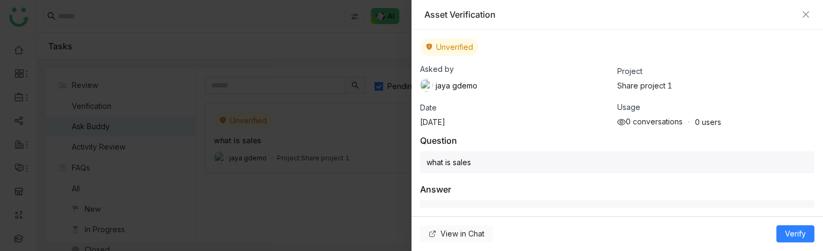
click at [456, 231] on span "View in Chat" at bounding box center [463, 234] width 44 height 12
